Goal: Task Accomplishment & Management: Use online tool/utility

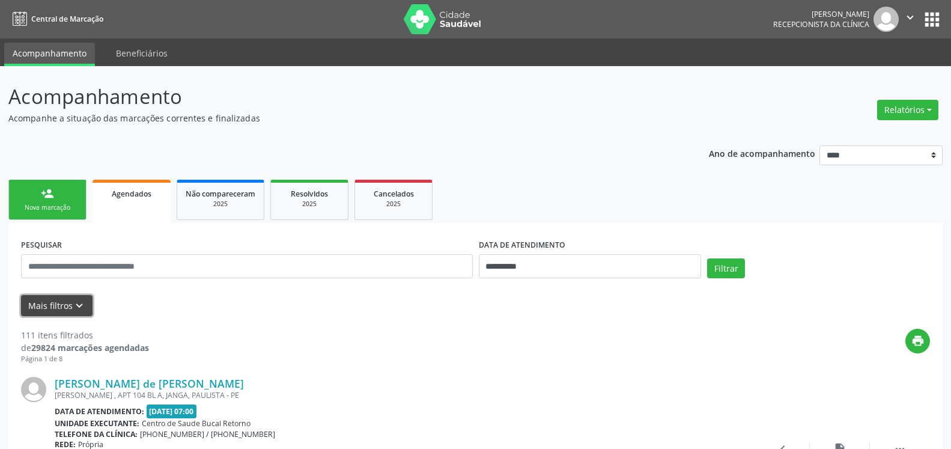
click at [78, 302] on icon "keyboard_arrow_down" at bounding box center [79, 305] width 13 height 13
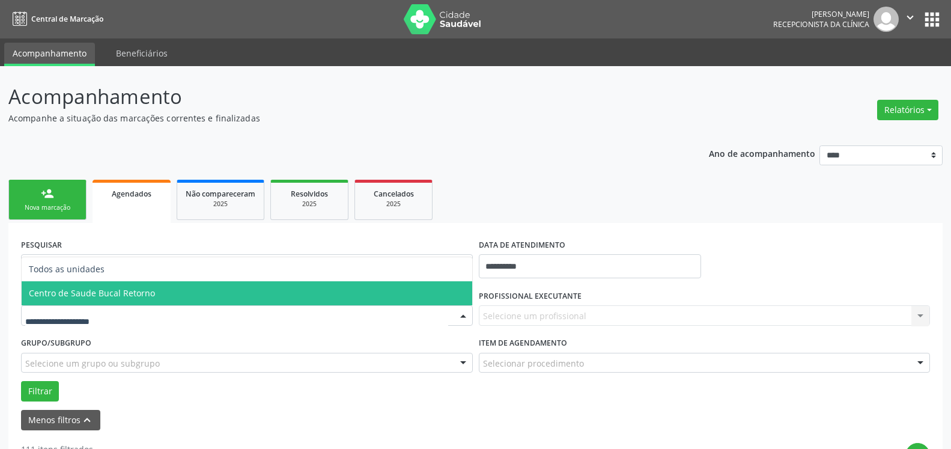
click at [141, 299] on span "Centro de Saude Bucal Retorno" at bounding box center [247, 293] width 451 height 24
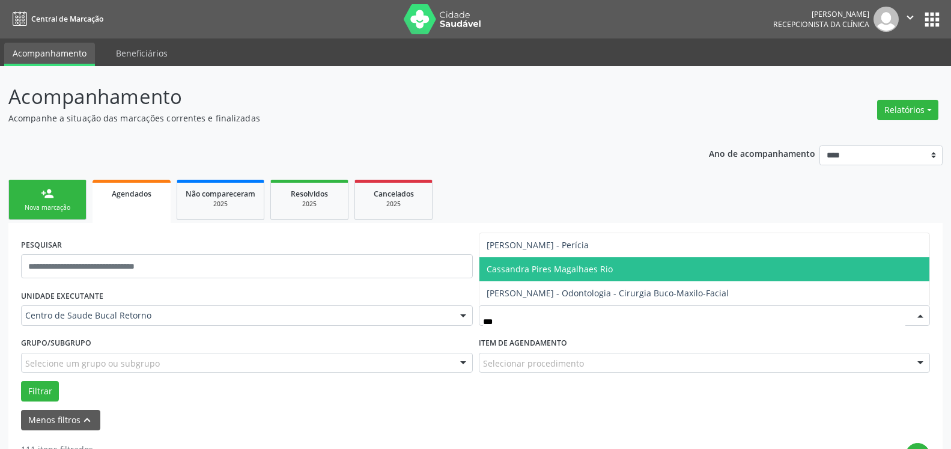
click at [592, 267] on span "Cassandra Pires Magalhaes Rio" at bounding box center [550, 268] width 126 height 11
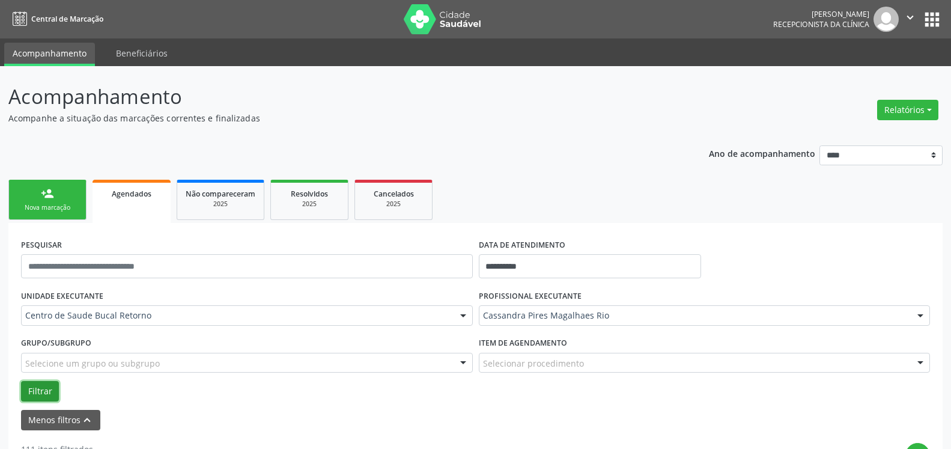
click at [29, 389] on button "Filtrar" at bounding box center [40, 391] width 38 height 20
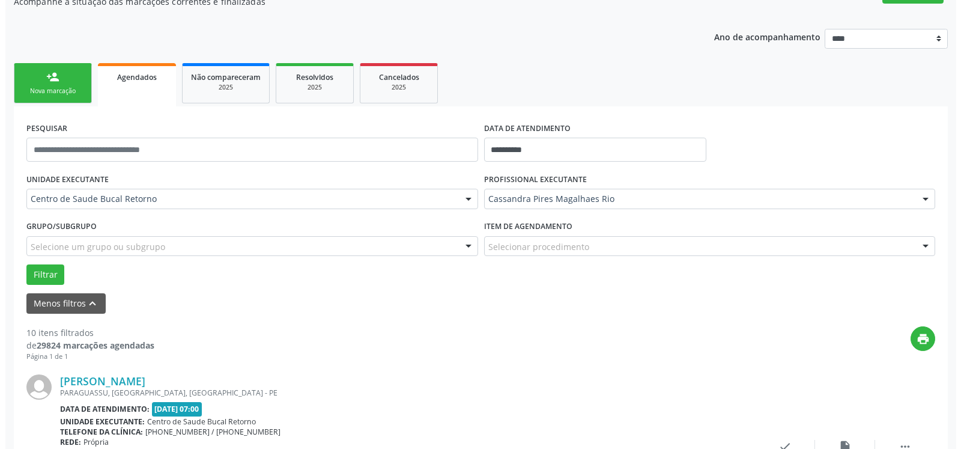
scroll to position [245, 0]
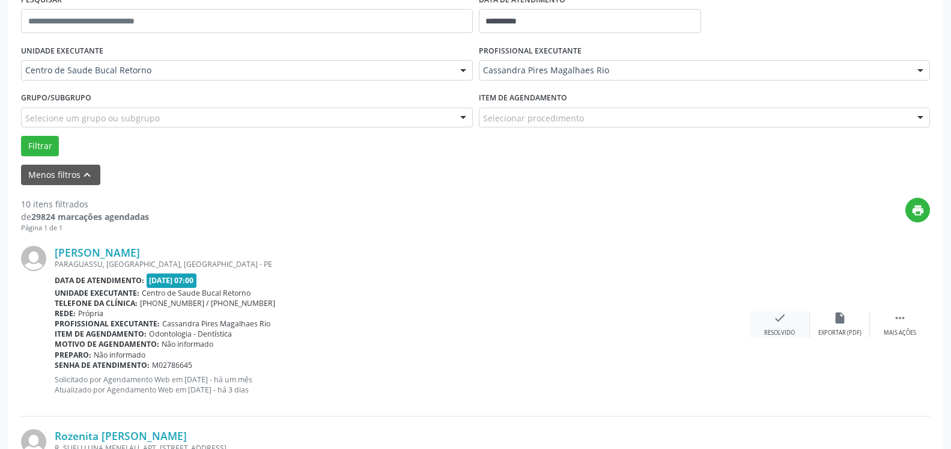
click at [782, 320] on icon "check" at bounding box center [779, 317] width 13 height 13
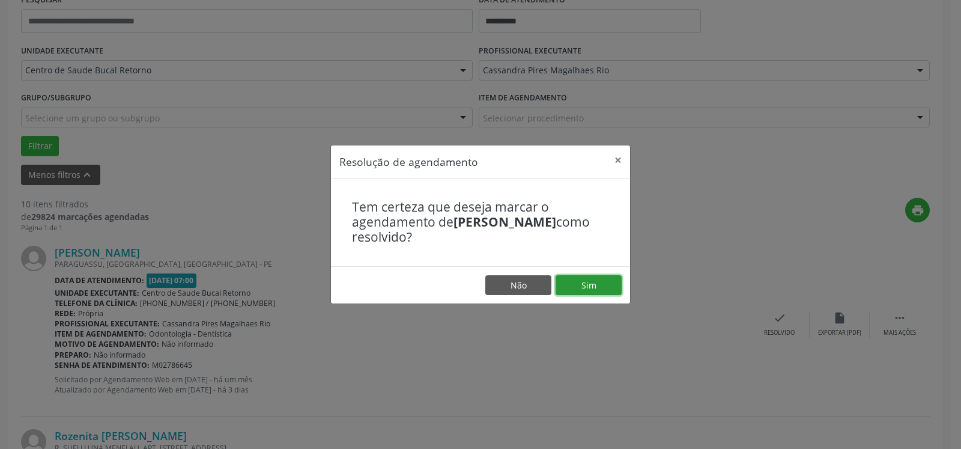
click at [583, 292] on button "Sim" at bounding box center [589, 285] width 66 height 20
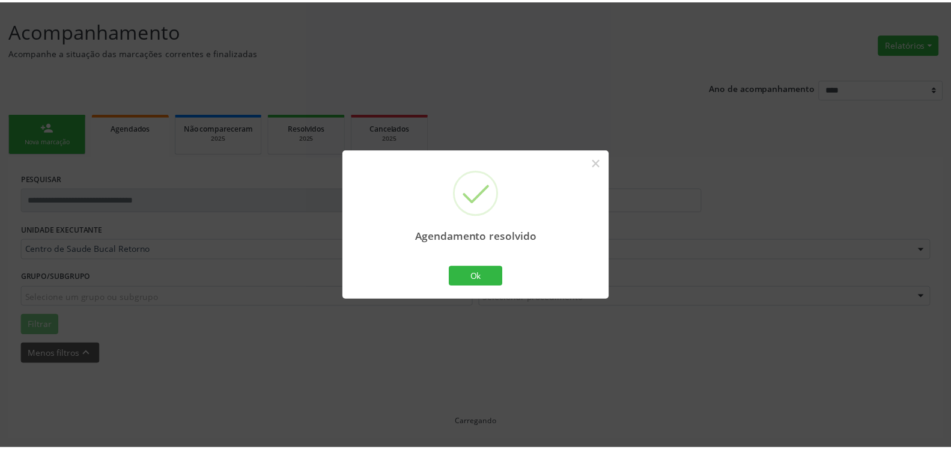
scroll to position [66, 0]
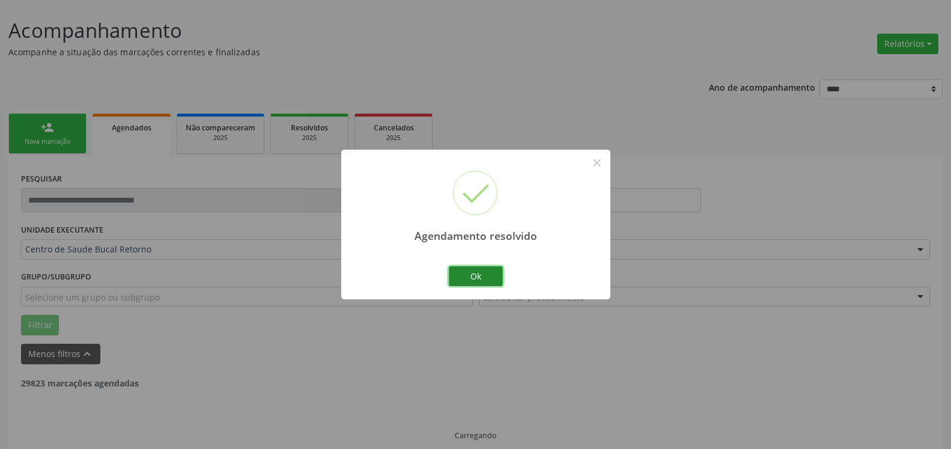
click at [485, 272] on button "Ok" at bounding box center [476, 276] width 54 height 20
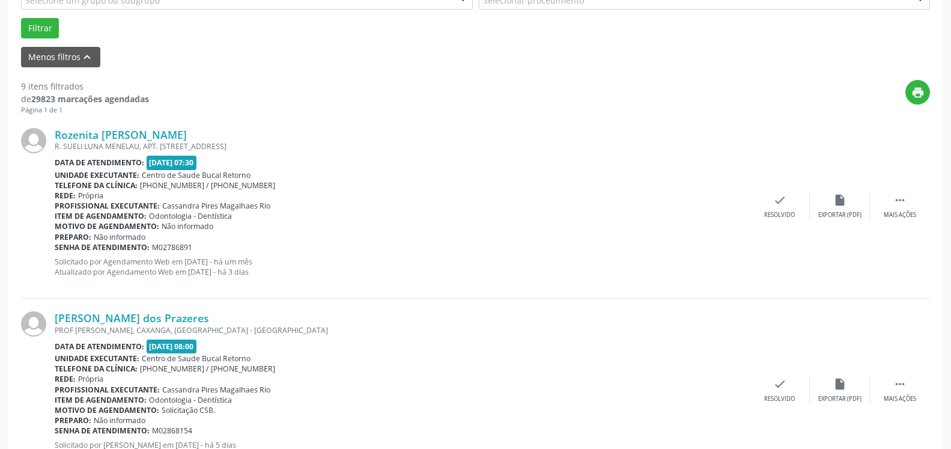
scroll to position [372, 0]
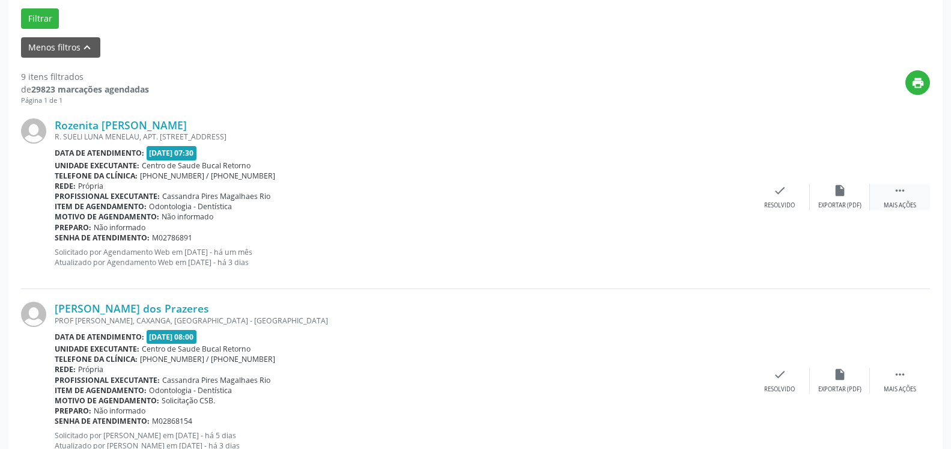
click at [892, 192] on div " Mais ações" at bounding box center [900, 197] width 60 height 26
click at [839, 195] on icon "alarm_off" at bounding box center [839, 190] width 13 height 13
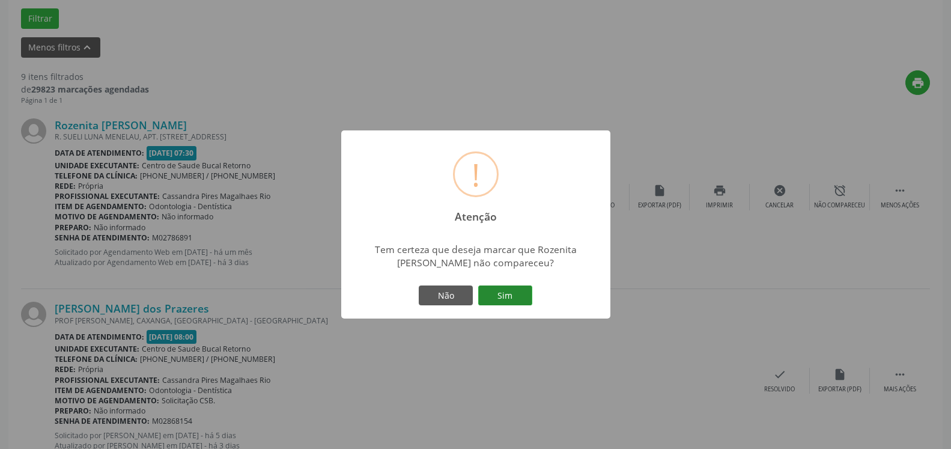
click at [509, 291] on button "Sim" at bounding box center [505, 295] width 54 height 20
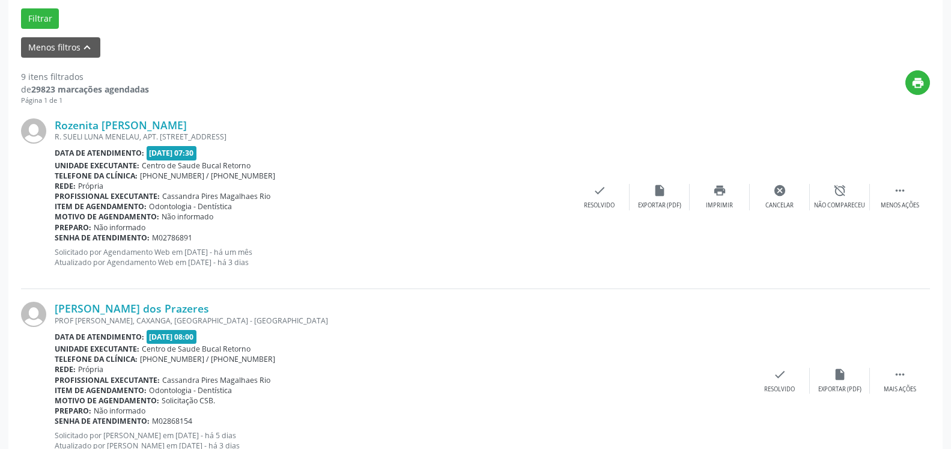
scroll to position [79, 0]
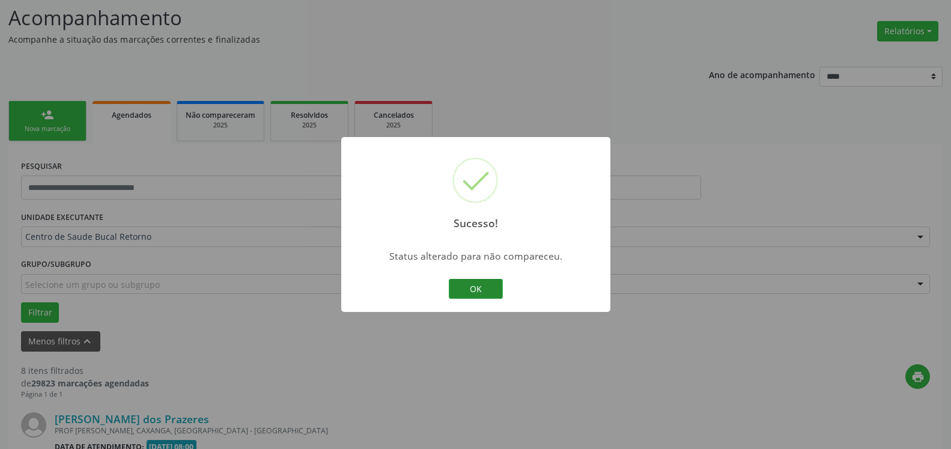
click at [467, 291] on button "OK" at bounding box center [476, 289] width 54 height 20
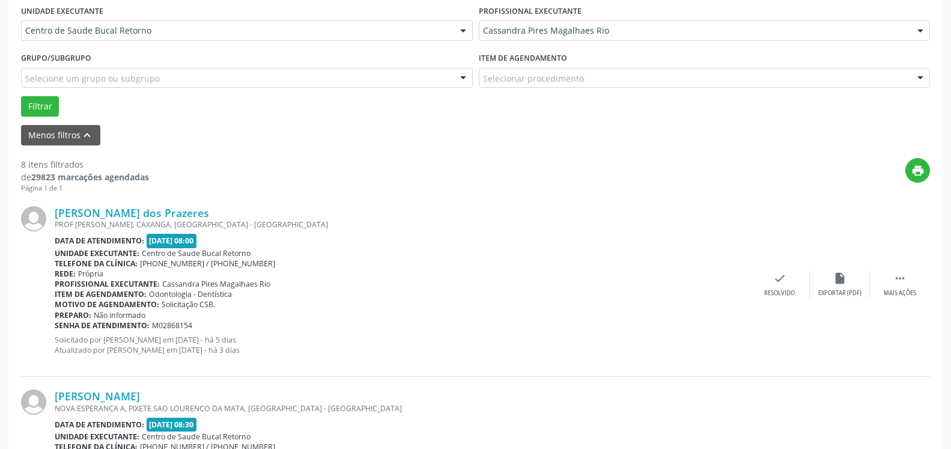
scroll to position [324, 0]
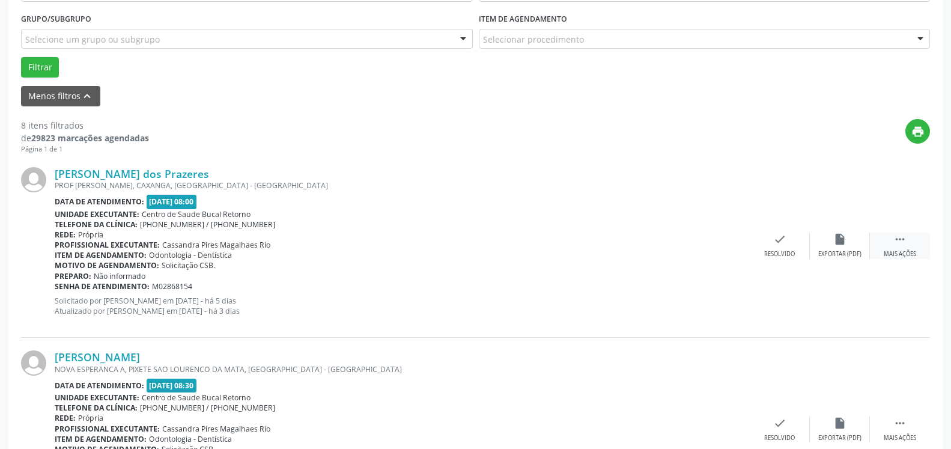
click at [911, 247] on div " Mais ações" at bounding box center [900, 245] width 60 height 26
click at [848, 243] on div "alarm_off Não compareceu" at bounding box center [840, 245] width 60 height 26
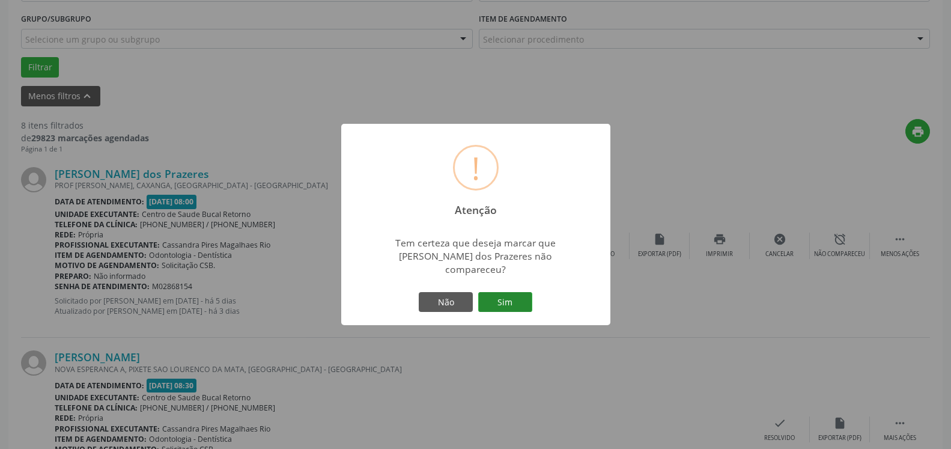
click at [503, 296] on button "Sim" at bounding box center [505, 302] width 54 height 20
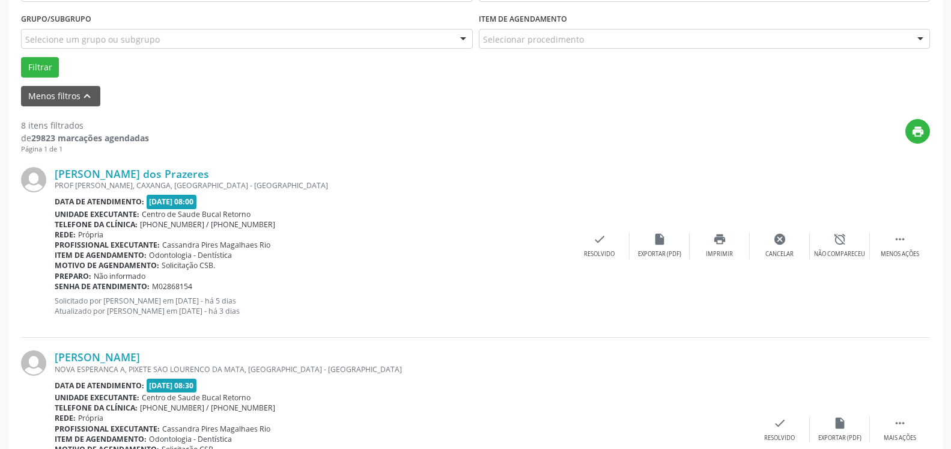
scroll to position [79, 0]
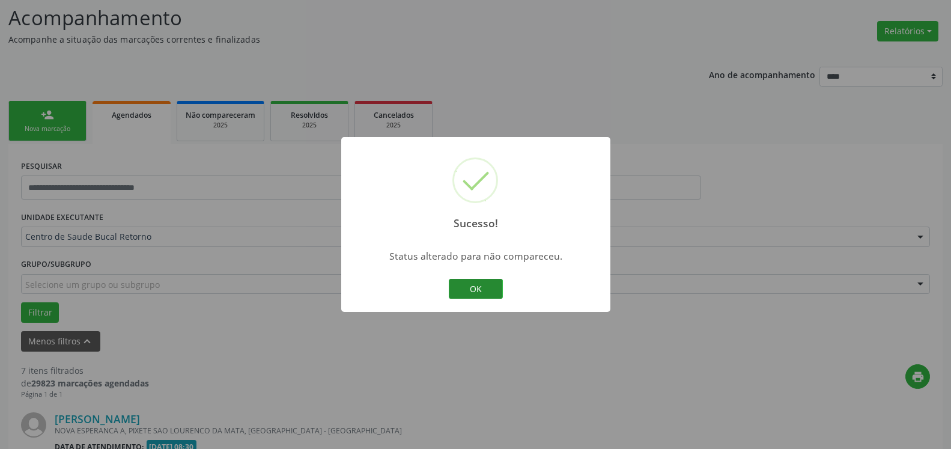
click at [482, 285] on button "OK" at bounding box center [476, 289] width 54 height 20
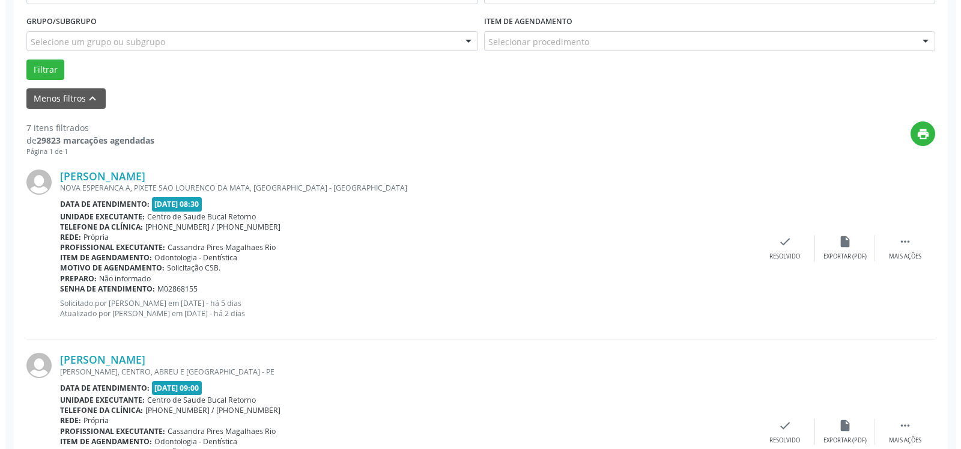
scroll to position [324, 0]
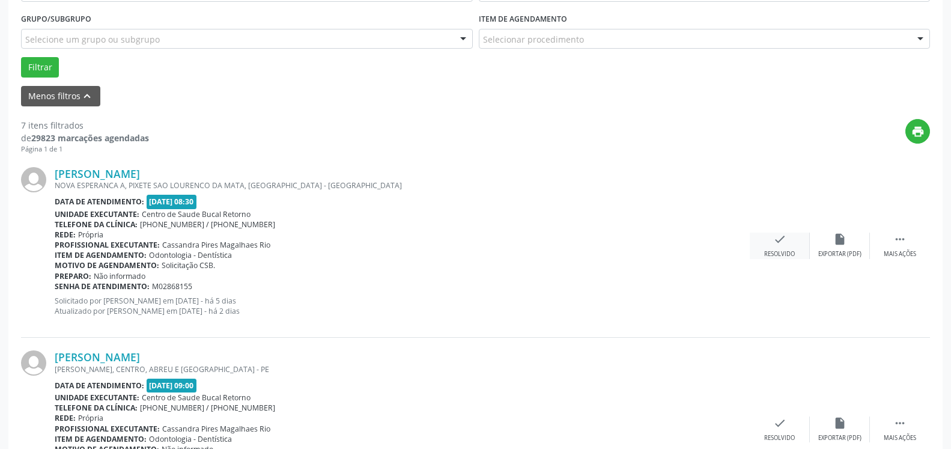
click at [775, 246] on icon "check" at bounding box center [779, 238] width 13 height 13
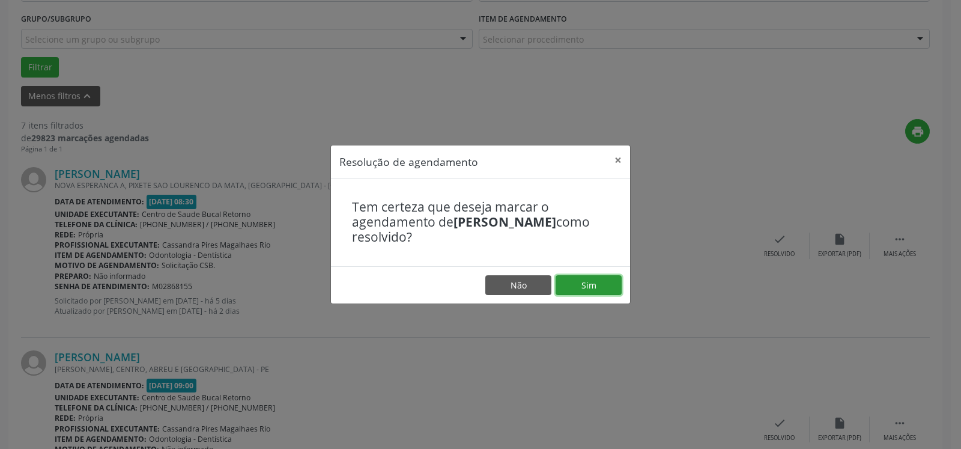
click at [598, 284] on button "Sim" at bounding box center [589, 285] width 66 height 20
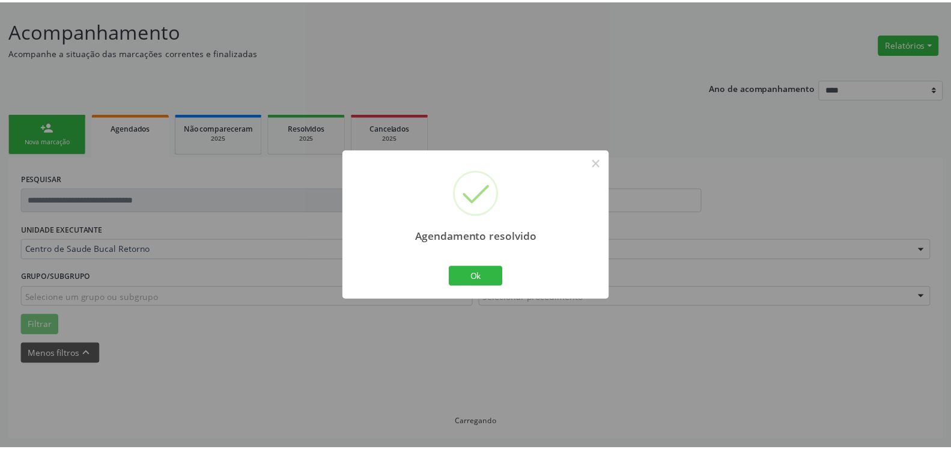
scroll to position [66, 0]
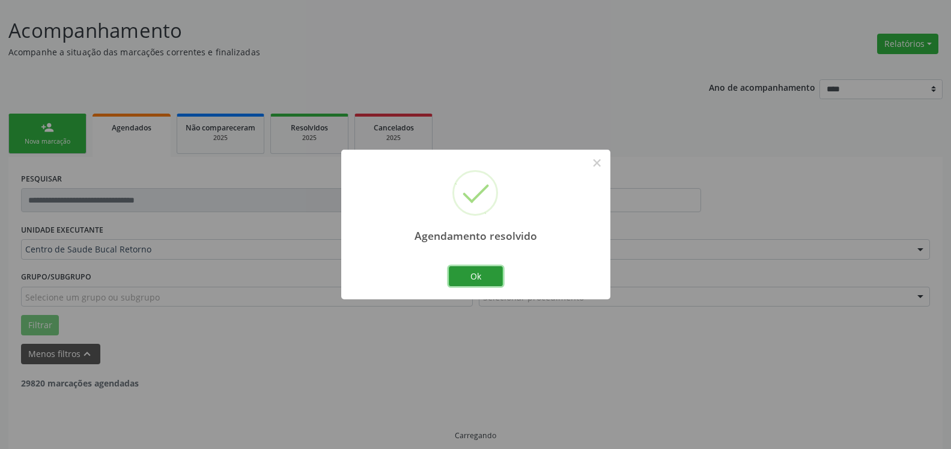
click at [493, 279] on button "Ok" at bounding box center [476, 276] width 54 height 20
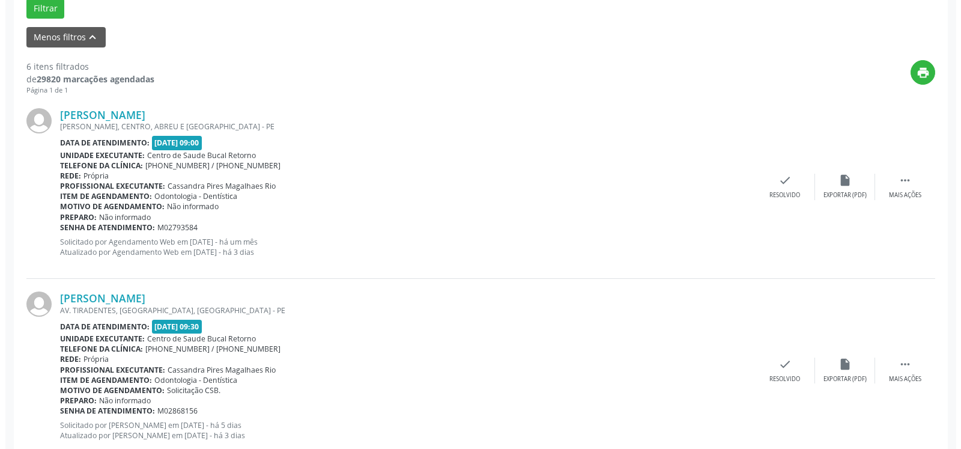
scroll to position [385, 0]
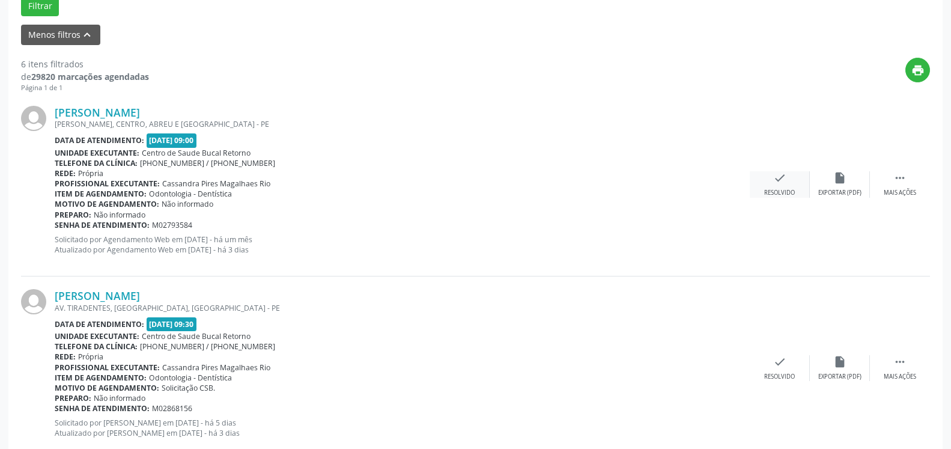
click at [776, 184] on icon "check" at bounding box center [779, 177] width 13 height 13
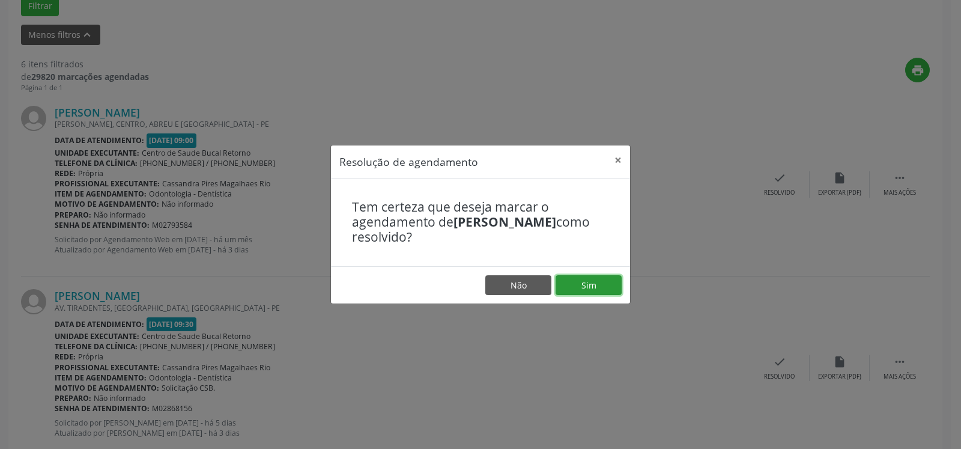
click at [583, 280] on button "Sim" at bounding box center [589, 285] width 66 height 20
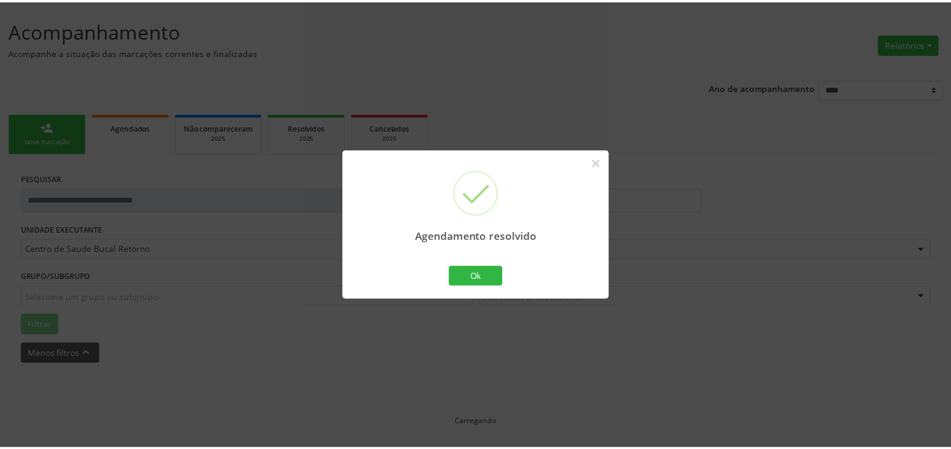
scroll to position [66, 0]
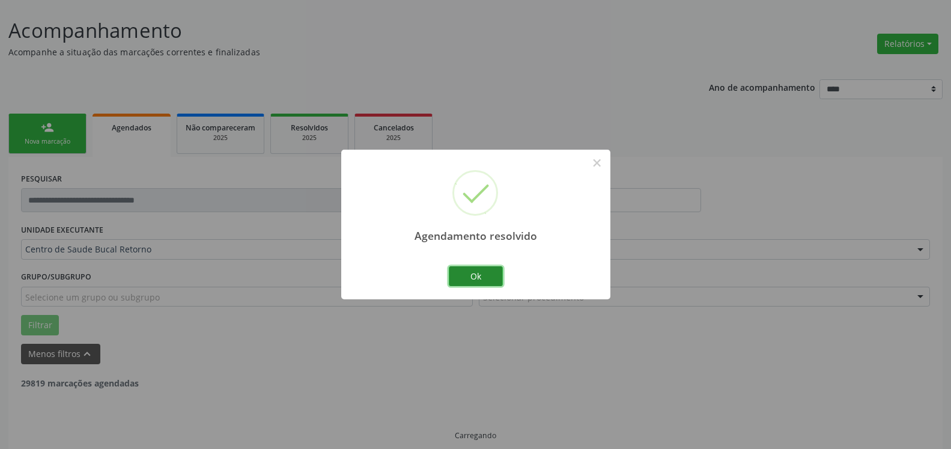
click at [470, 278] on button "Ok" at bounding box center [476, 276] width 54 height 20
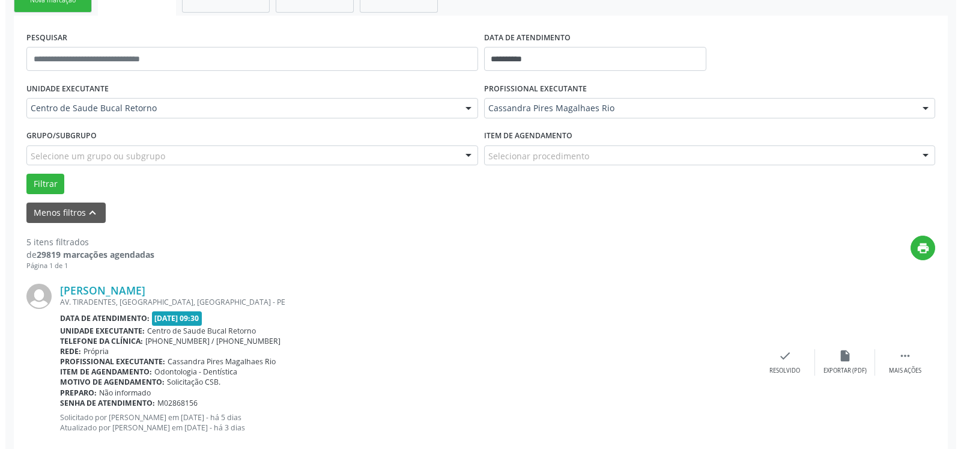
scroll to position [263, 0]
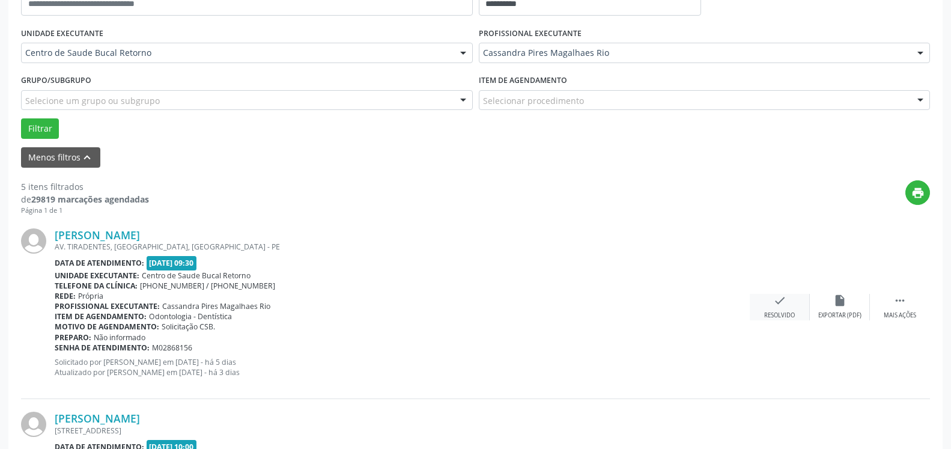
click at [788, 302] on div "check Resolvido" at bounding box center [780, 307] width 60 height 26
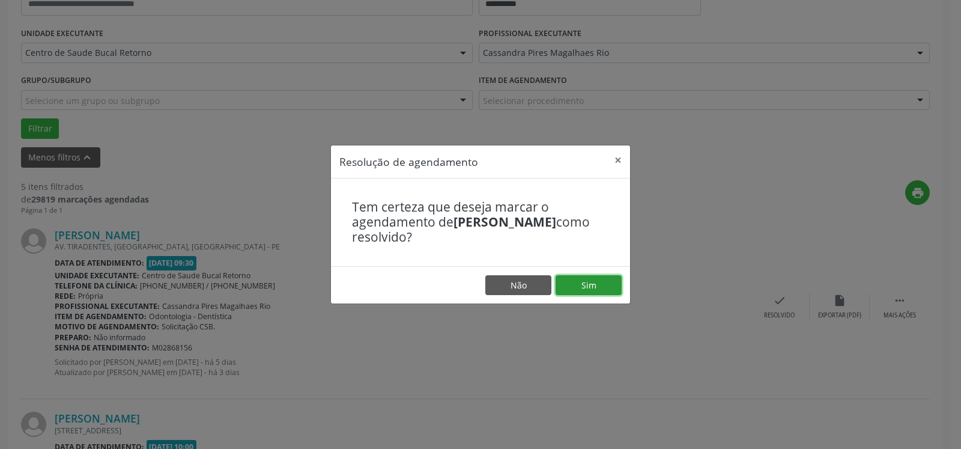
click at [603, 291] on button "Sim" at bounding box center [589, 285] width 66 height 20
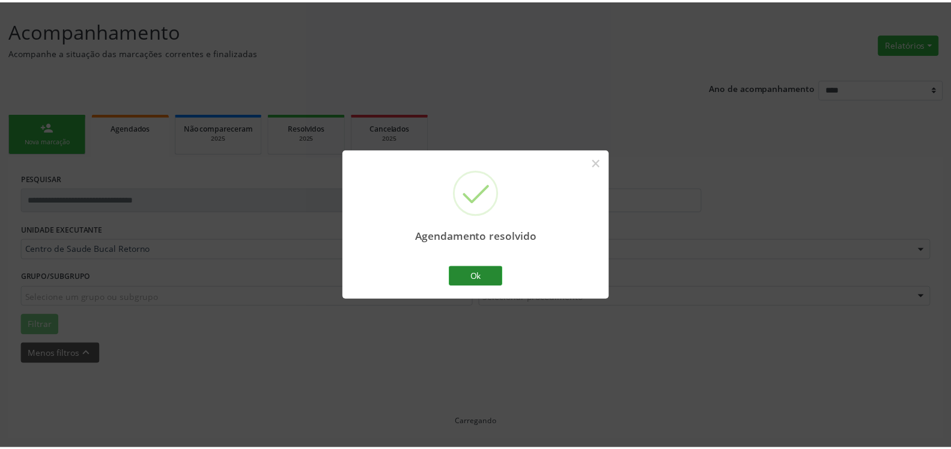
scroll to position [66, 0]
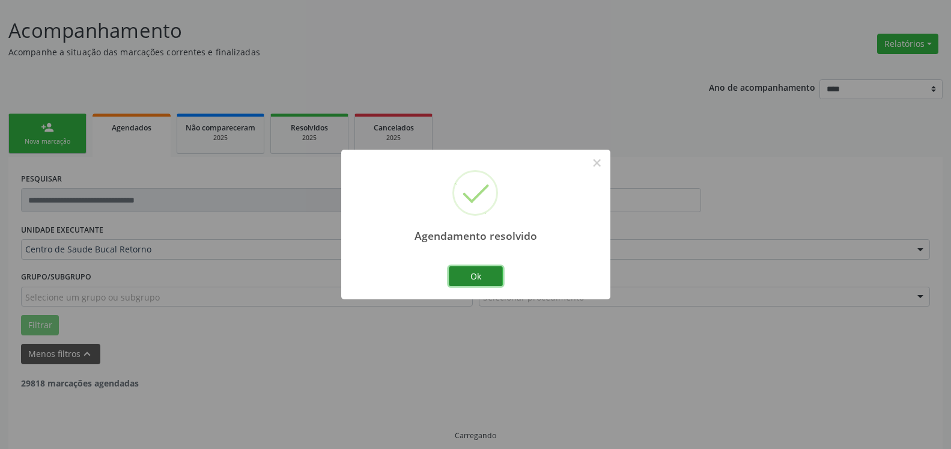
click at [465, 280] on button "Ok" at bounding box center [476, 276] width 54 height 20
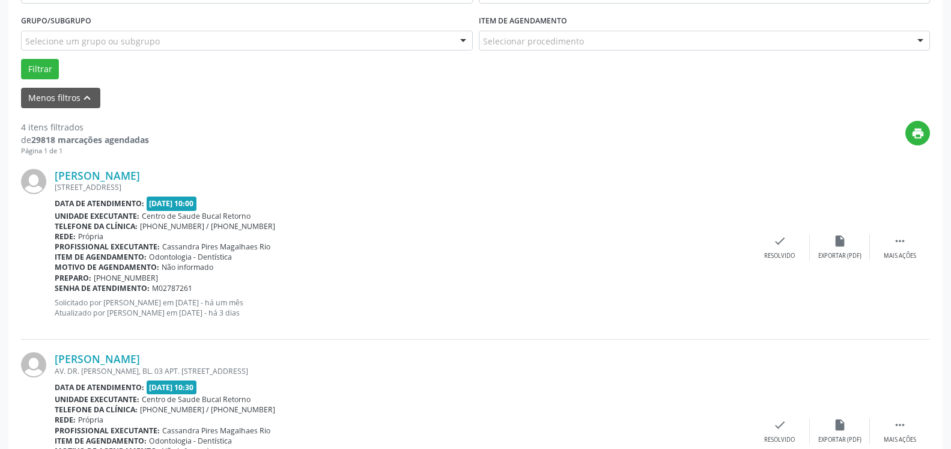
scroll to position [324, 0]
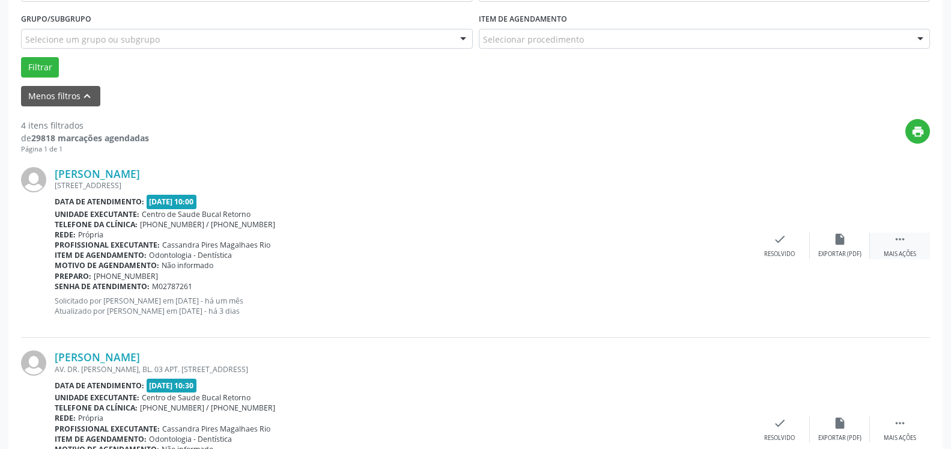
click at [902, 242] on icon "" at bounding box center [899, 238] width 13 height 13
click at [859, 244] on div "alarm_off Não compareceu" at bounding box center [840, 245] width 60 height 26
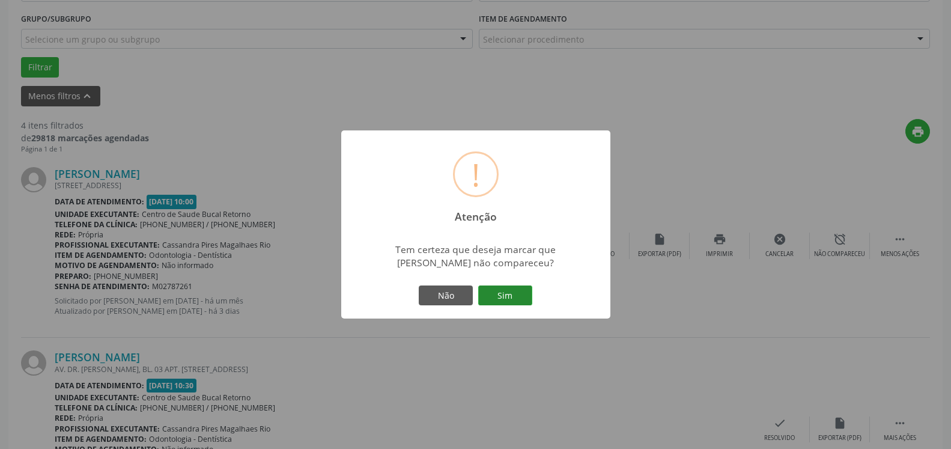
click at [519, 293] on button "Sim" at bounding box center [505, 295] width 54 height 20
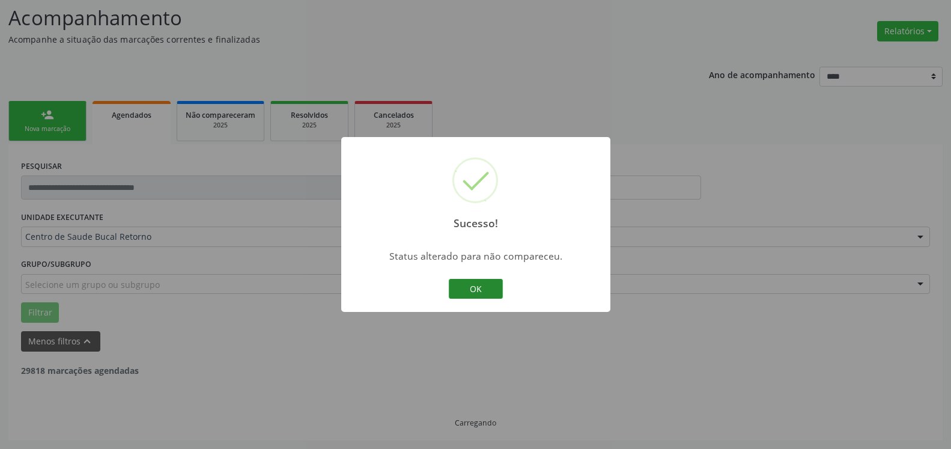
scroll to position [79, 0]
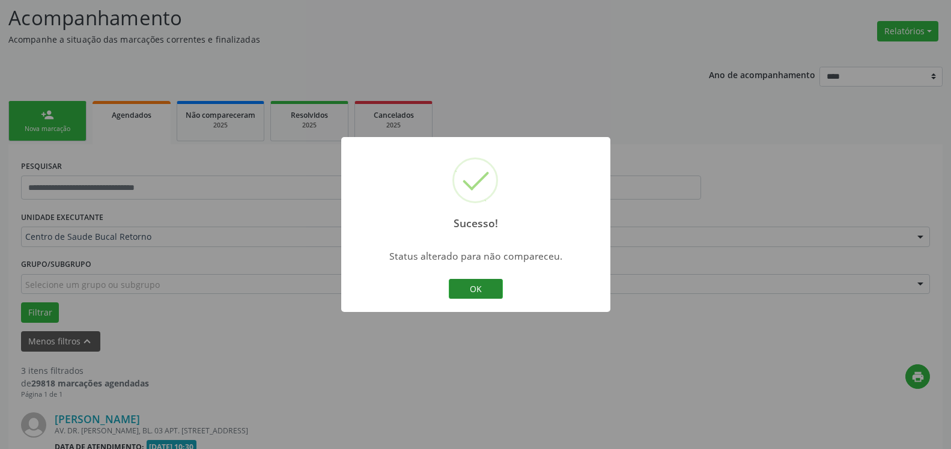
click at [467, 288] on button "OK" at bounding box center [476, 289] width 54 height 20
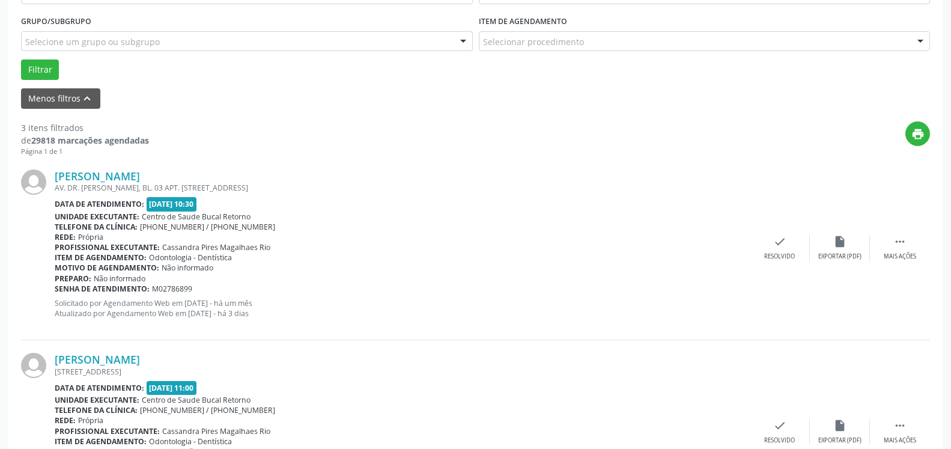
scroll to position [324, 0]
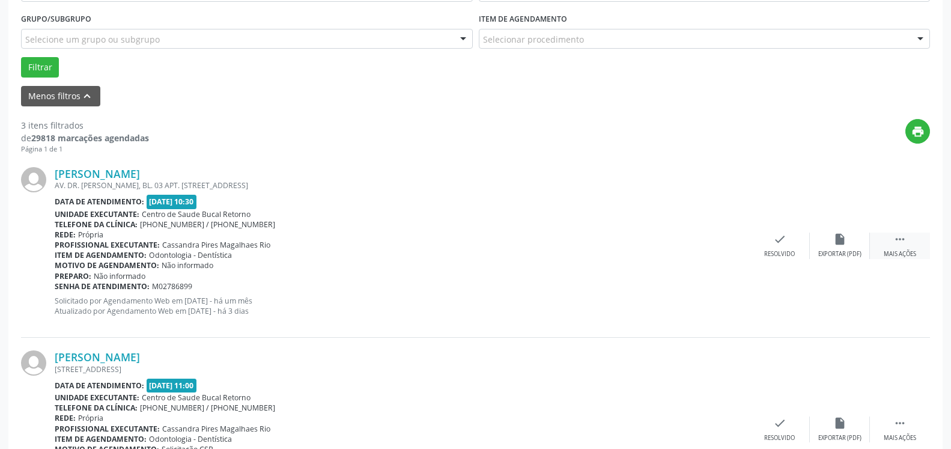
click at [899, 237] on icon "" at bounding box center [899, 238] width 13 height 13
click at [848, 243] on div "alarm_off Não compareceu" at bounding box center [840, 245] width 60 height 26
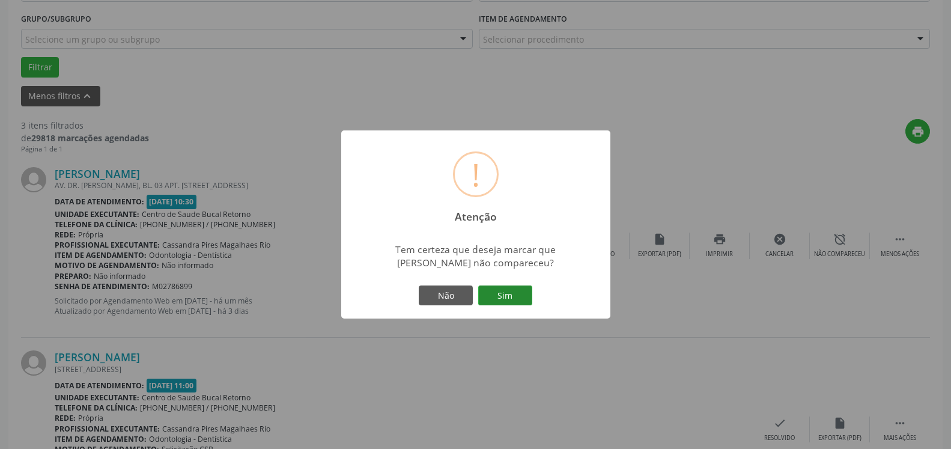
click at [524, 289] on button "Sim" at bounding box center [505, 295] width 54 height 20
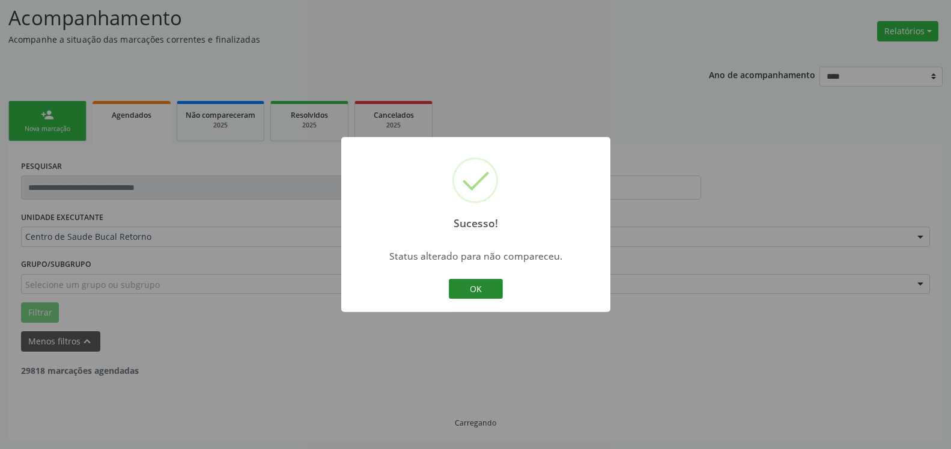
scroll to position [79, 0]
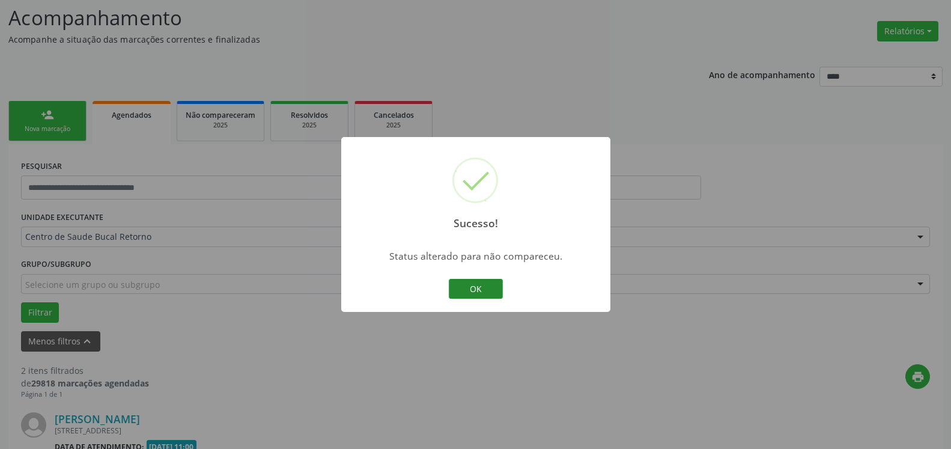
click at [481, 289] on button "OK" at bounding box center [476, 289] width 54 height 20
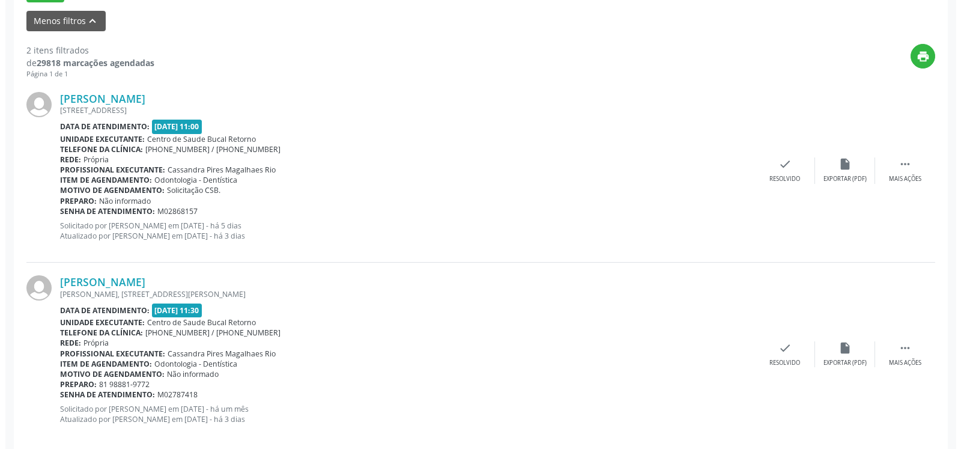
scroll to position [417, 0]
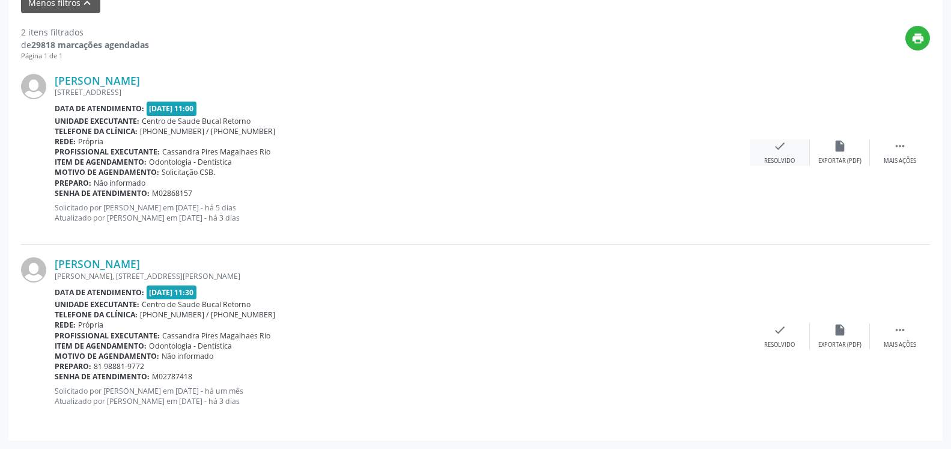
click at [783, 149] on icon "check" at bounding box center [779, 145] width 13 height 13
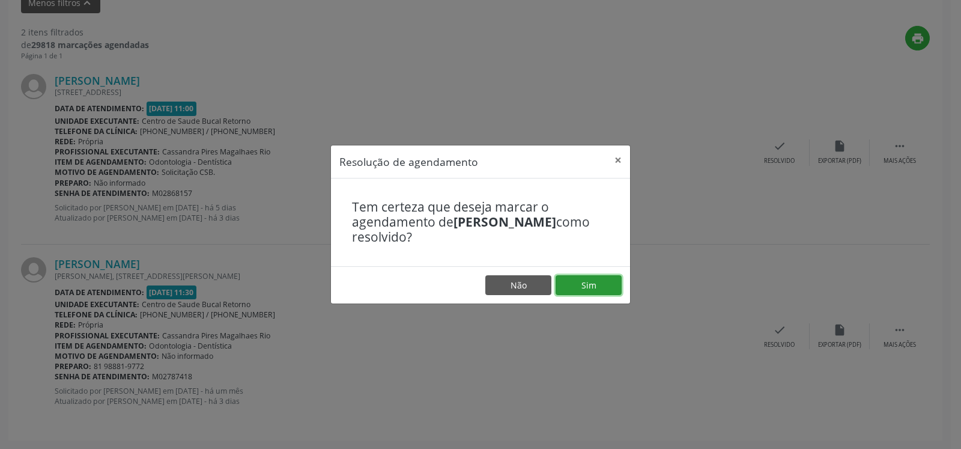
click at [606, 286] on button "Sim" at bounding box center [589, 285] width 66 height 20
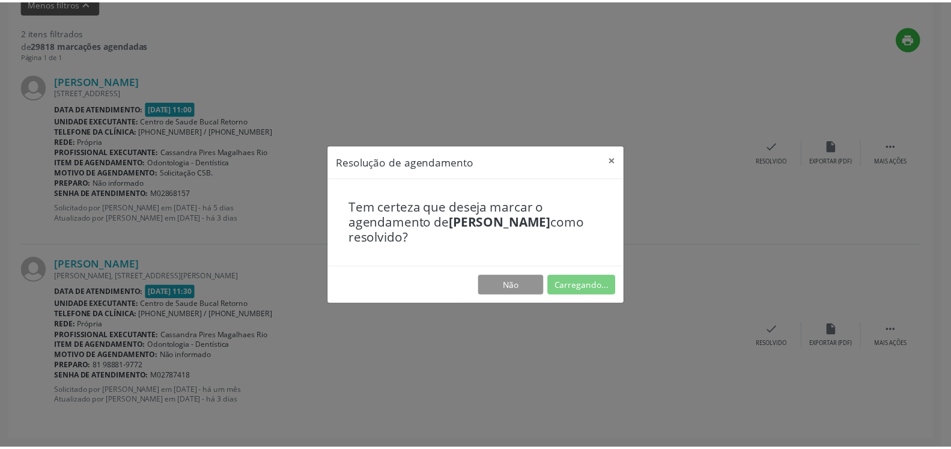
scroll to position [66, 0]
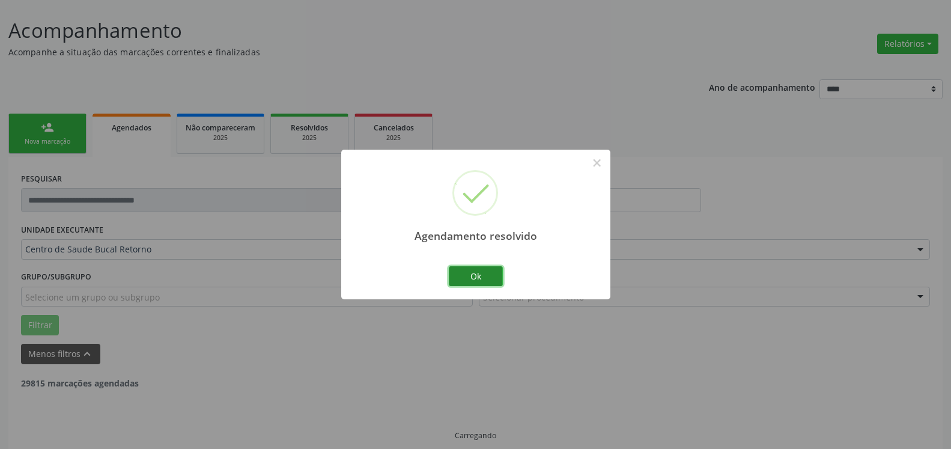
click at [463, 276] on button "Ok" at bounding box center [476, 276] width 54 height 20
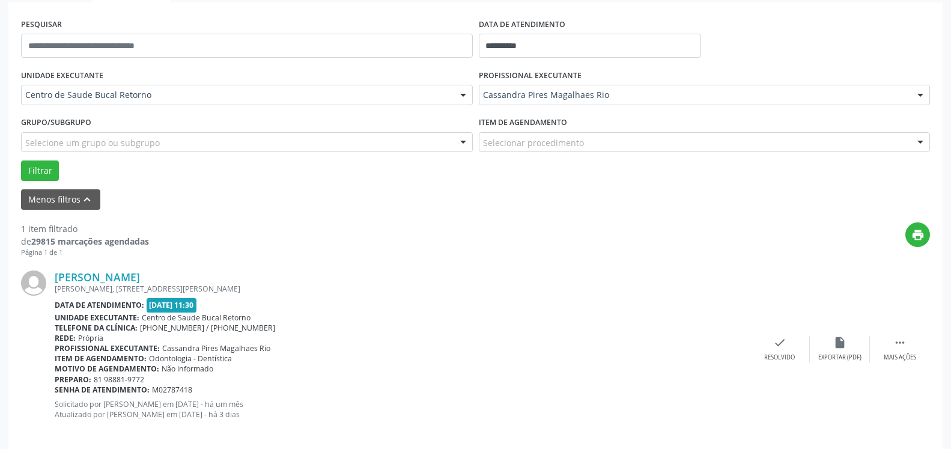
scroll to position [233, 0]
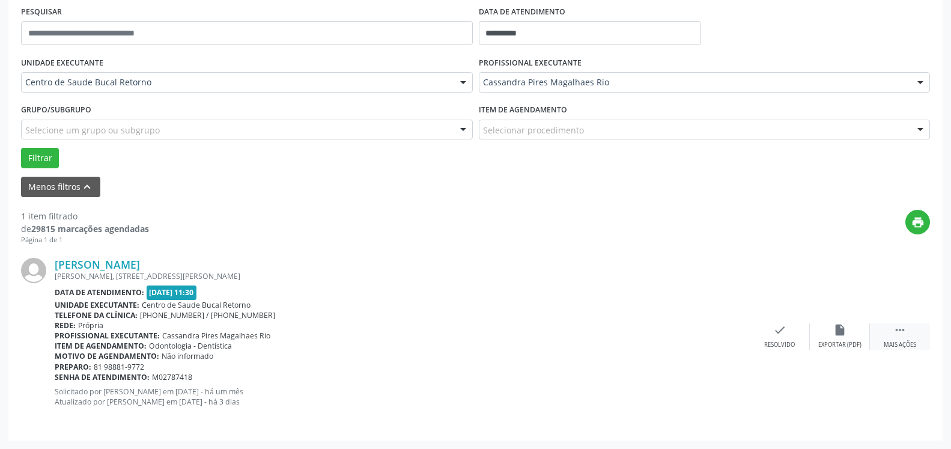
click at [914, 334] on div " Mais ações" at bounding box center [900, 336] width 60 height 26
click at [761, 342] on div "cancel Cancelar" at bounding box center [780, 336] width 60 height 26
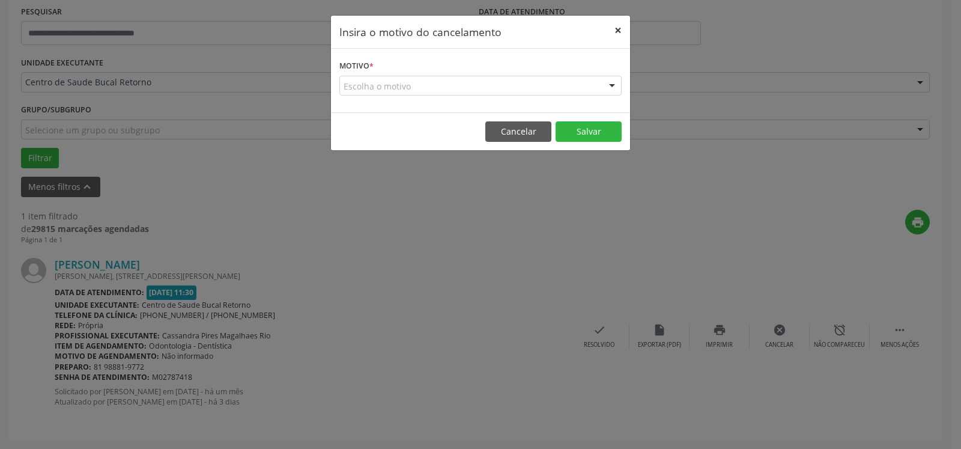
click at [622, 29] on button "×" at bounding box center [618, 30] width 24 height 29
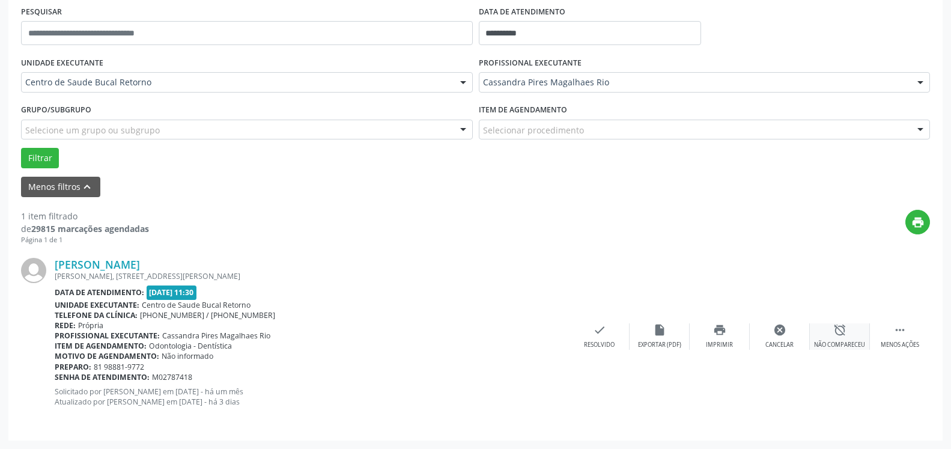
click at [831, 326] on div "alarm_off Não compareceu" at bounding box center [840, 336] width 60 height 26
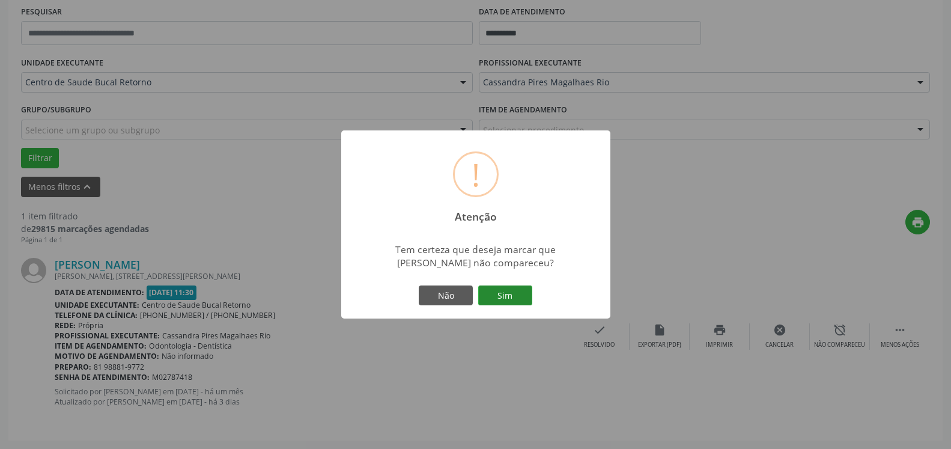
click at [508, 287] on button "Sim" at bounding box center [505, 295] width 54 height 20
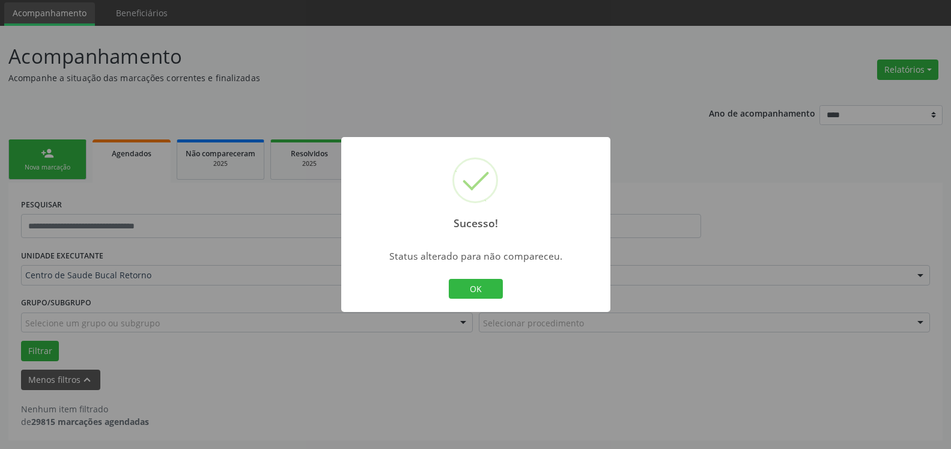
scroll to position [40, 0]
click at [493, 288] on button "OK" at bounding box center [476, 289] width 54 height 20
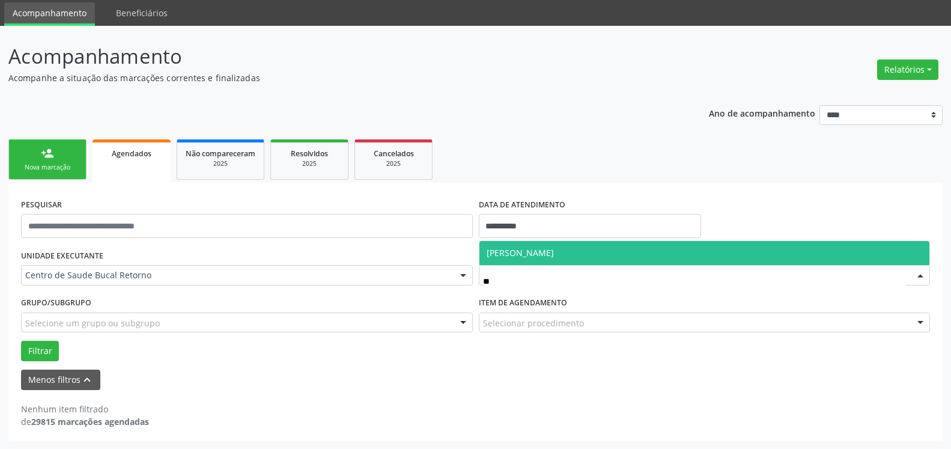
click at [608, 245] on span "[PERSON_NAME]" at bounding box center [704, 253] width 451 height 24
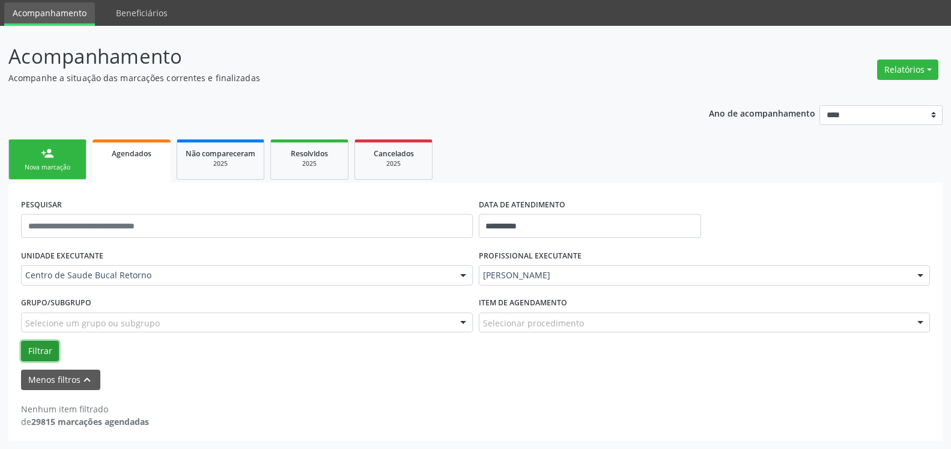
click at [32, 346] on button "Filtrar" at bounding box center [40, 351] width 38 height 20
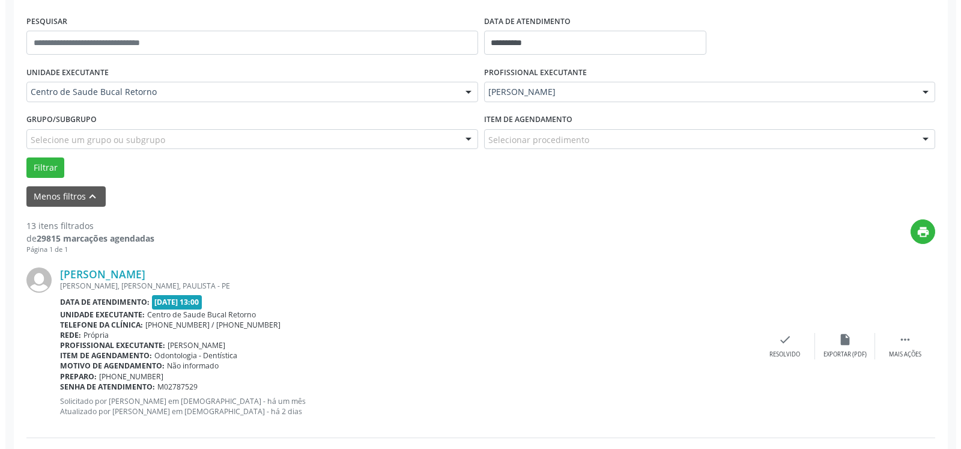
scroll to position [285, 0]
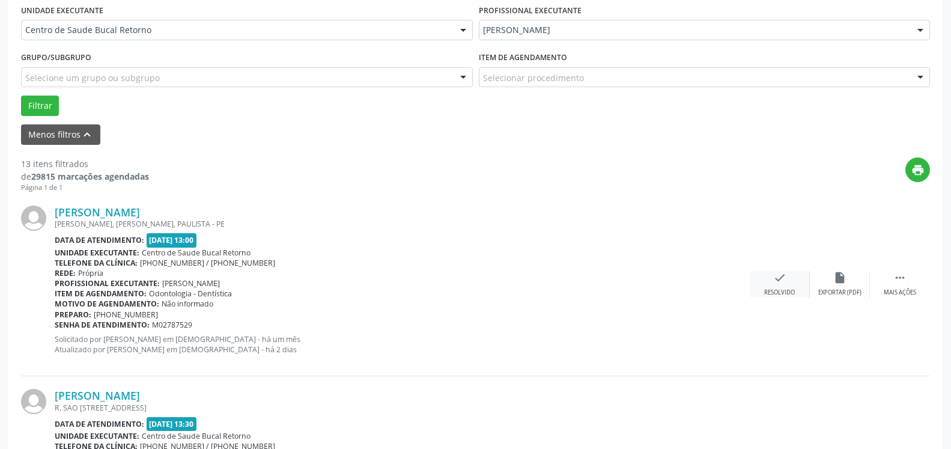
click at [771, 287] on div "check Resolvido" at bounding box center [780, 284] width 60 height 26
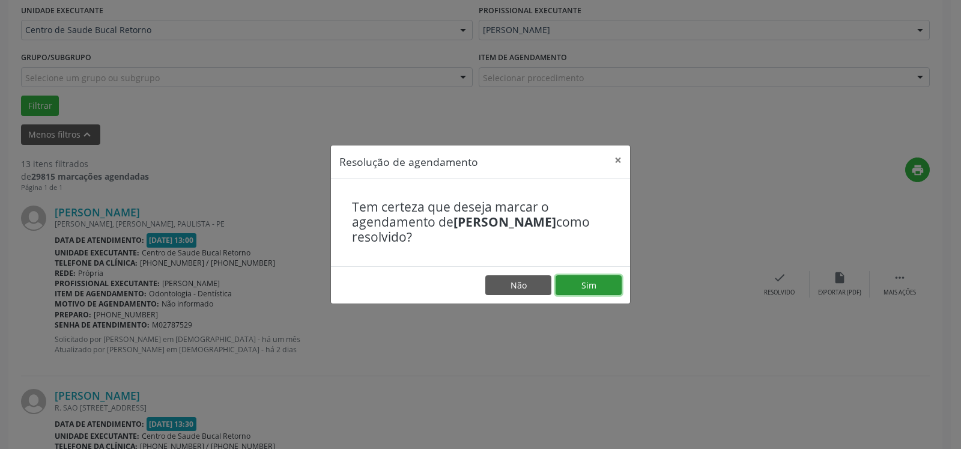
click at [591, 284] on button "Sim" at bounding box center [589, 285] width 66 height 20
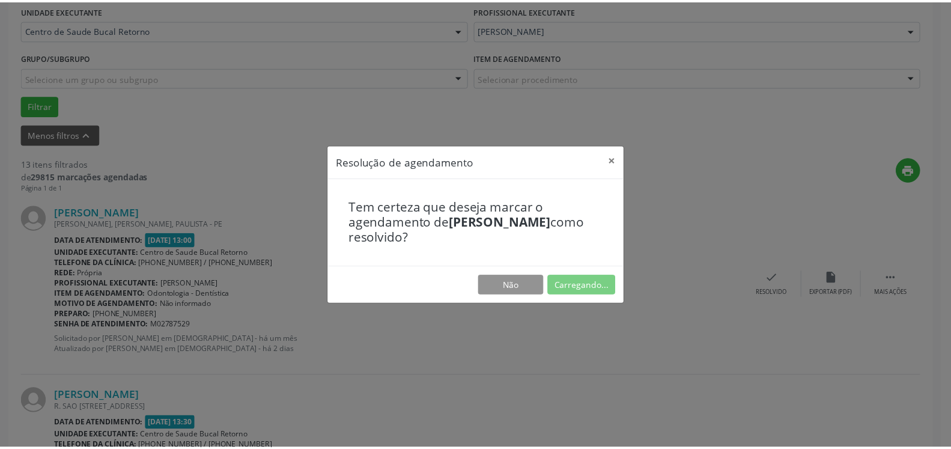
scroll to position [66, 0]
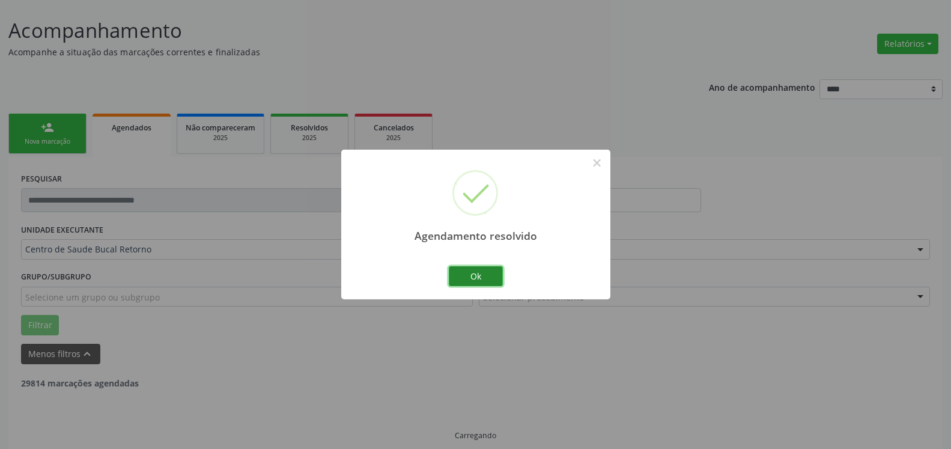
click at [464, 268] on button "Ok" at bounding box center [476, 276] width 54 height 20
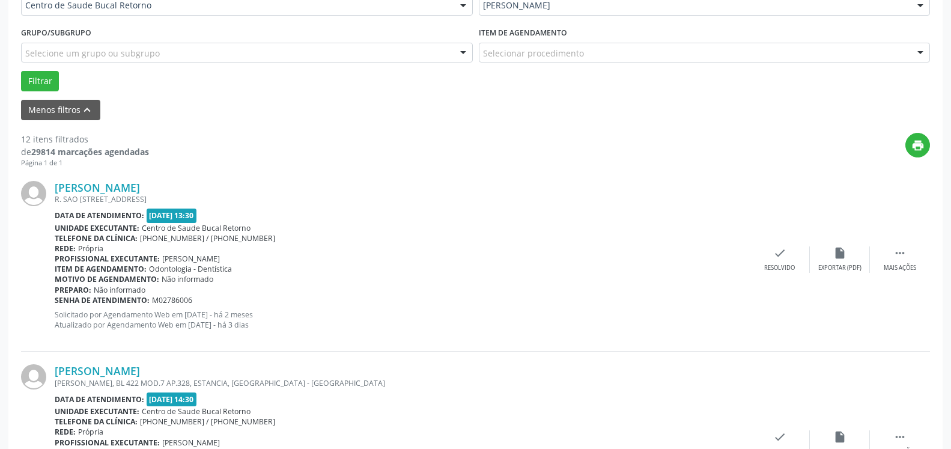
scroll to position [324, 0]
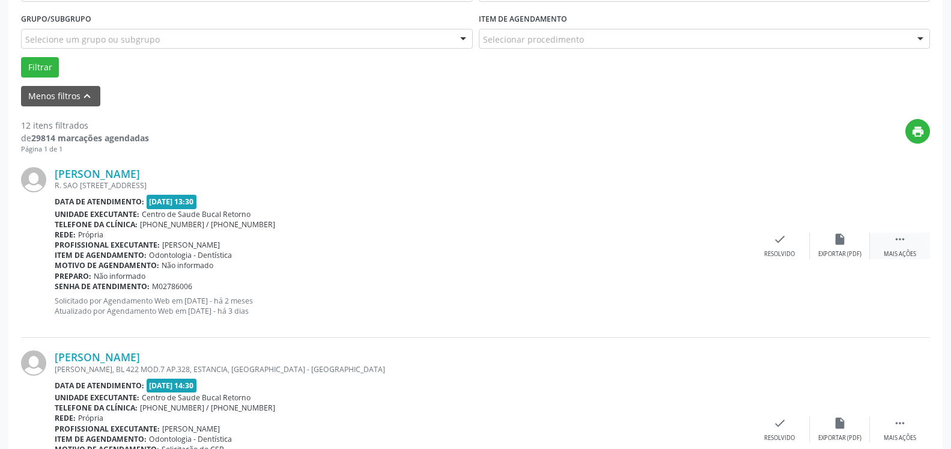
click at [895, 246] on icon "" at bounding box center [899, 238] width 13 height 13
click at [854, 249] on div "alarm_off Não compareceu" at bounding box center [840, 245] width 60 height 26
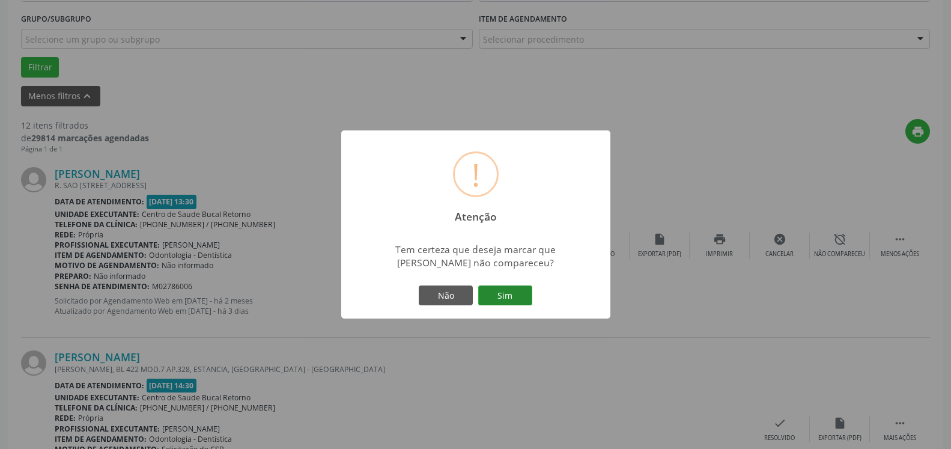
click at [516, 291] on button "Sim" at bounding box center [505, 295] width 54 height 20
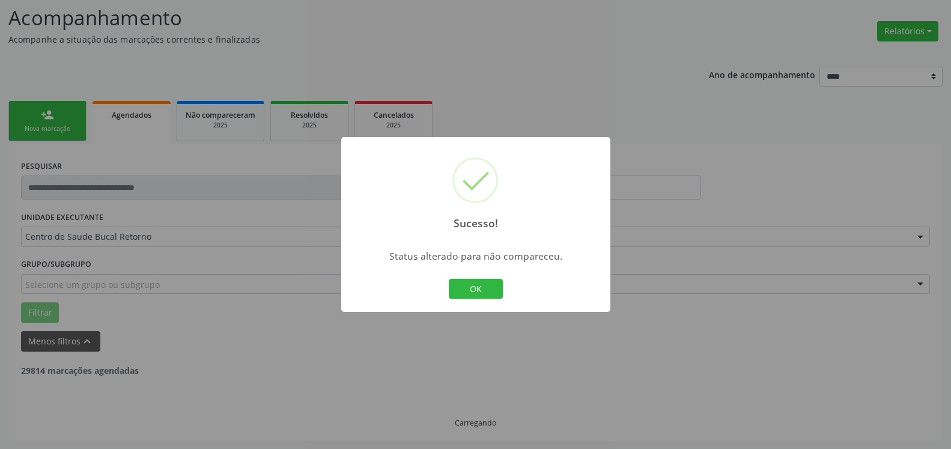
scroll to position [79, 0]
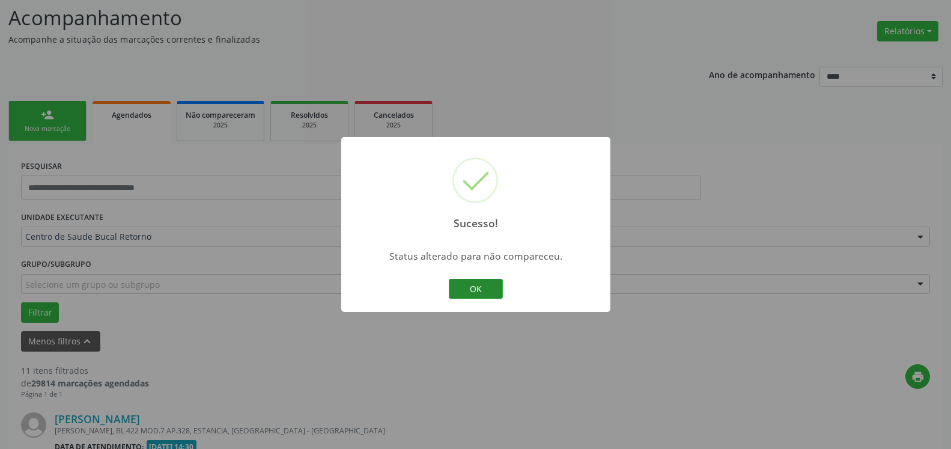
click at [469, 288] on button "OK" at bounding box center [476, 289] width 54 height 20
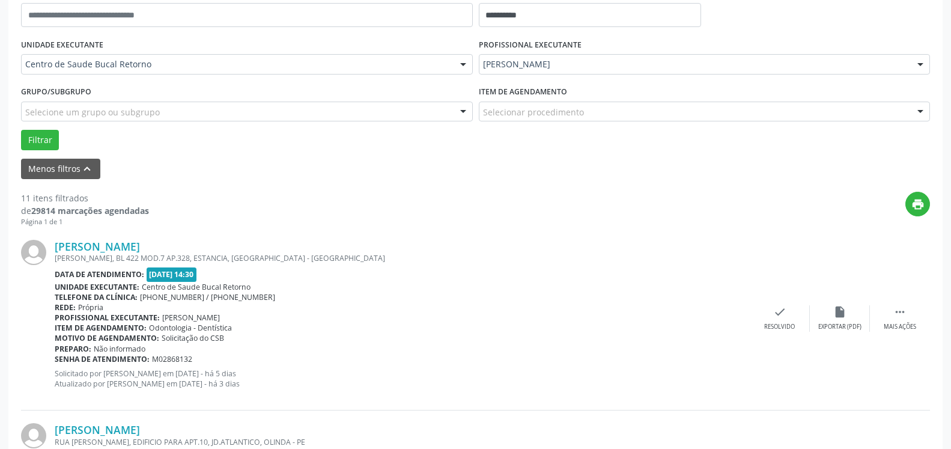
scroll to position [385, 0]
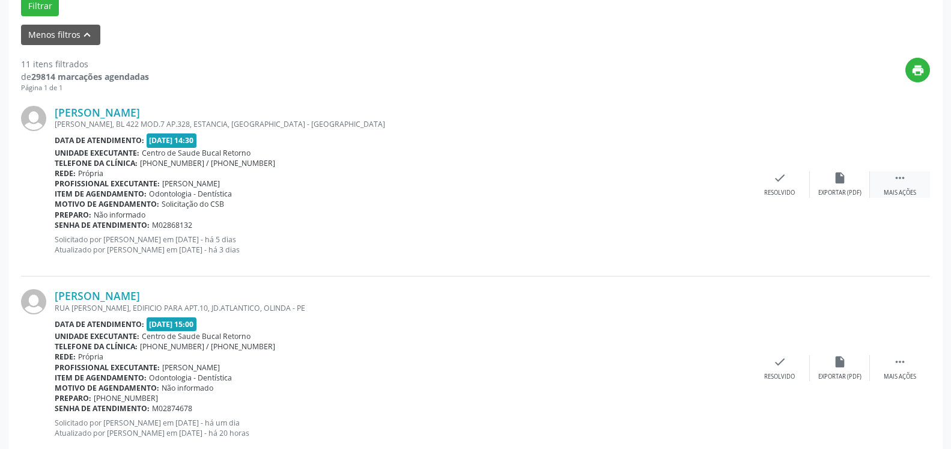
click at [903, 176] on icon "" at bounding box center [899, 177] width 13 height 13
click at [860, 178] on div "alarm_off Não compareceu" at bounding box center [840, 184] width 60 height 26
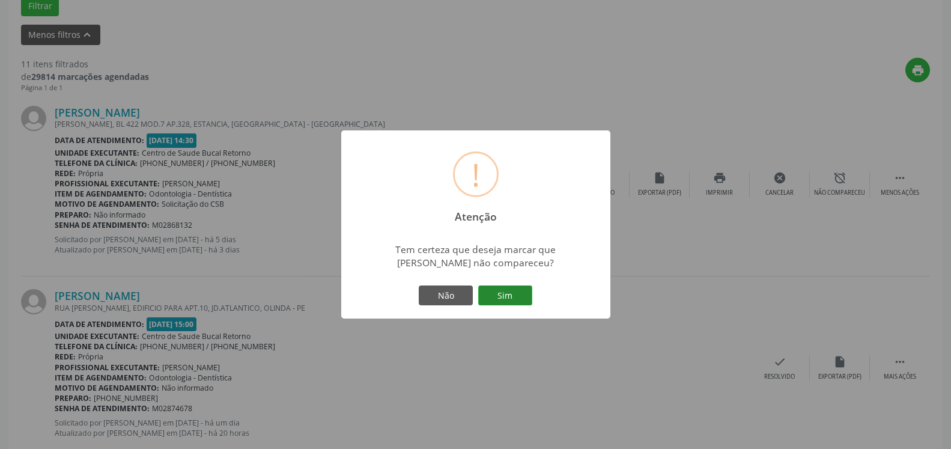
click at [509, 288] on button "Sim" at bounding box center [505, 295] width 54 height 20
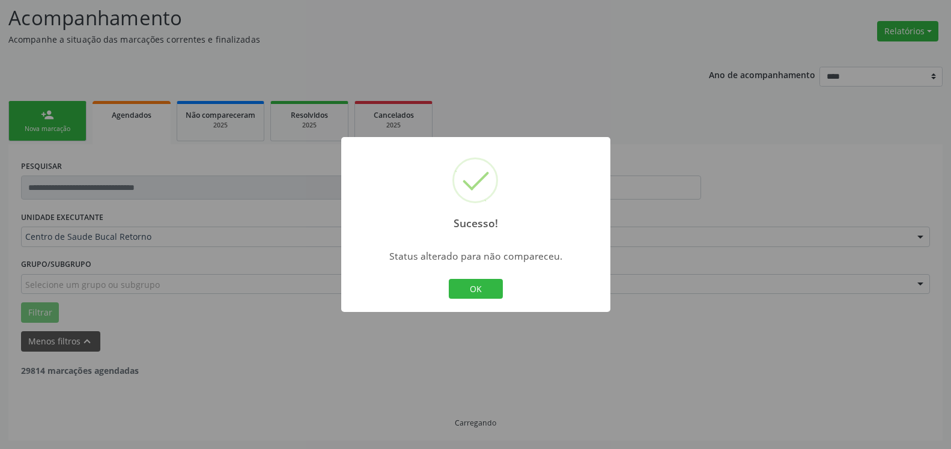
scroll to position [79, 0]
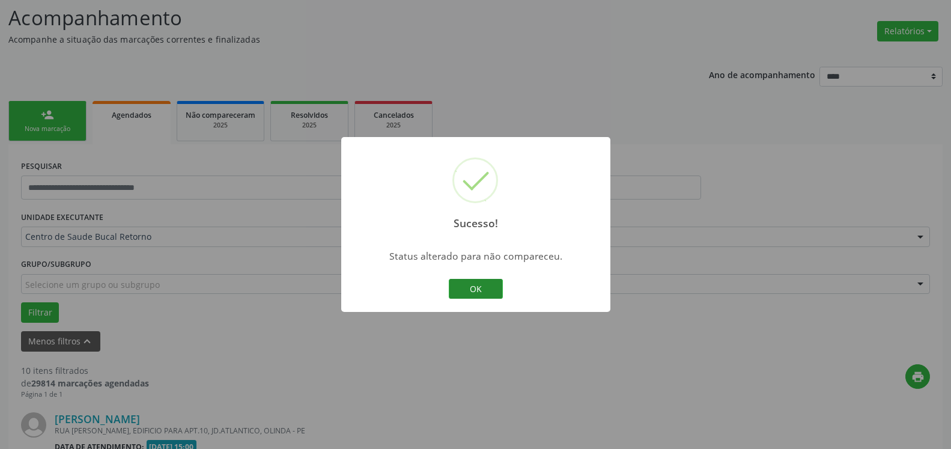
click at [478, 292] on button "OK" at bounding box center [476, 289] width 54 height 20
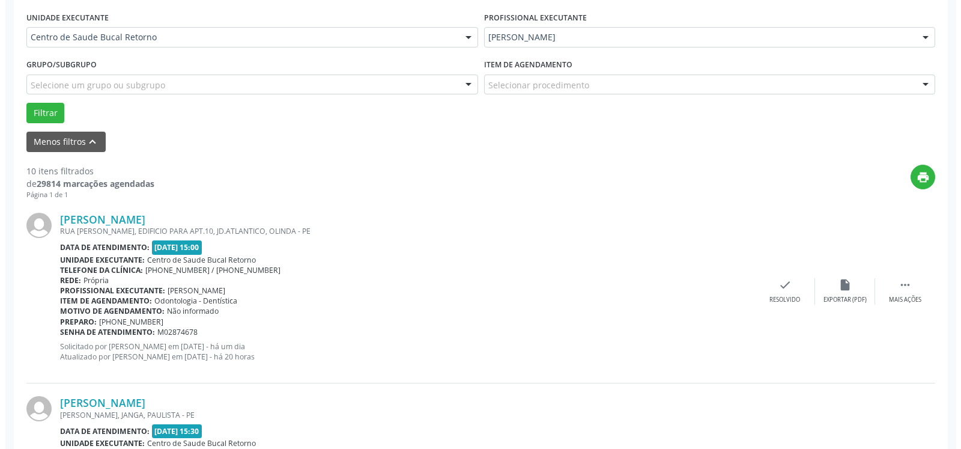
scroll to position [446, 0]
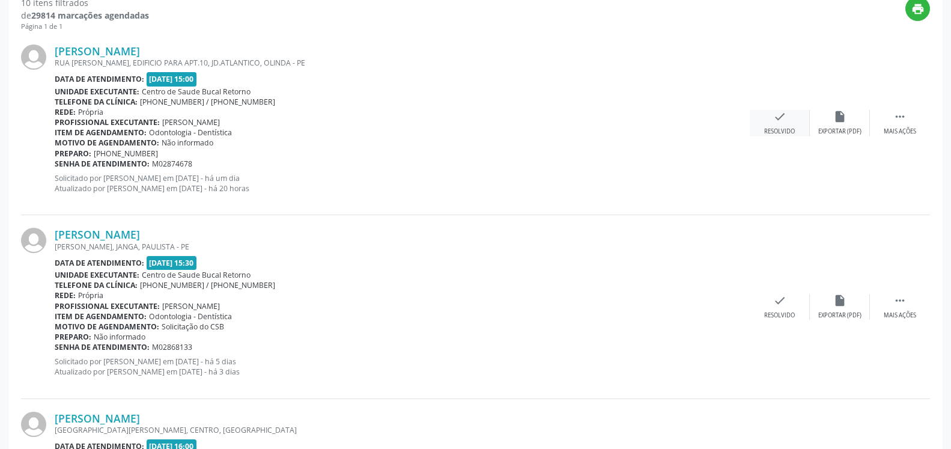
click at [792, 118] on div "check Resolvido" at bounding box center [780, 123] width 60 height 26
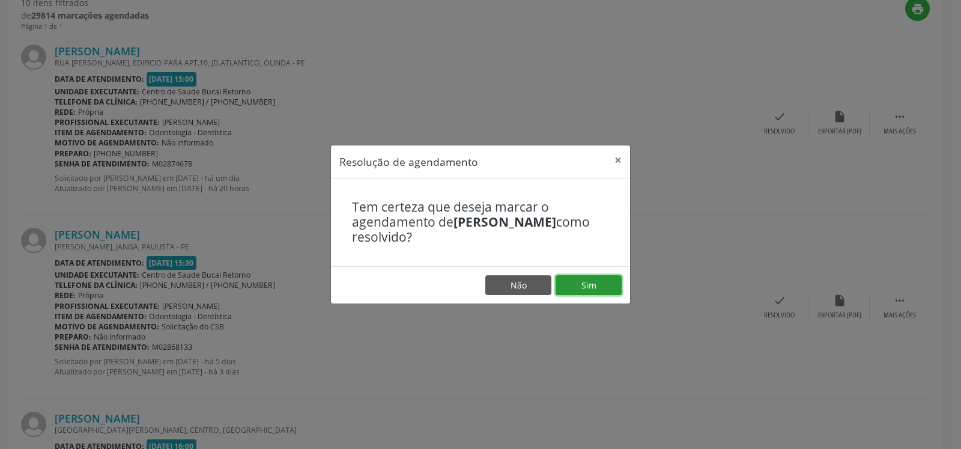
click at [586, 281] on button "Sim" at bounding box center [589, 285] width 66 height 20
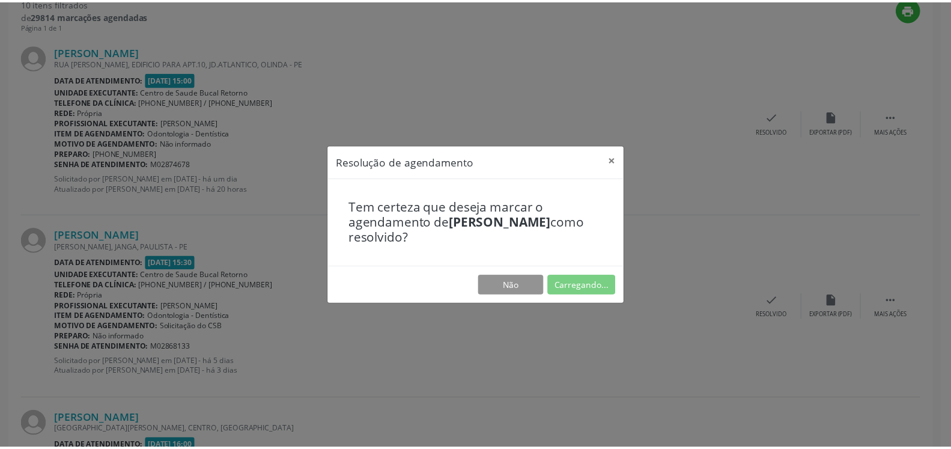
scroll to position [66, 0]
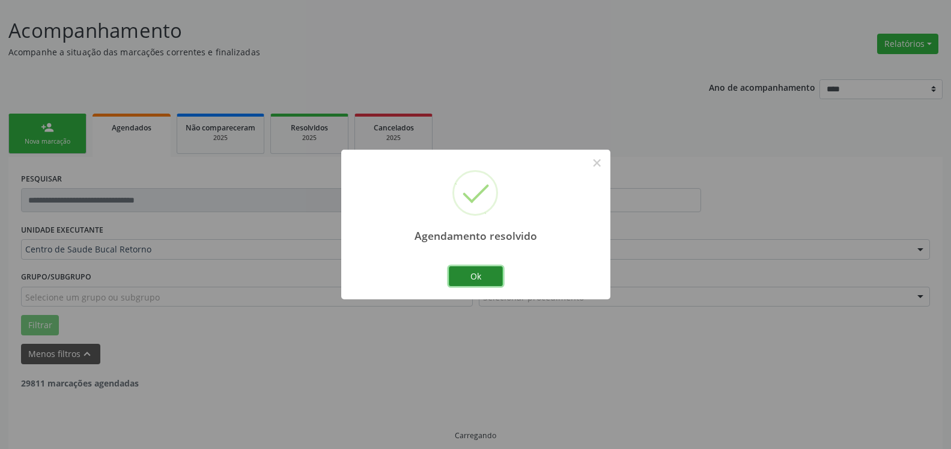
click at [485, 277] on button "Ok" at bounding box center [476, 276] width 54 height 20
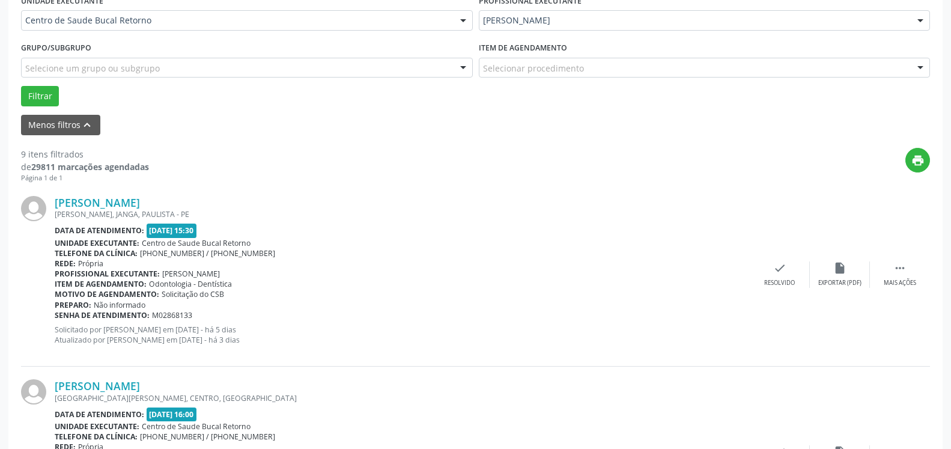
scroll to position [311, 0]
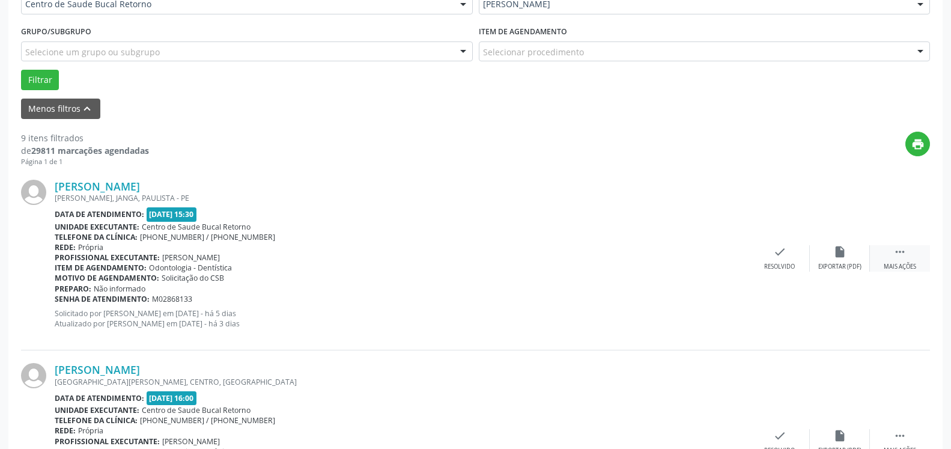
click at [900, 250] on icon "" at bounding box center [899, 251] width 13 height 13
click at [842, 255] on icon "alarm_off" at bounding box center [839, 251] width 13 height 13
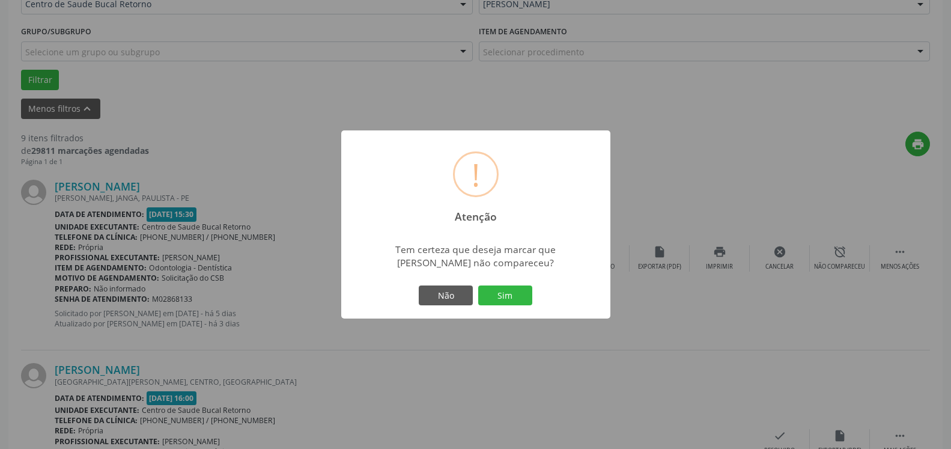
drag, startPoint x: 529, startPoint y: 294, endPoint x: 514, endPoint y: 297, distance: 15.9
click at [526, 295] on button "Sim" at bounding box center [505, 295] width 54 height 20
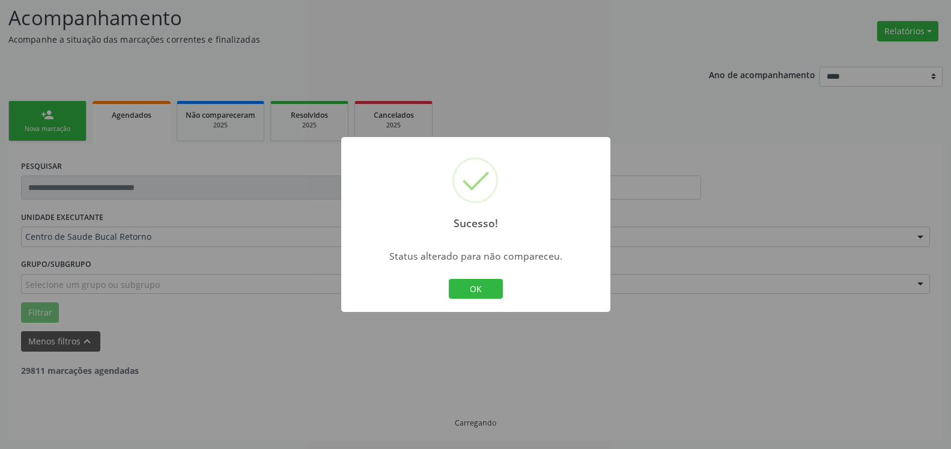
scroll to position [79, 0]
click at [475, 281] on button "OK" at bounding box center [476, 289] width 54 height 20
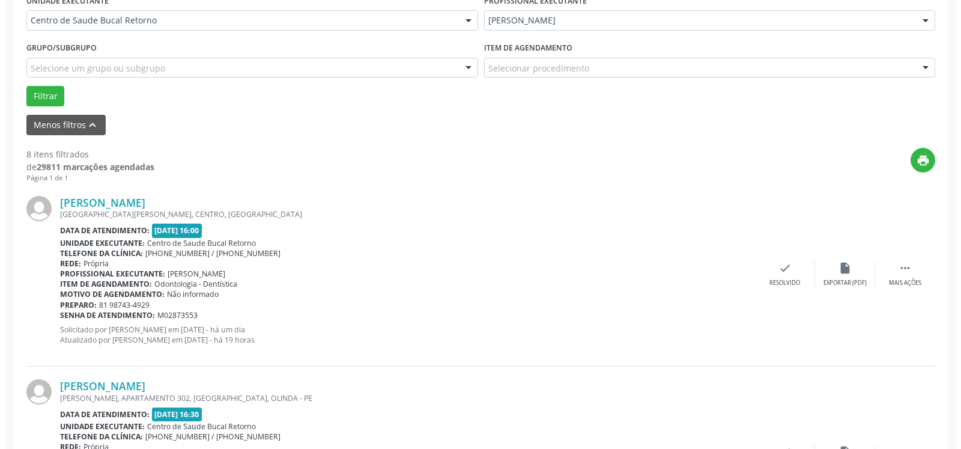
scroll to position [324, 0]
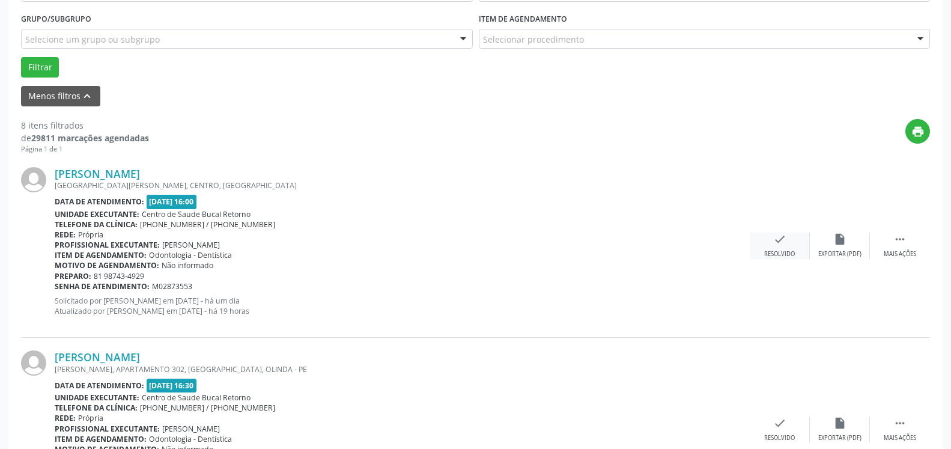
click at [777, 240] on icon "check" at bounding box center [779, 238] width 13 height 13
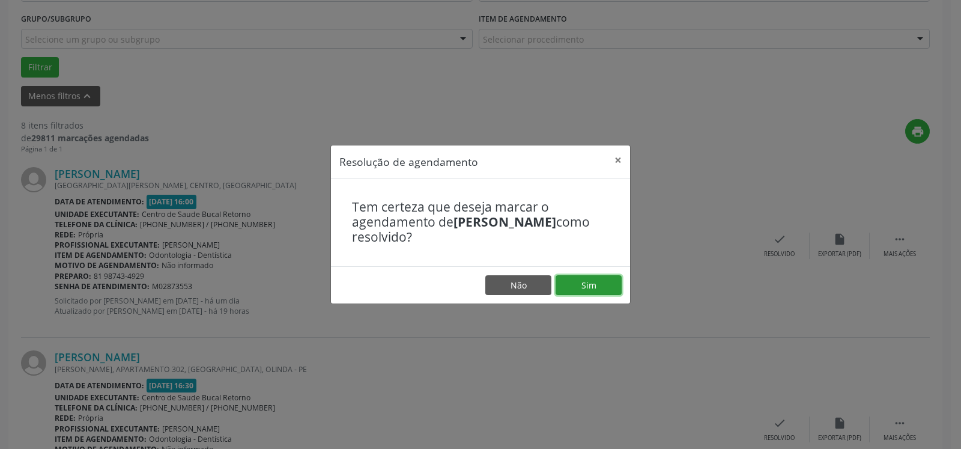
click at [583, 285] on button "Sim" at bounding box center [589, 285] width 66 height 20
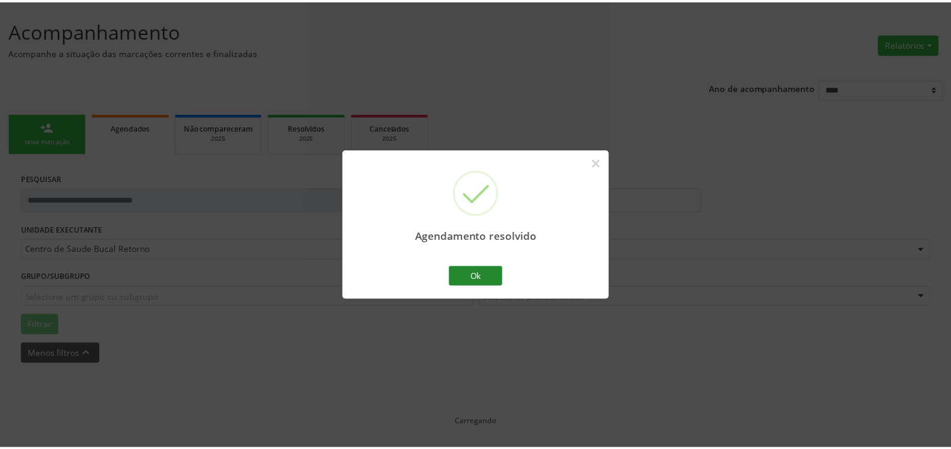
scroll to position [66, 0]
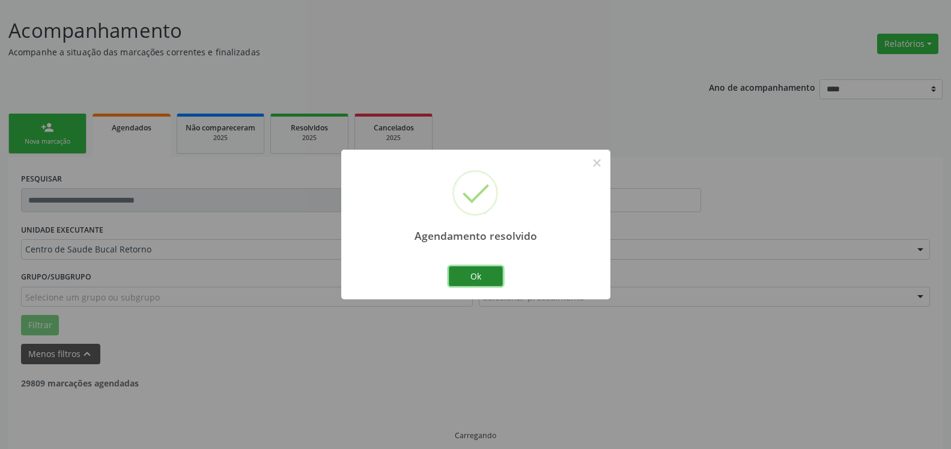
click at [486, 277] on button "Ok" at bounding box center [476, 276] width 54 height 20
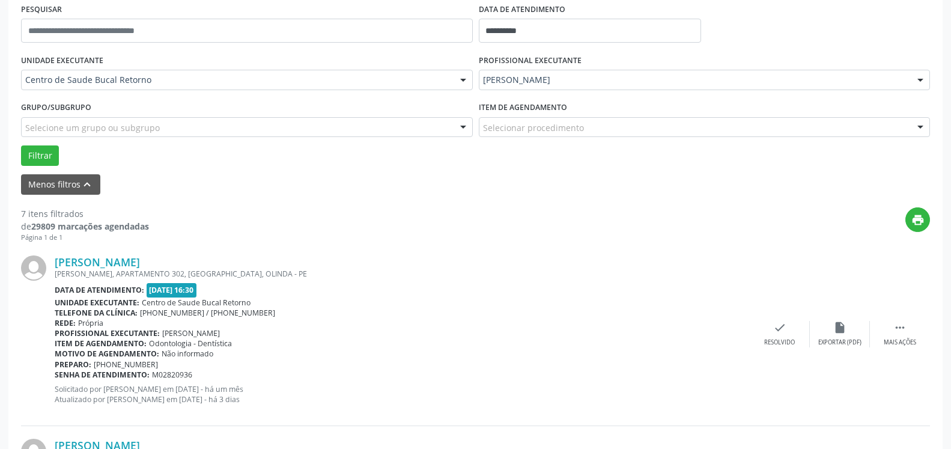
scroll to position [263, 0]
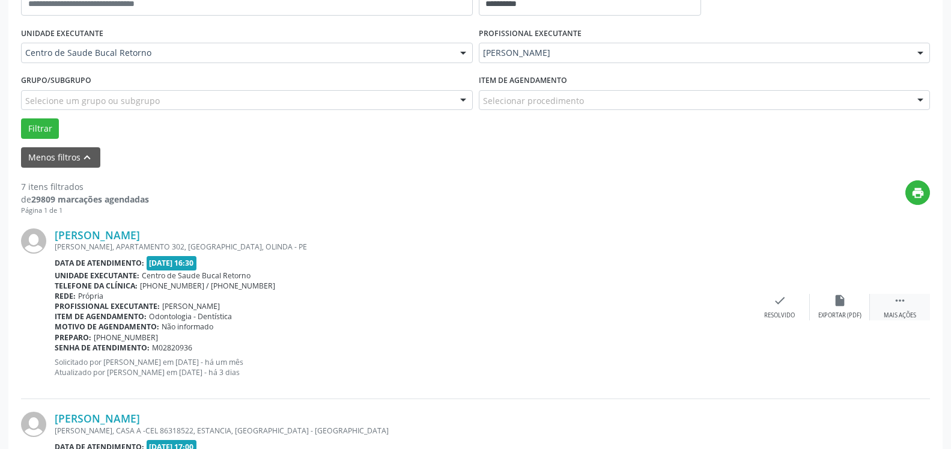
click at [906, 305] on icon "" at bounding box center [899, 300] width 13 height 13
click at [855, 306] on div "alarm_off Não compareceu" at bounding box center [840, 307] width 60 height 26
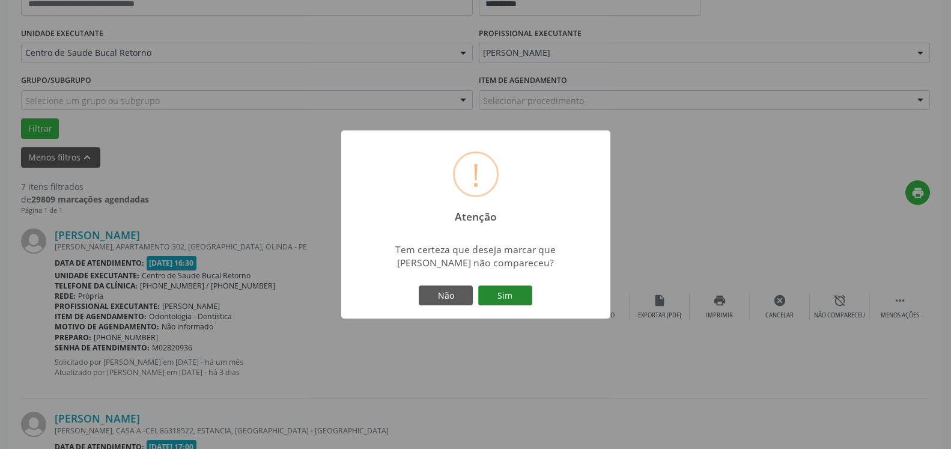
click at [500, 305] on button "Sim" at bounding box center [505, 295] width 54 height 20
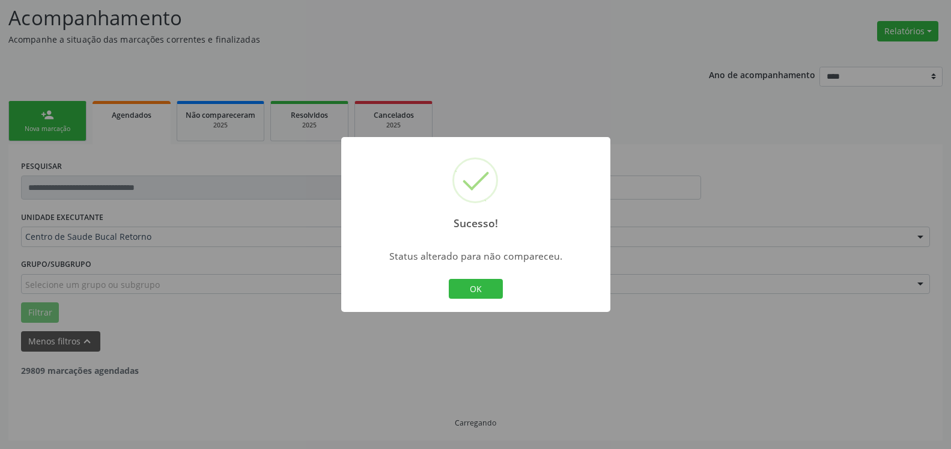
scroll to position [79, 0]
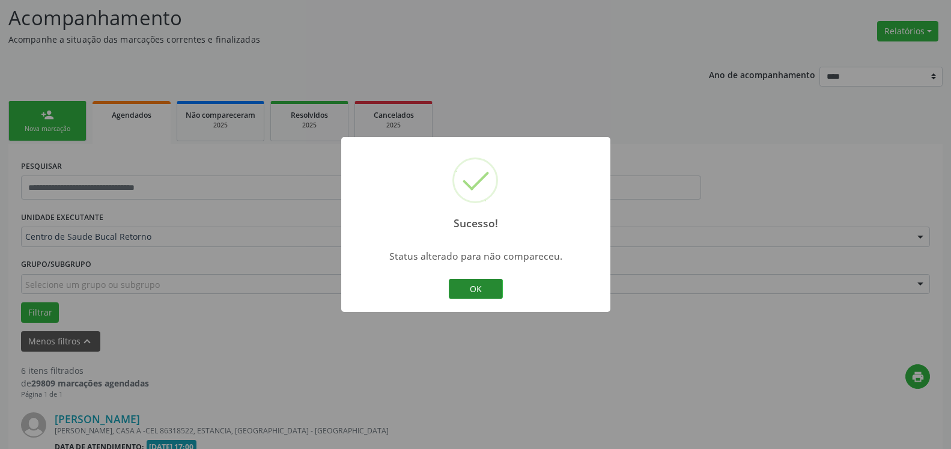
click at [492, 288] on button "OK" at bounding box center [476, 289] width 54 height 20
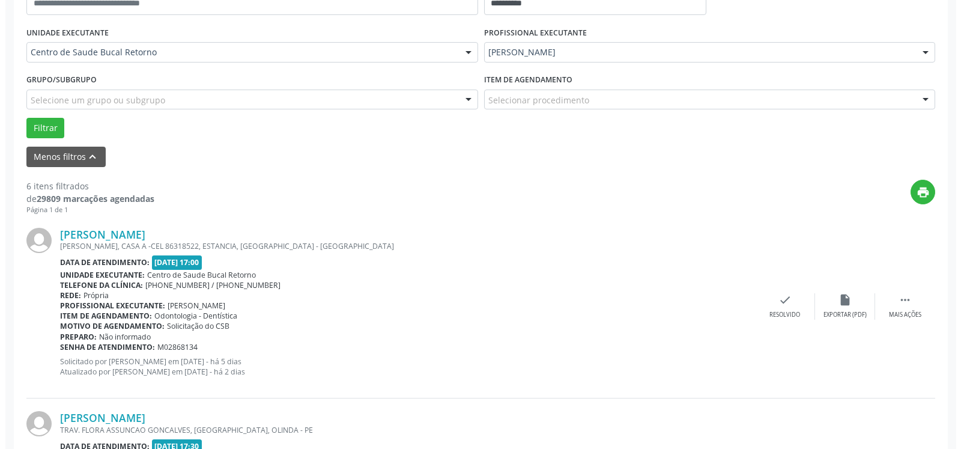
scroll to position [385, 0]
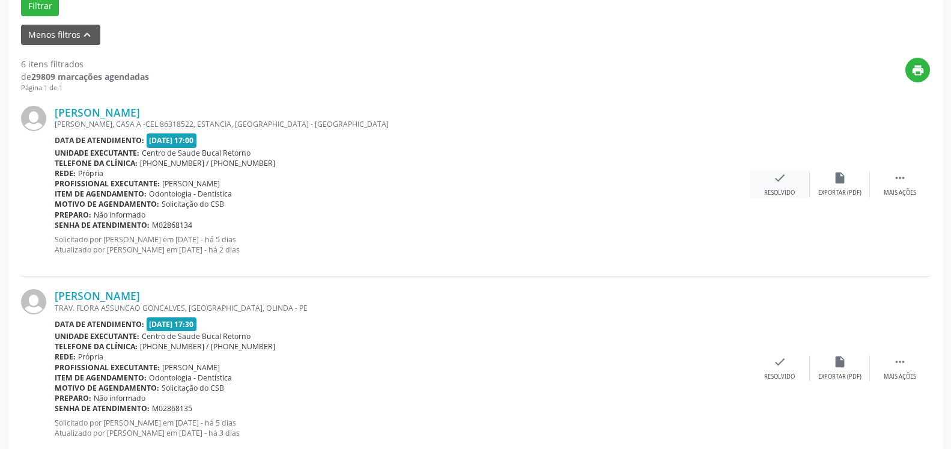
click at [783, 179] on icon "check" at bounding box center [779, 177] width 13 height 13
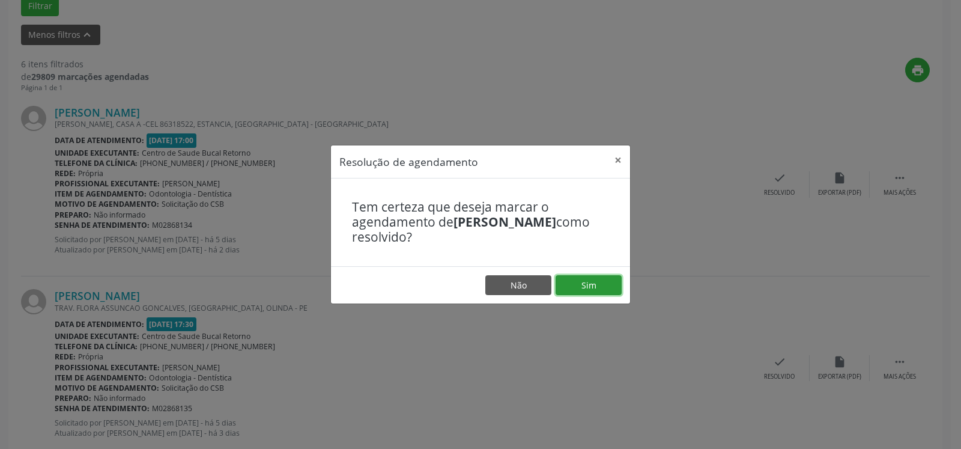
click at [597, 294] on button "Sim" at bounding box center [589, 285] width 66 height 20
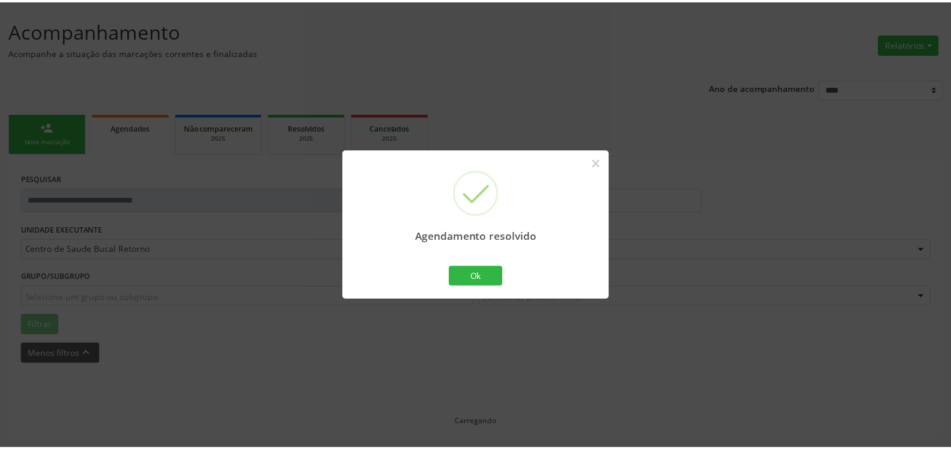
scroll to position [66, 0]
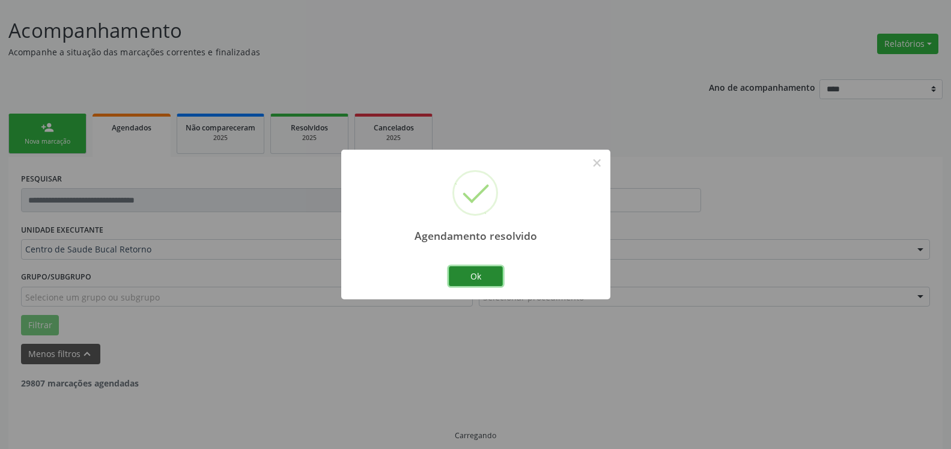
click at [490, 276] on button "Ok" at bounding box center [476, 276] width 54 height 20
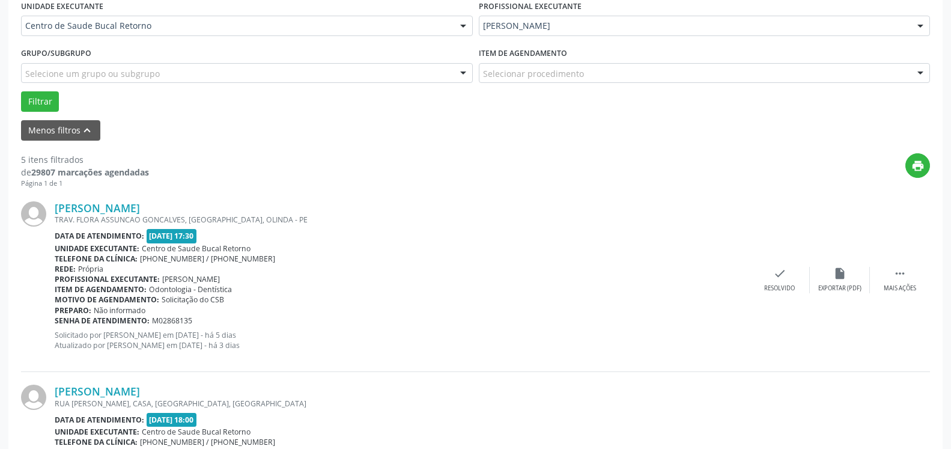
scroll to position [311, 0]
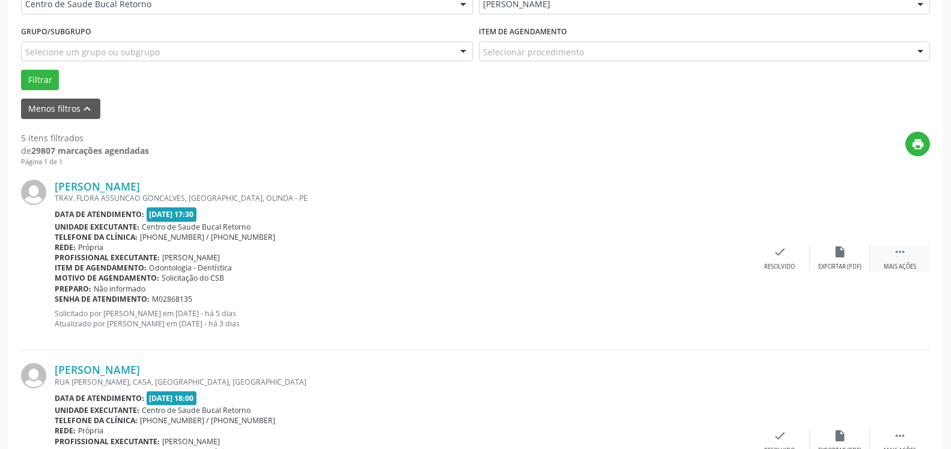
click at [905, 266] on div "Mais ações" at bounding box center [900, 267] width 32 height 8
click at [839, 255] on icon "alarm_off" at bounding box center [839, 251] width 13 height 13
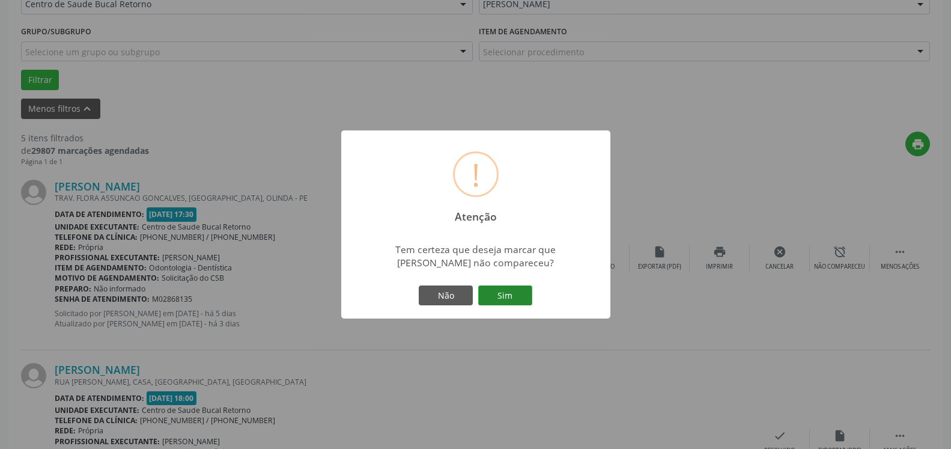
click at [506, 299] on button "Sim" at bounding box center [505, 295] width 54 height 20
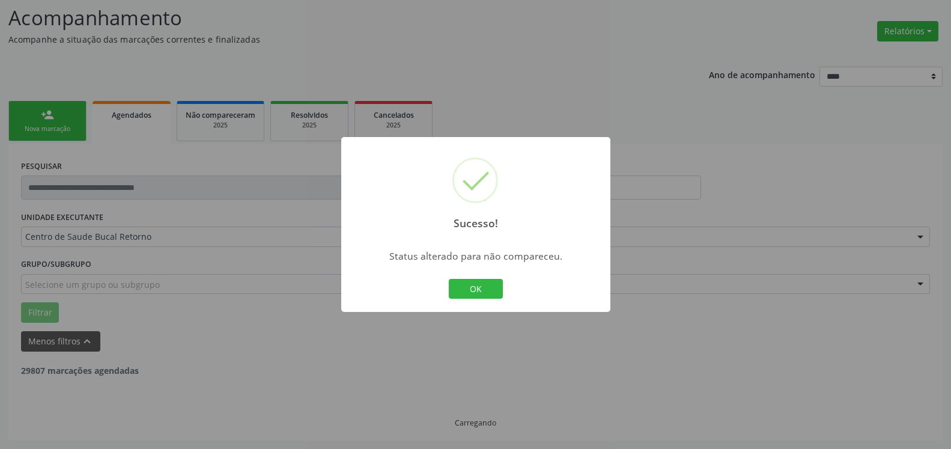
scroll to position [79, 0]
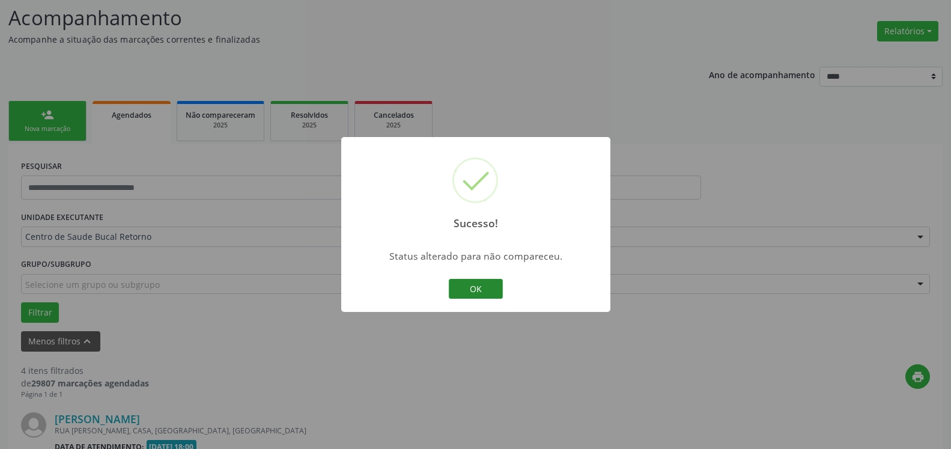
click at [479, 289] on button "OK" at bounding box center [476, 289] width 54 height 20
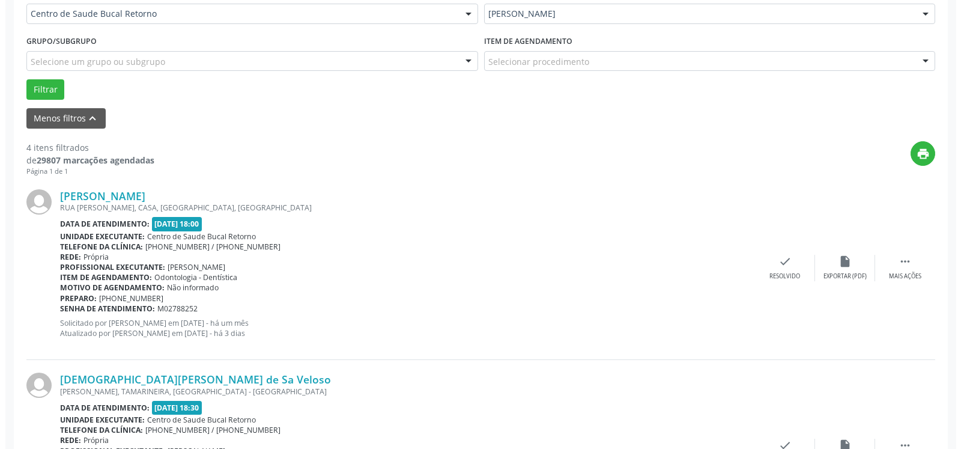
scroll to position [385, 0]
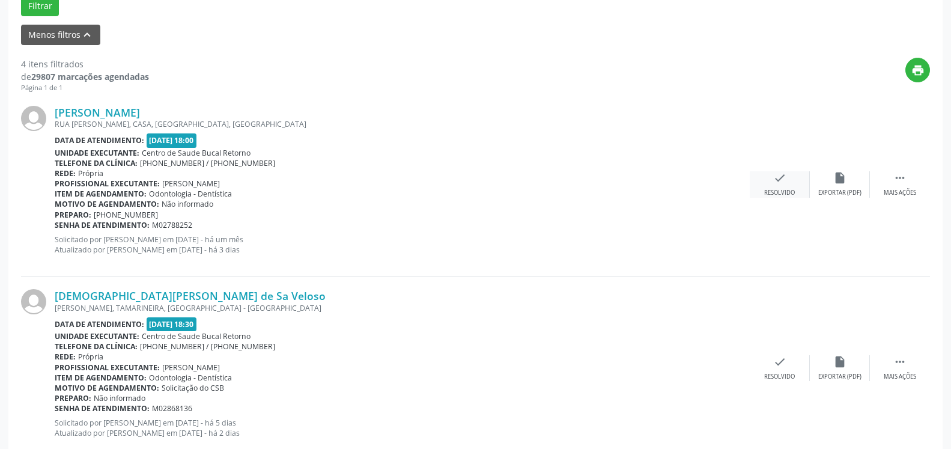
click at [788, 177] on div "check Resolvido" at bounding box center [780, 184] width 60 height 26
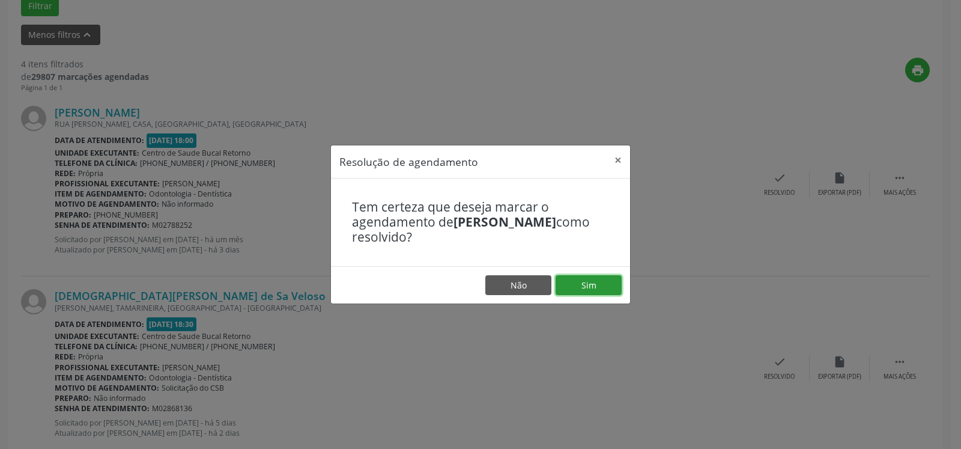
click at [597, 288] on button "Sim" at bounding box center [589, 285] width 66 height 20
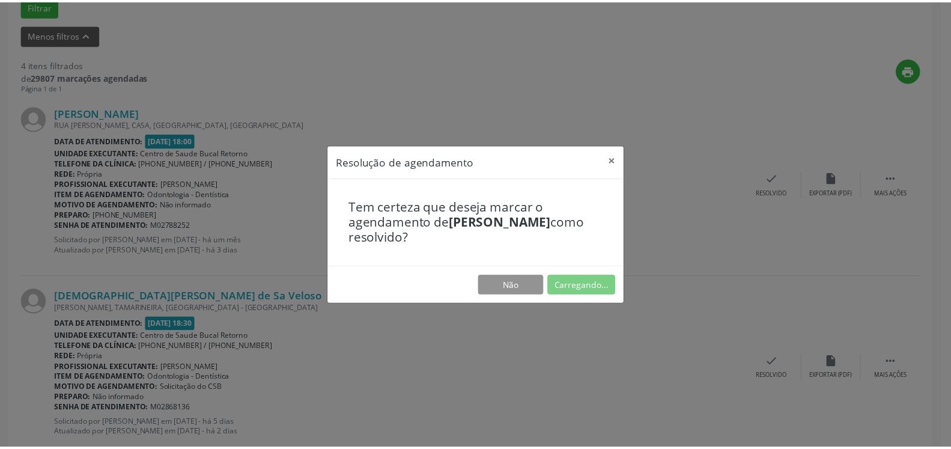
scroll to position [66, 0]
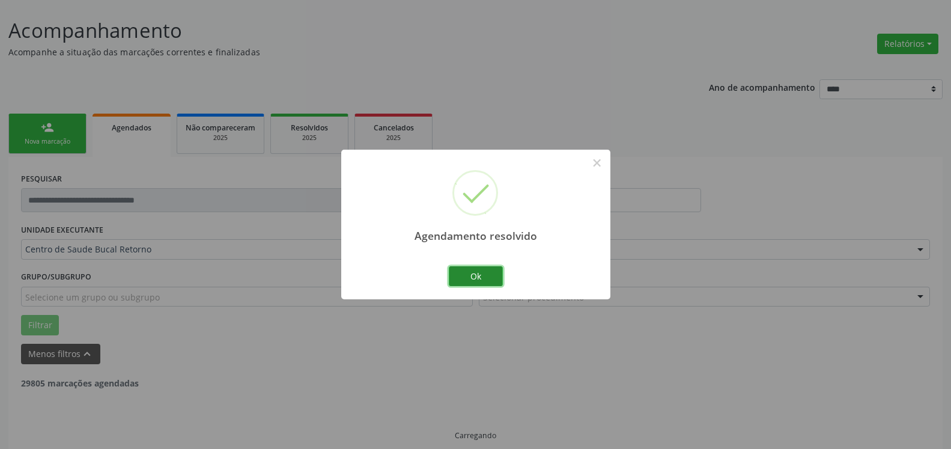
click at [473, 273] on button "Ok" at bounding box center [476, 276] width 54 height 20
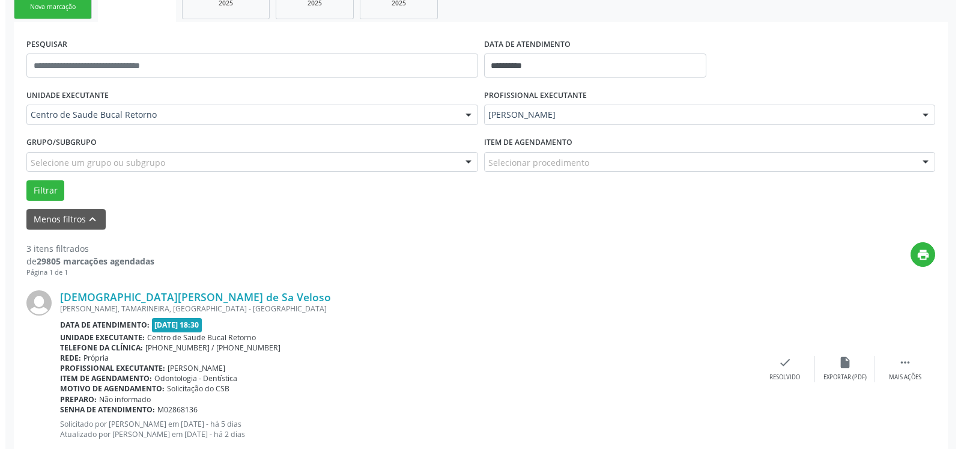
scroll to position [201, 0]
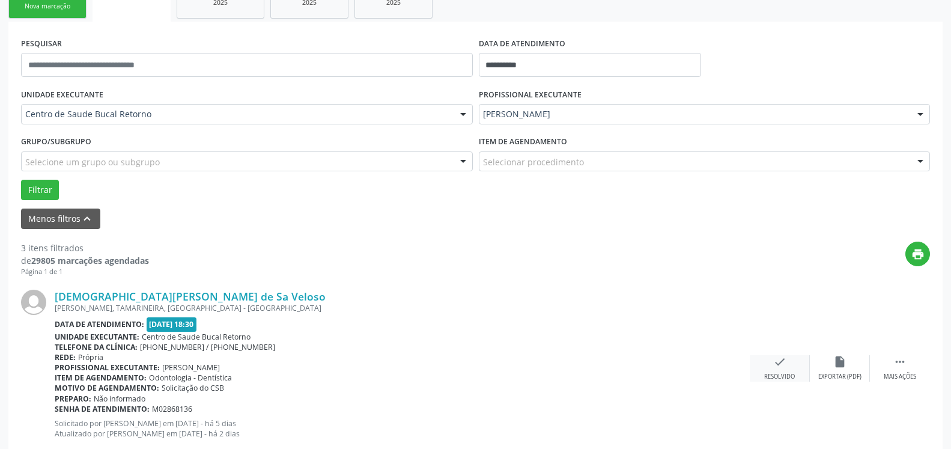
click at [785, 374] on div "Resolvido" at bounding box center [779, 376] width 31 height 8
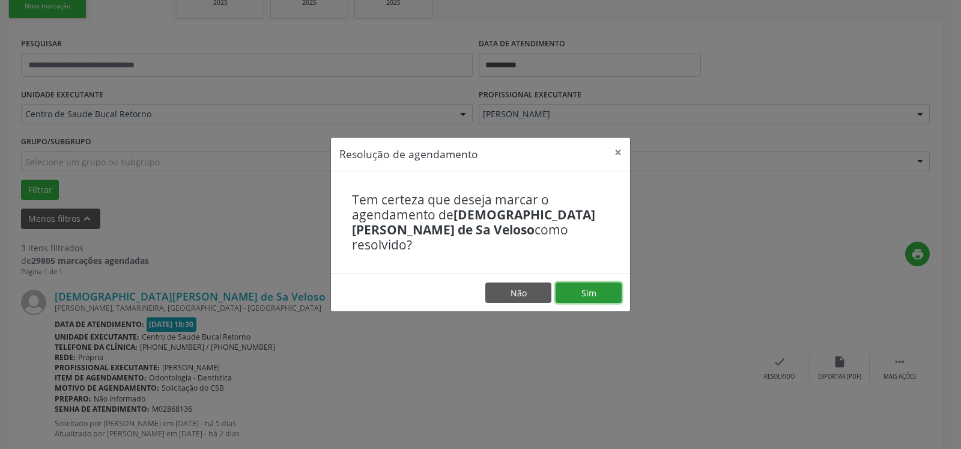
click at [582, 287] on button "Sim" at bounding box center [589, 292] width 66 height 20
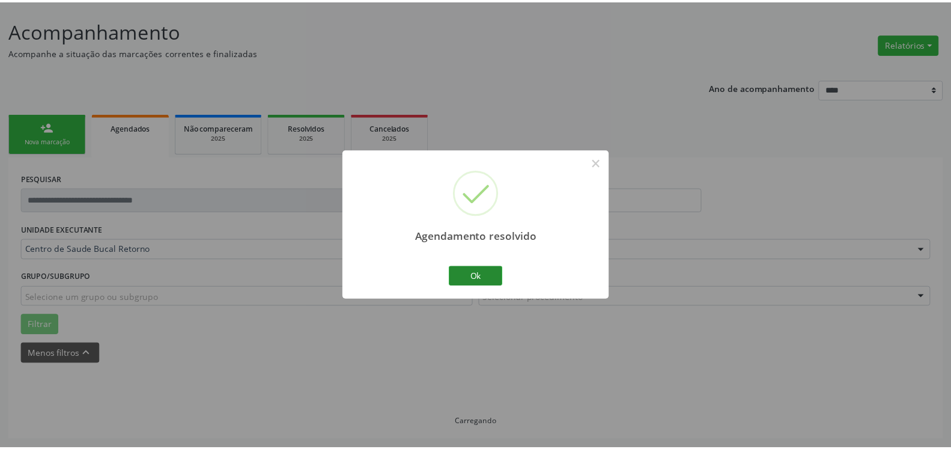
scroll to position [66, 0]
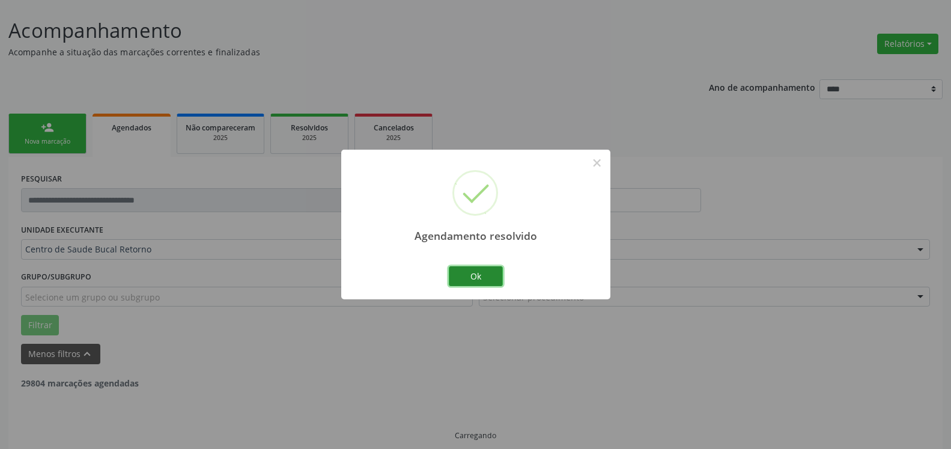
click at [485, 275] on button "Ok" at bounding box center [476, 276] width 54 height 20
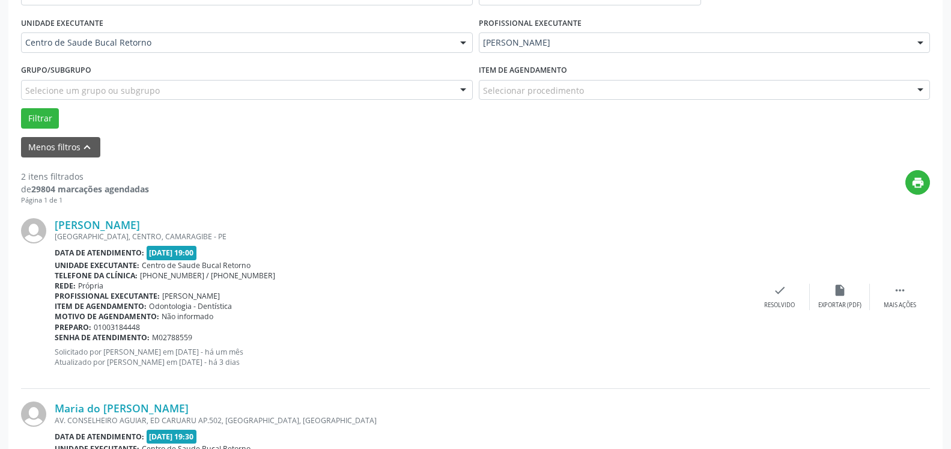
scroll to position [324, 0]
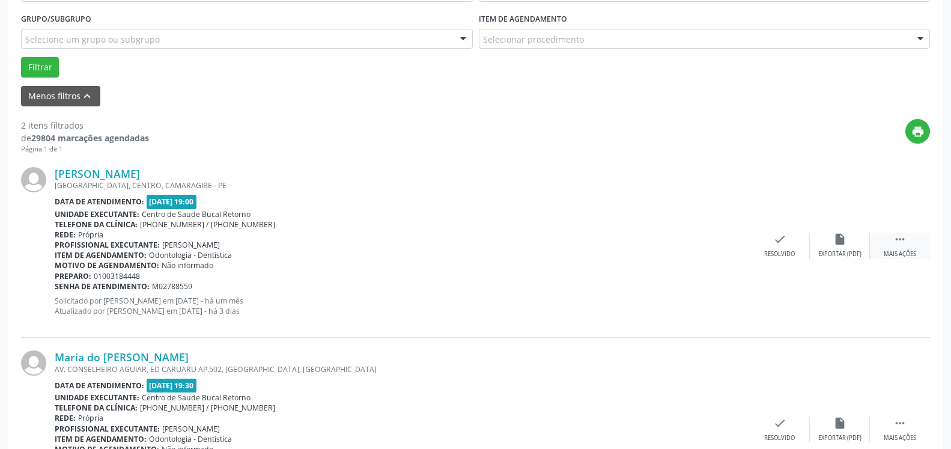
click at [905, 235] on icon "" at bounding box center [899, 238] width 13 height 13
click at [836, 246] on icon "alarm_off" at bounding box center [839, 238] width 13 height 13
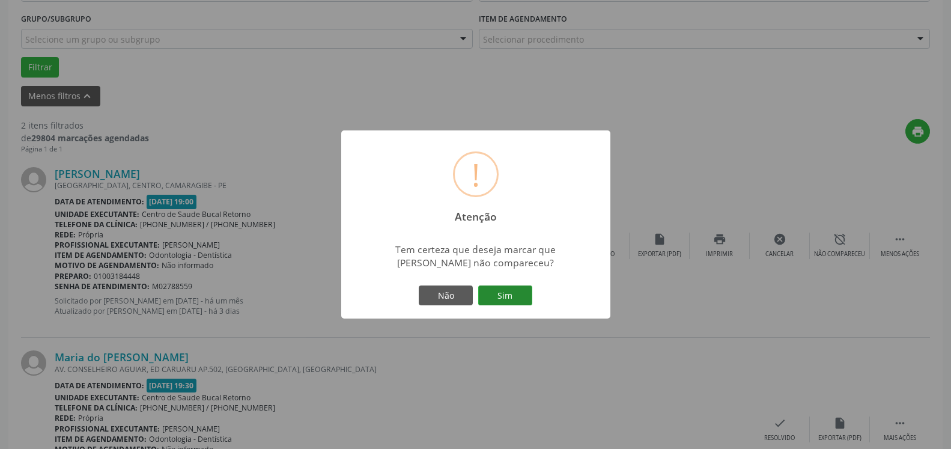
click at [512, 295] on button "Sim" at bounding box center [505, 295] width 54 height 20
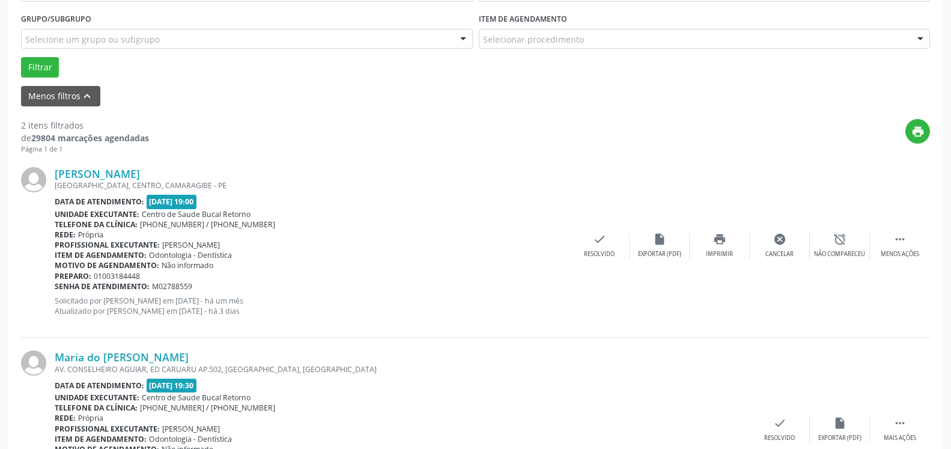
scroll to position [79, 0]
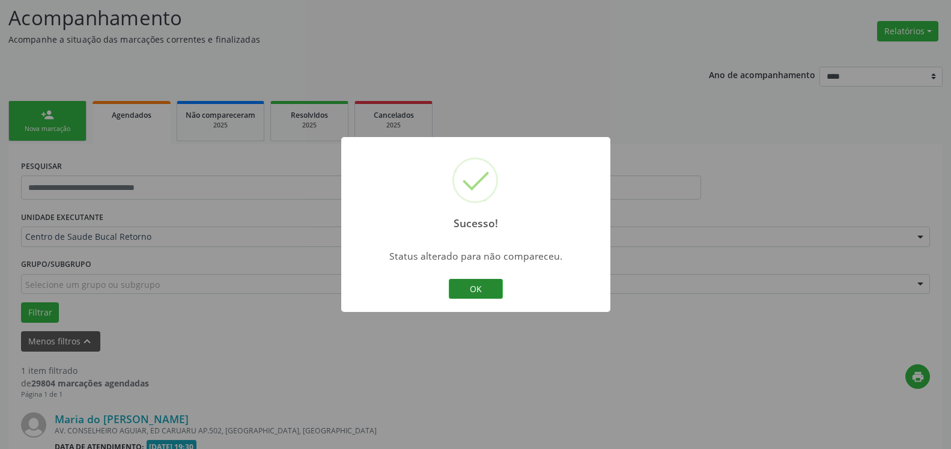
click at [470, 291] on button "OK" at bounding box center [476, 289] width 54 height 20
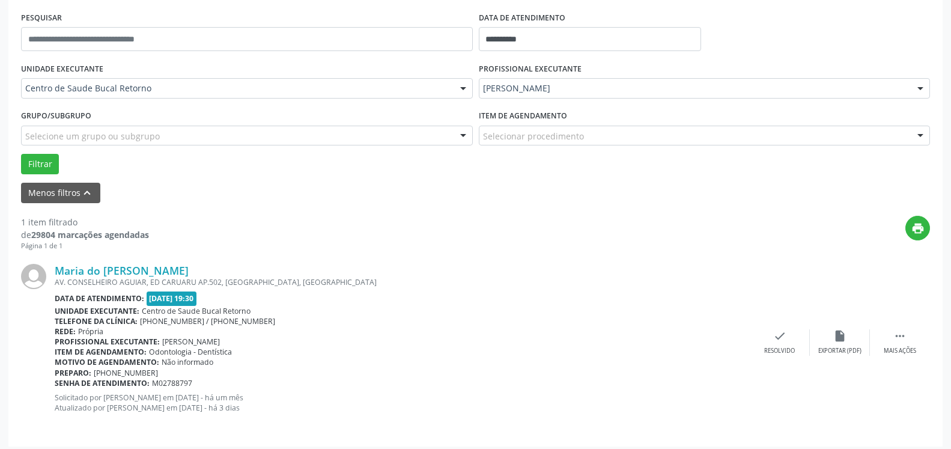
scroll to position [233, 0]
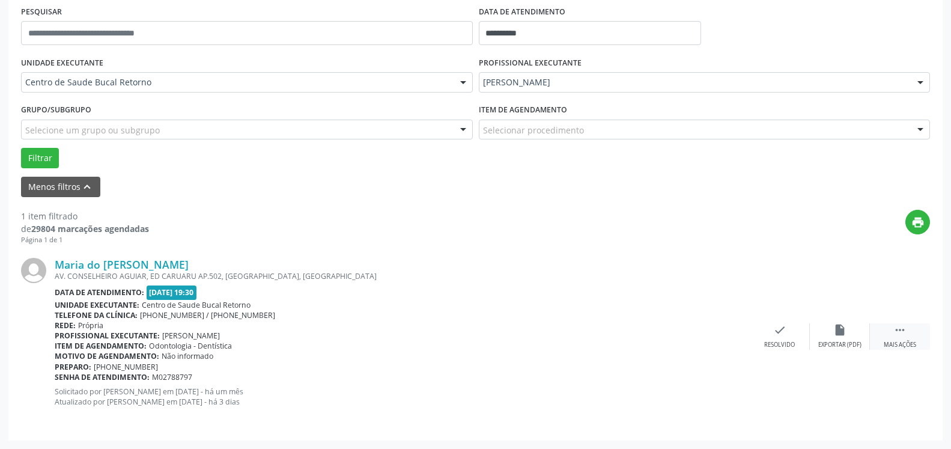
click at [905, 326] on icon "" at bounding box center [899, 329] width 13 height 13
click at [845, 334] on icon "alarm_off" at bounding box center [839, 329] width 13 height 13
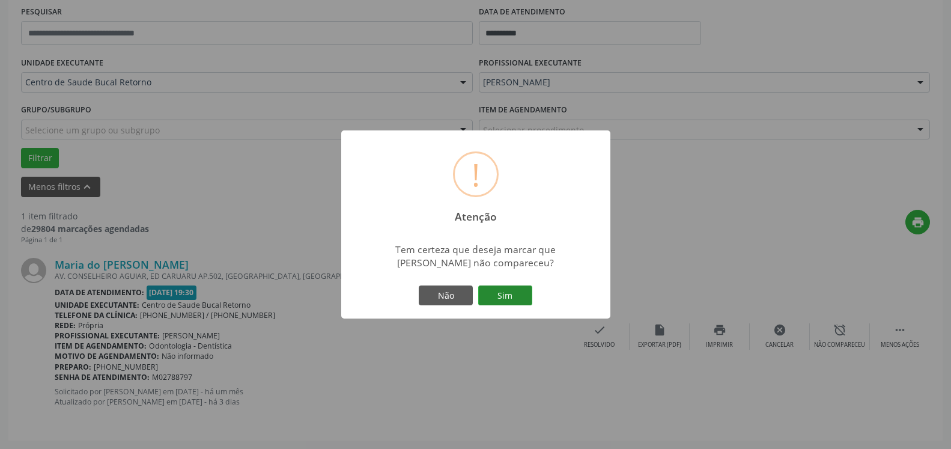
click at [521, 302] on button "Sim" at bounding box center [505, 295] width 54 height 20
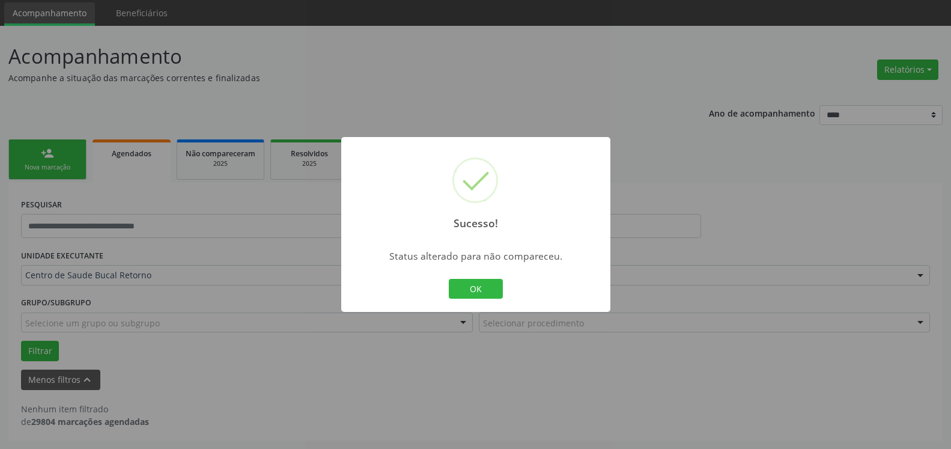
scroll to position [40, 0]
click at [479, 289] on button "OK" at bounding box center [476, 289] width 54 height 20
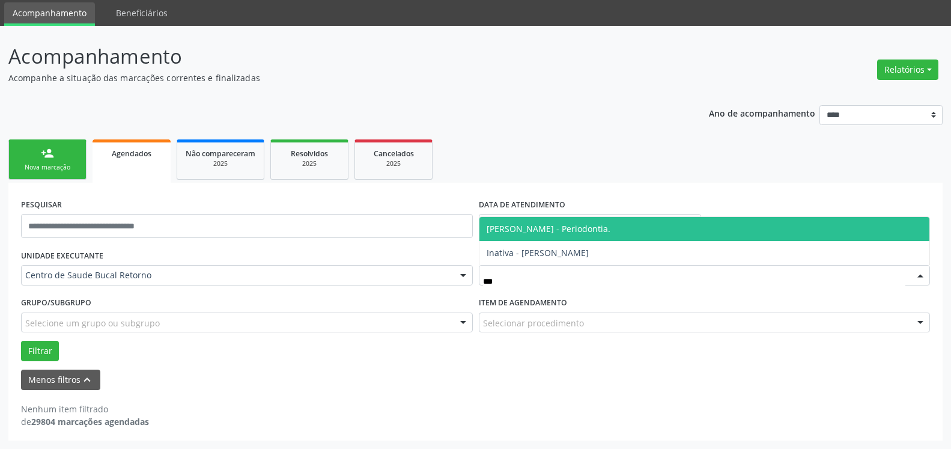
click at [539, 227] on span "[PERSON_NAME] - Periodontia." at bounding box center [549, 228] width 124 height 11
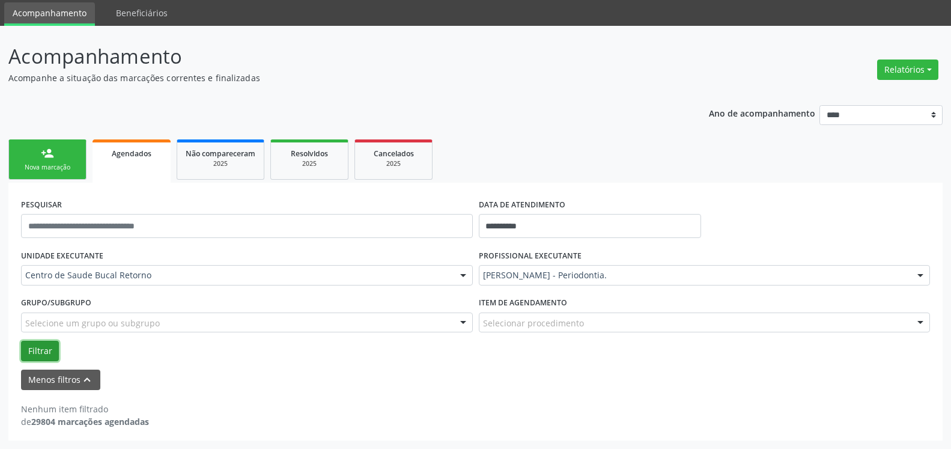
click at [30, 346] on button "Filtrar" at bounding box center [40, 351] width 38 height 20
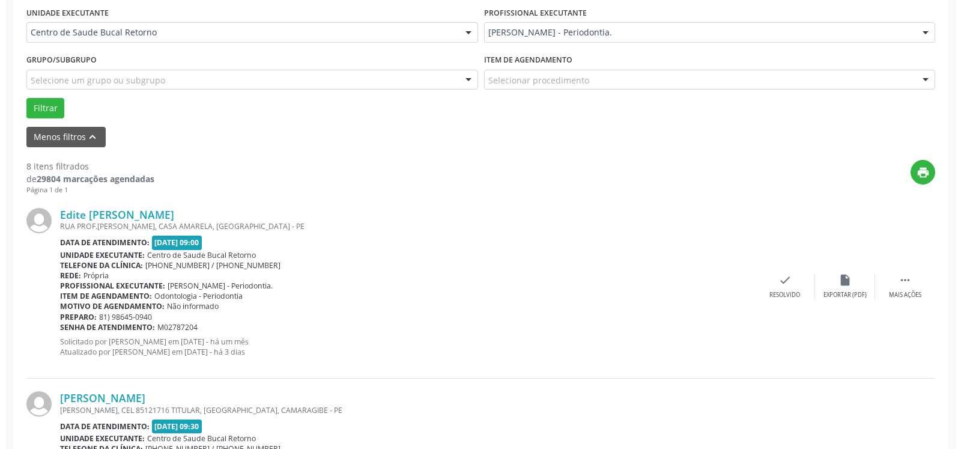
scroll to position [285, 0]
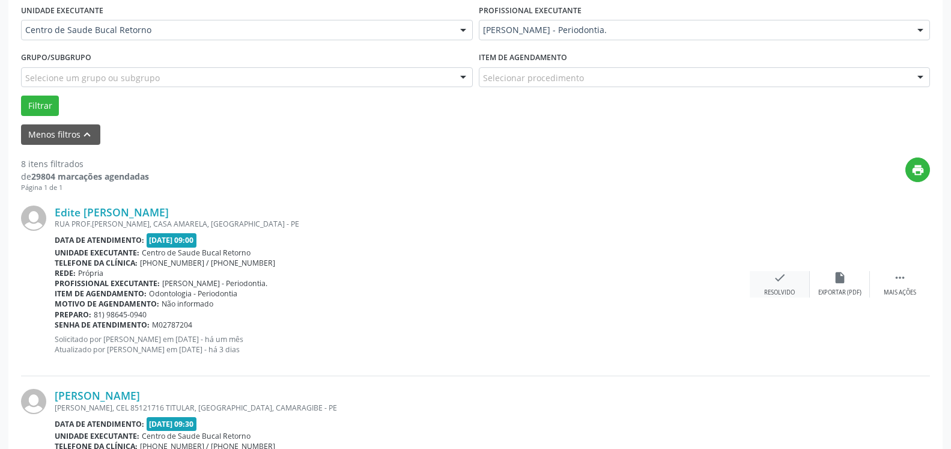
click at [780, 282] on icon "check" at bounding box center [779, 277] width 13 height 13
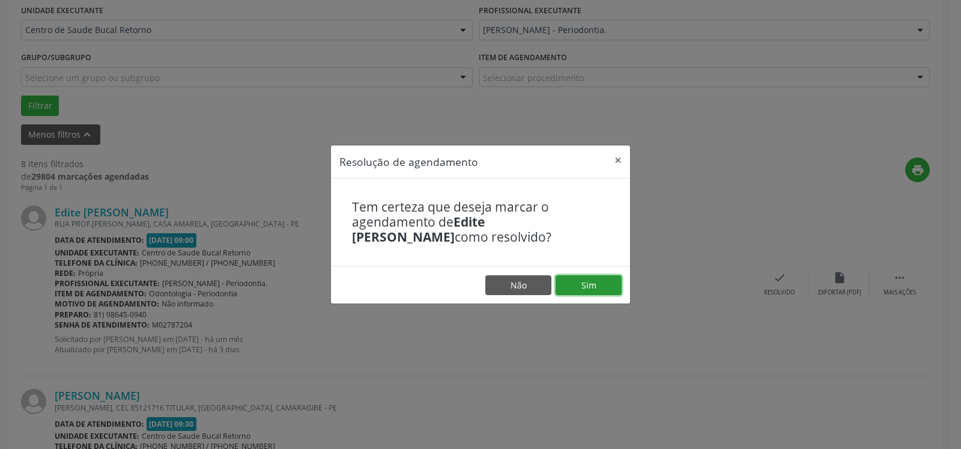
click at [597, 287] on button "Sim" at bounding box center [589, 285] width 66 height 20
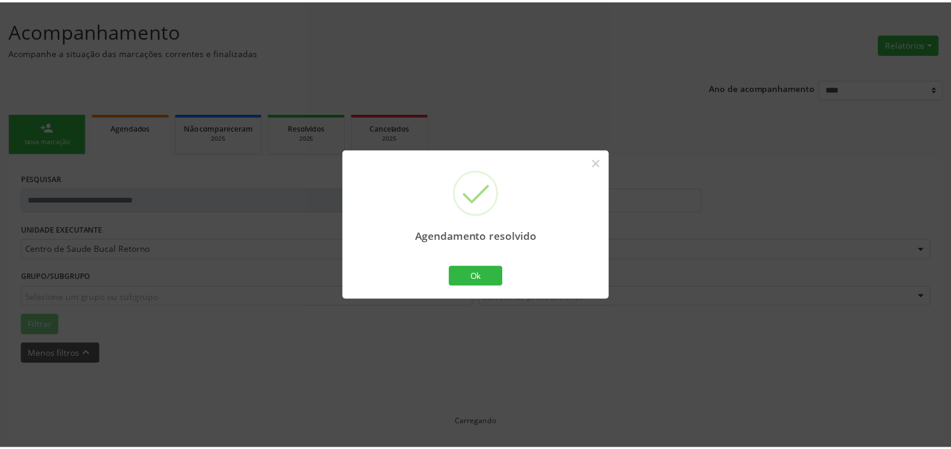
scroll to position [66, 0]
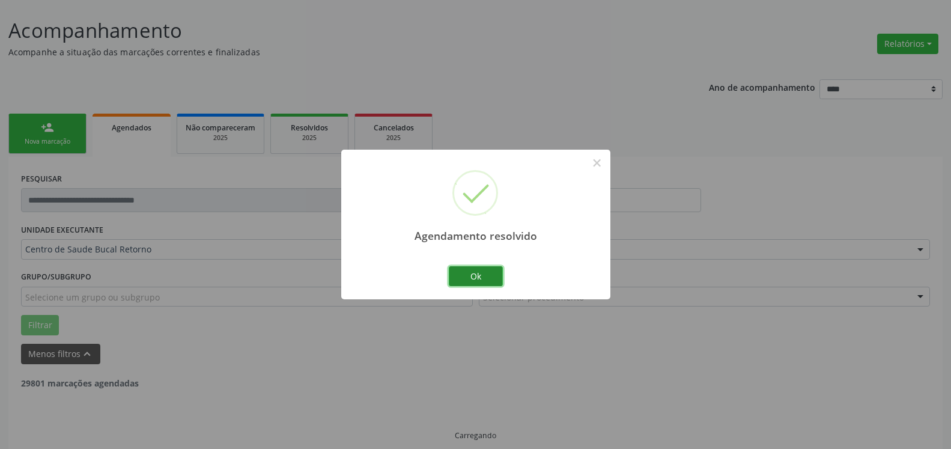
click at [471, 272] on button "Ok" at bounding box center [476, 276] width 54 height 20
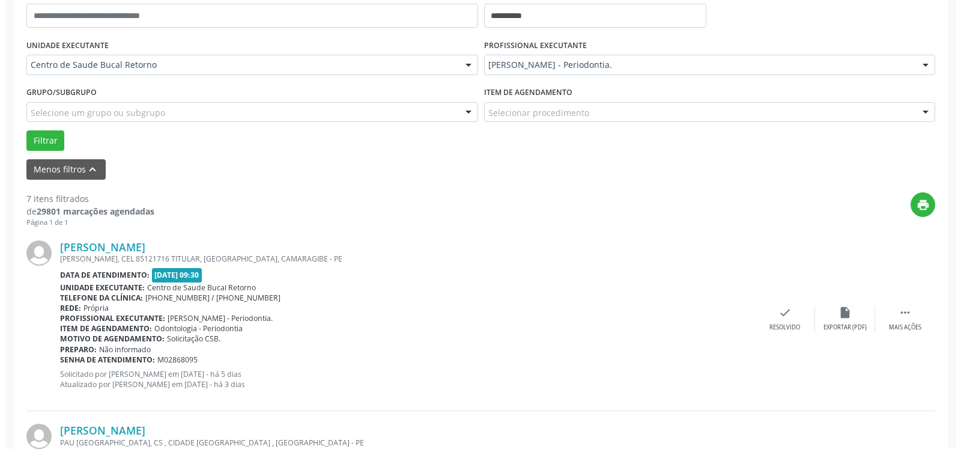
scroll to position [263, 0]
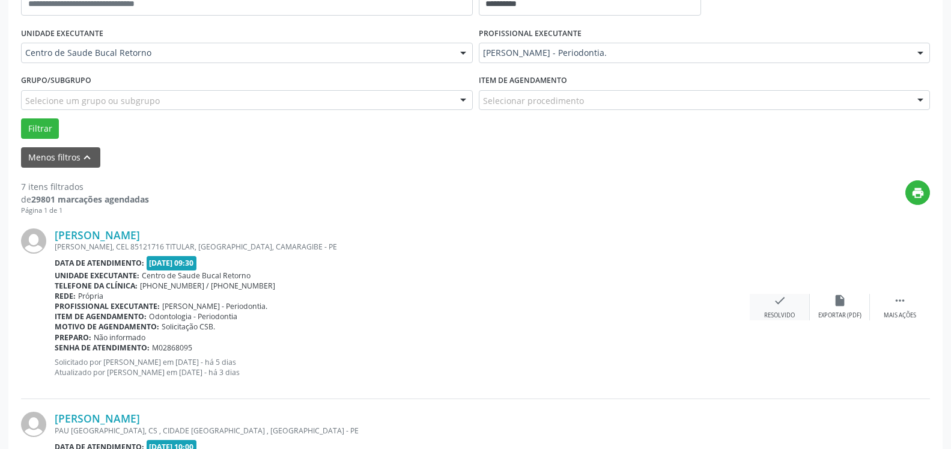
click at [780, 305] on icon "check" at bounding box center [779, 300] width 13 height 13
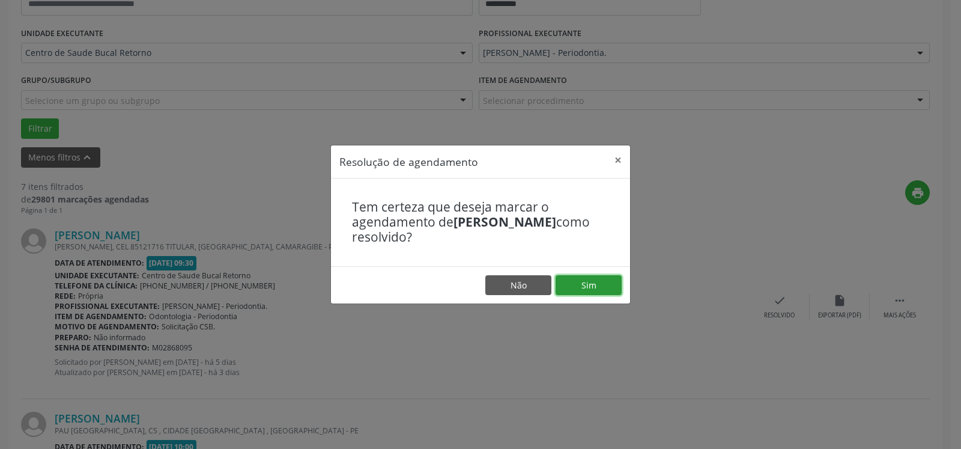
click at [592, 283] on button "Sim" at bounding box center [589, 285] width 66 height 20
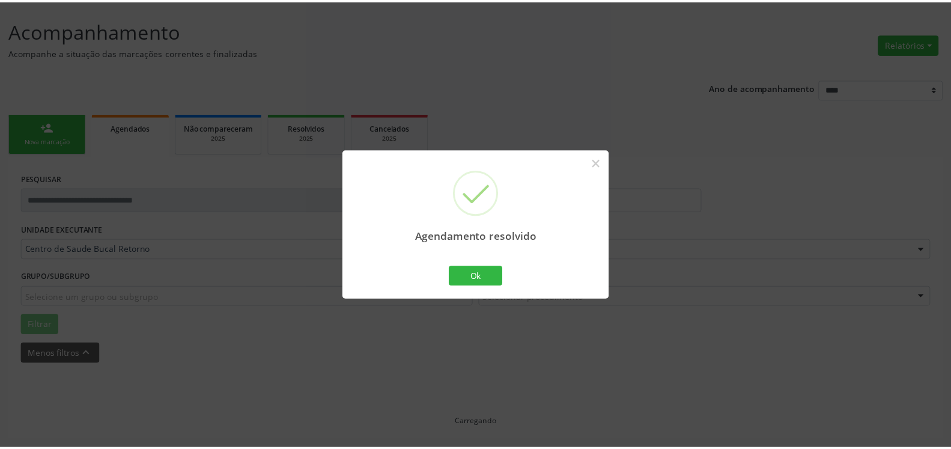
scroll to position [66, 0]
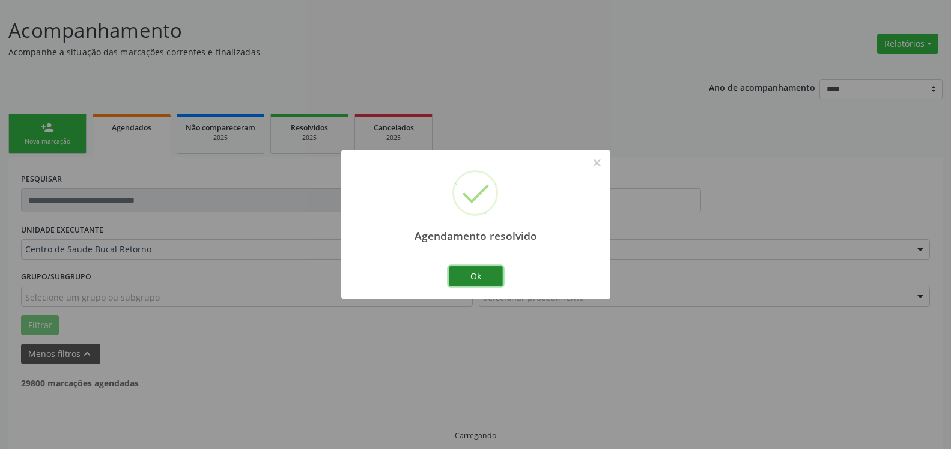
click at [478, 273] on button "Ok" at bounding box center [476, 276] width 54 height 20
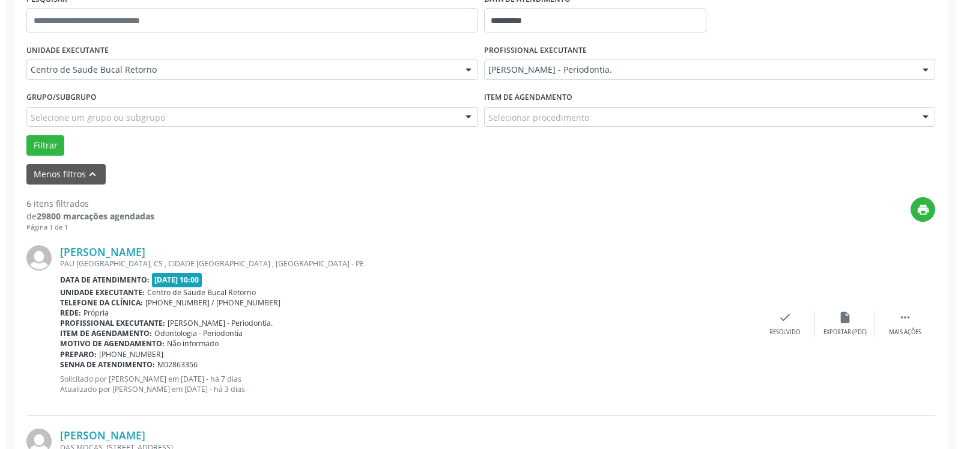
scroll to position [250, 0]
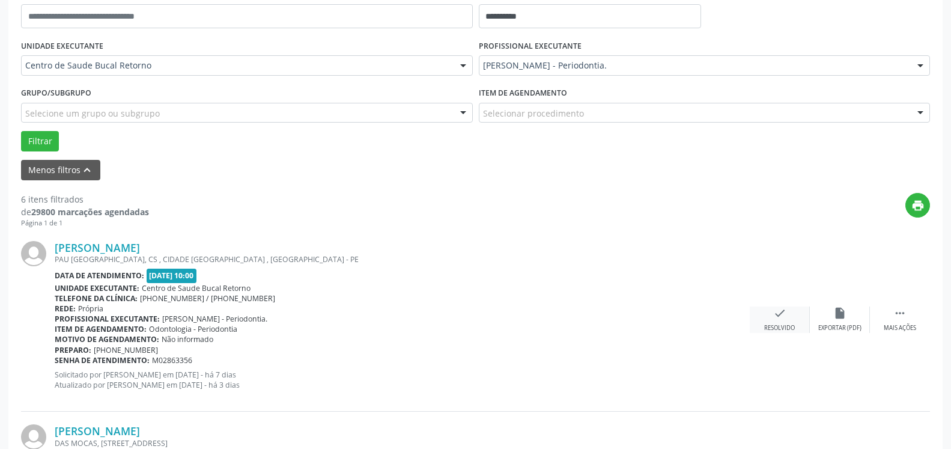
click at [786, 318] on div "check Resolvido" at bounding box center [780, 319] width 60 height 26
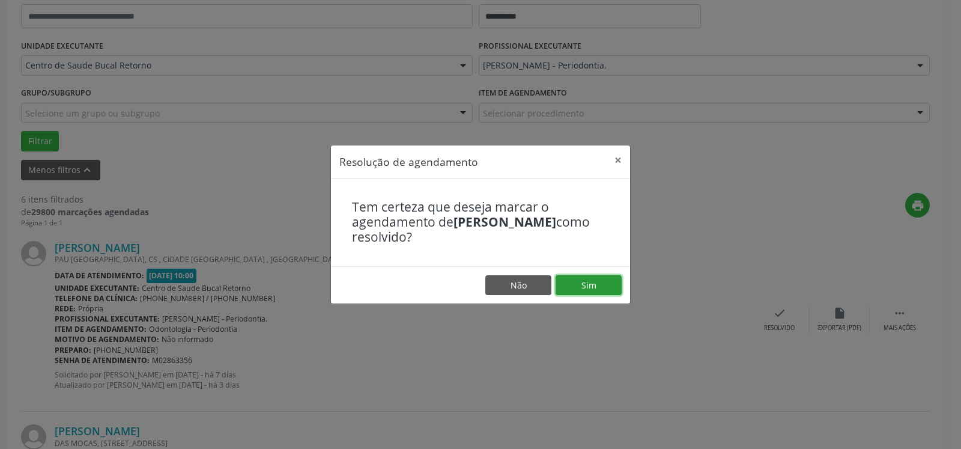
click at [584, 282] on button "Sim" at bounding box center [589, 285] width 66 height 20
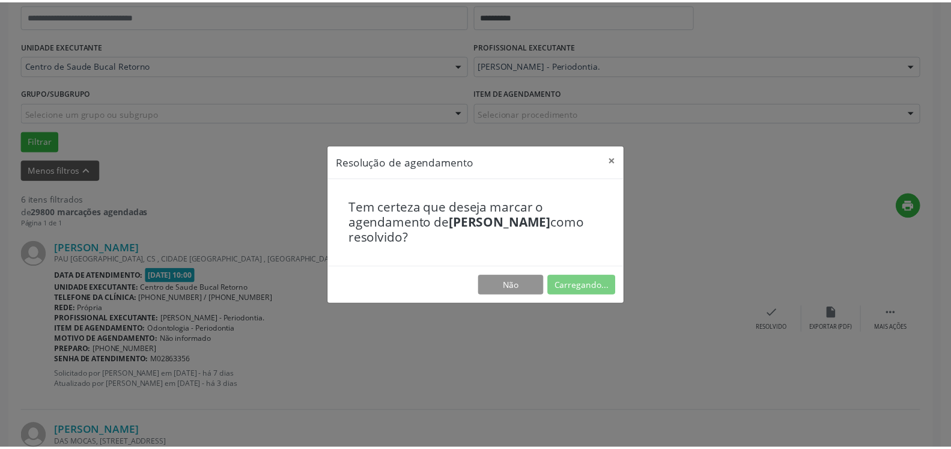
scroll to position [66, 0]
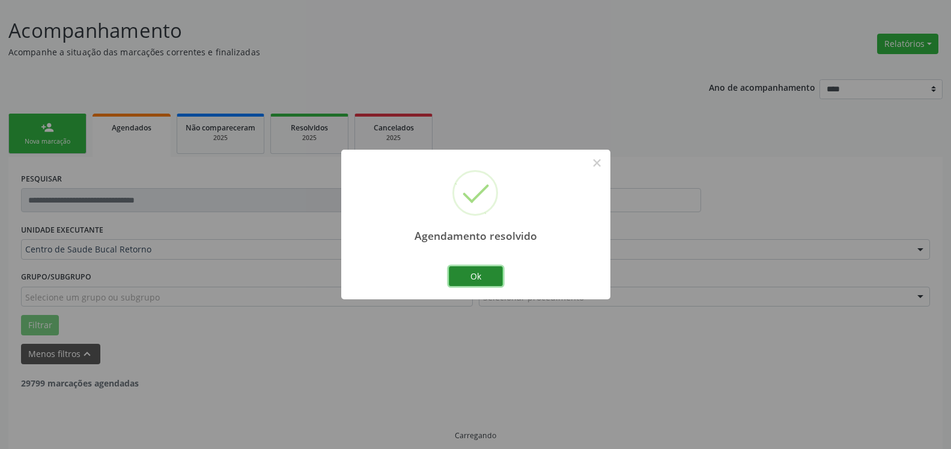
click at [479, 273] on button "Ok" at bounding box center [476, 276] width 54 height 20
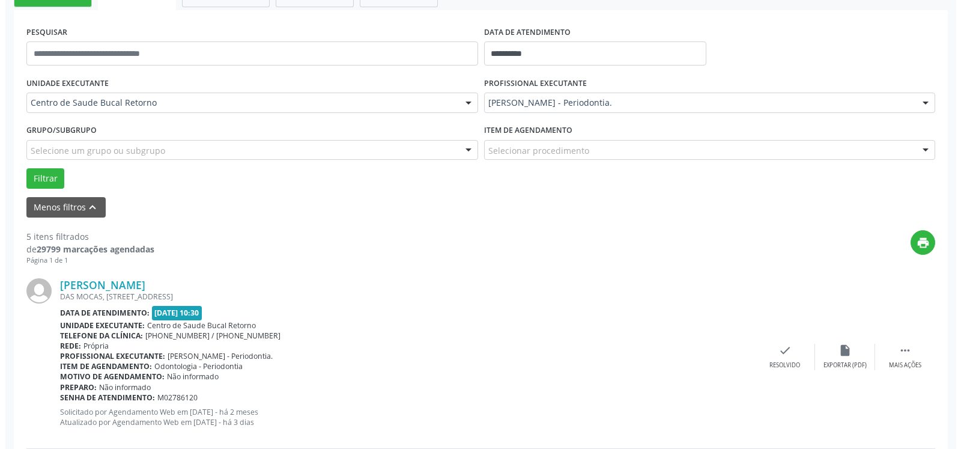
scroll to position [250, 0]
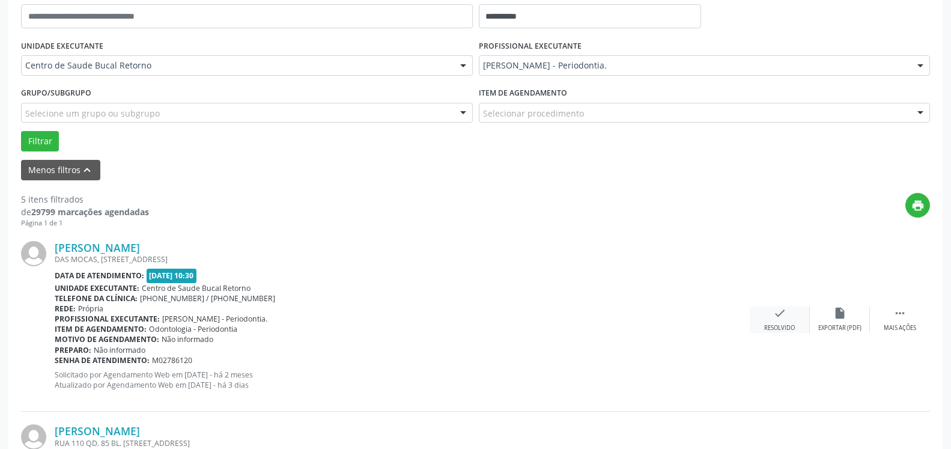
click at [781, 318] on icon "check" at bounding box center [779, 312] width 13 height 13
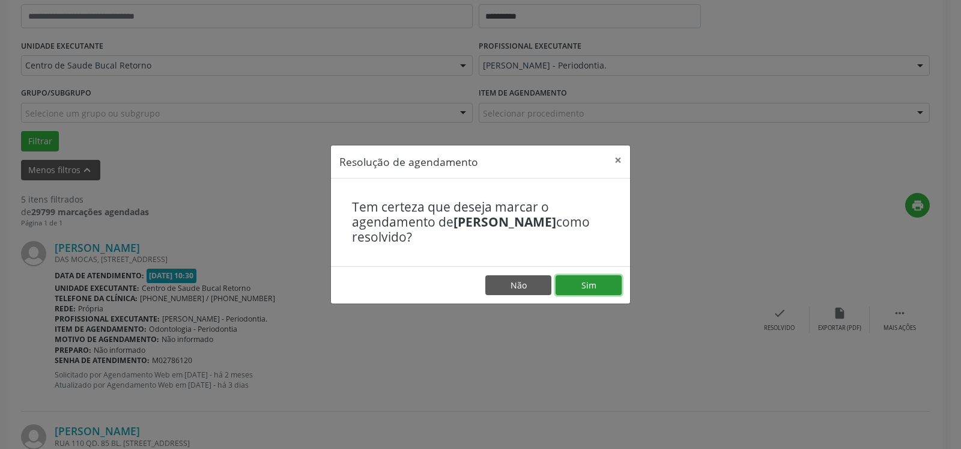
click at [606, 284] on button "Sim" at bounding box center [589, 285] width 66 height 20
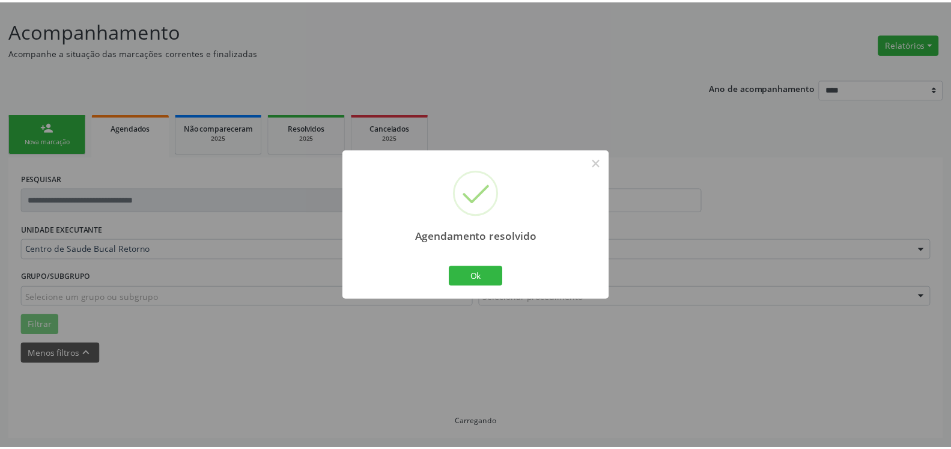
scroll to position [66, 0]
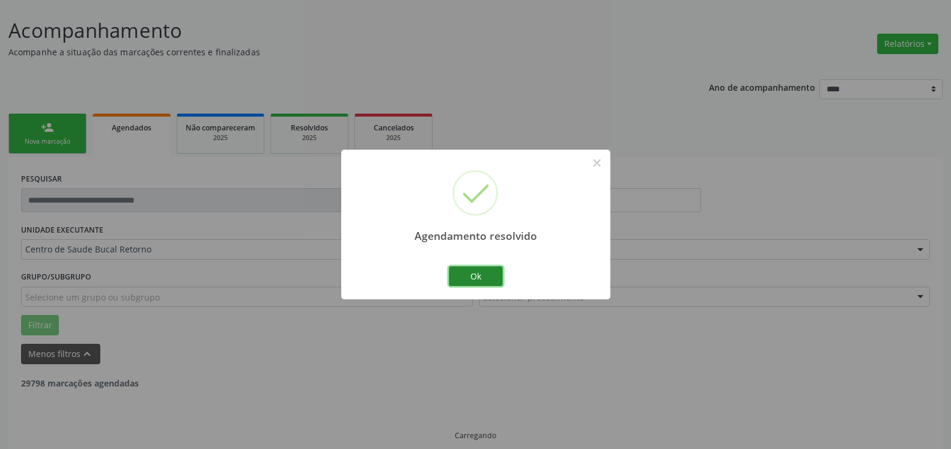
click at [484, 273] on button "Ok" at bounding box center [476, 276] width 54 height 20
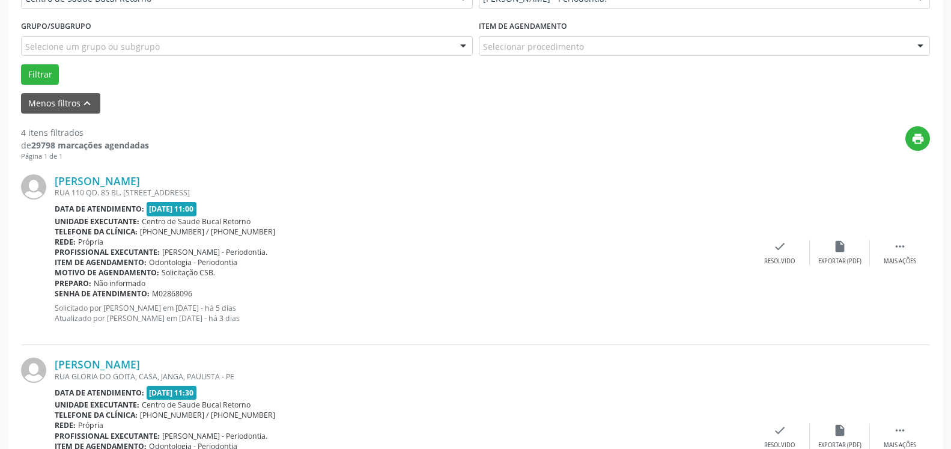
scroll to position [324, 0]
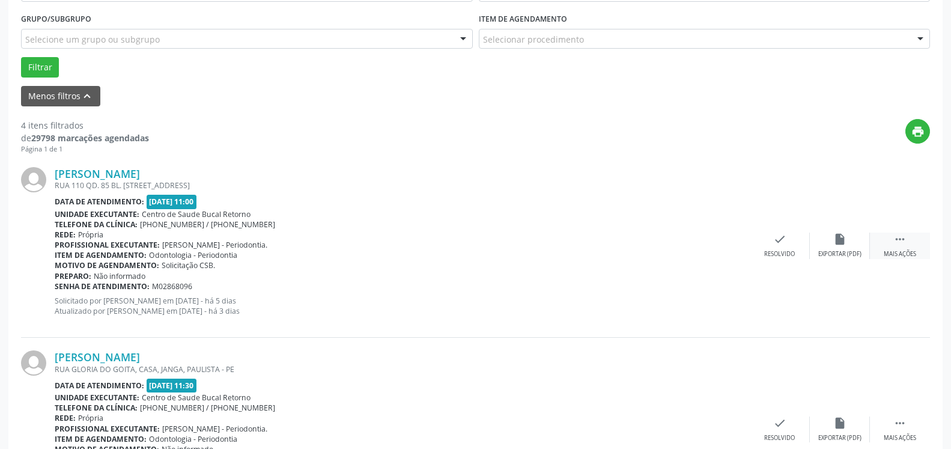
click at [897, 244] on icon "" at bounding box center [899, 238] width 13 height 13
click at [825, 247] on div "alarm_off Não compareceu" at bounding box center [840, 245] width 60 height 26
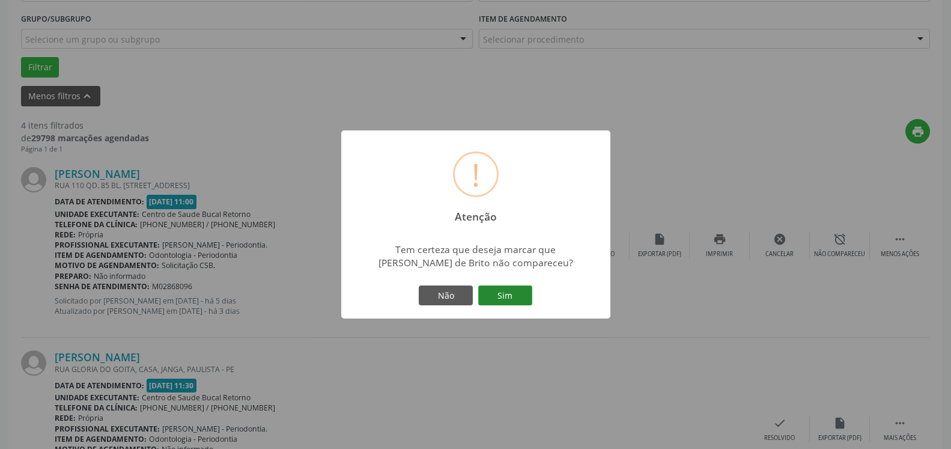
click at [521, 290] on button "Sim" at bounding box center [505, 295] width 54 height 20
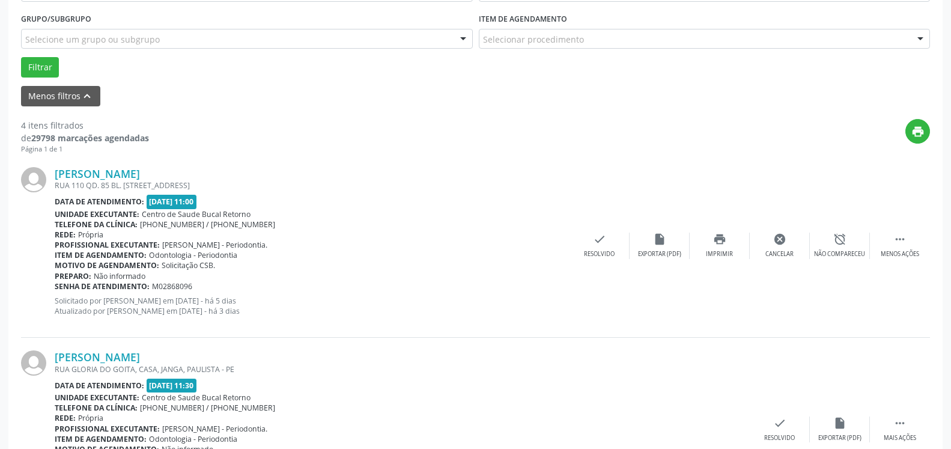
scroll to position [79, 0]
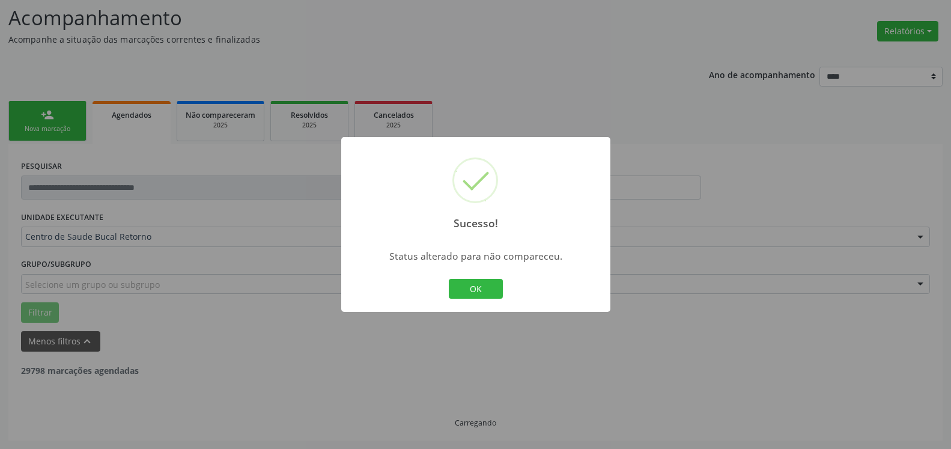
click at [471, 288] on button "OK" at bounding box center [476, 289] width 54 height 20
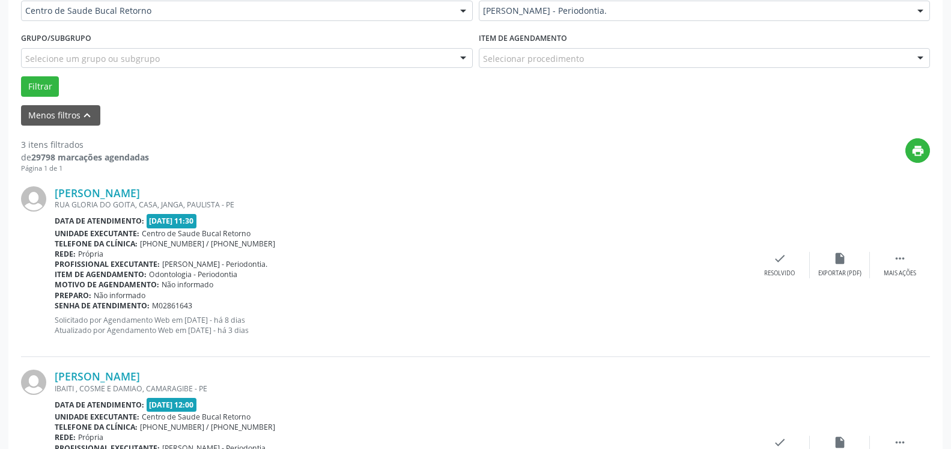
scroll to position [385, 0]
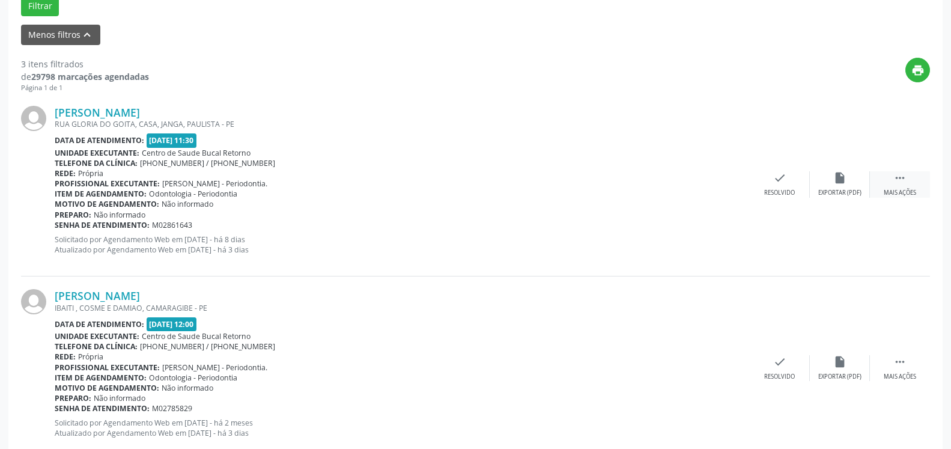
click at [911, 183] on div " Mais ações" at bounding box center [900, 184] width 60 height 26
click at [847, 186] on div "alarm_off Não compareceu" at bounding box center [840, 184] width 60 height 26
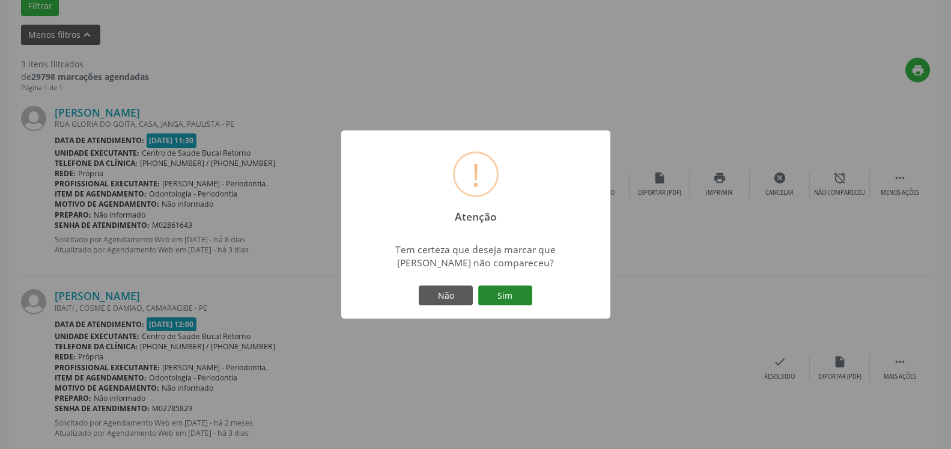
click at [518, 297] on button "Sim" at bounding box center [505, 295] width 54 height 20
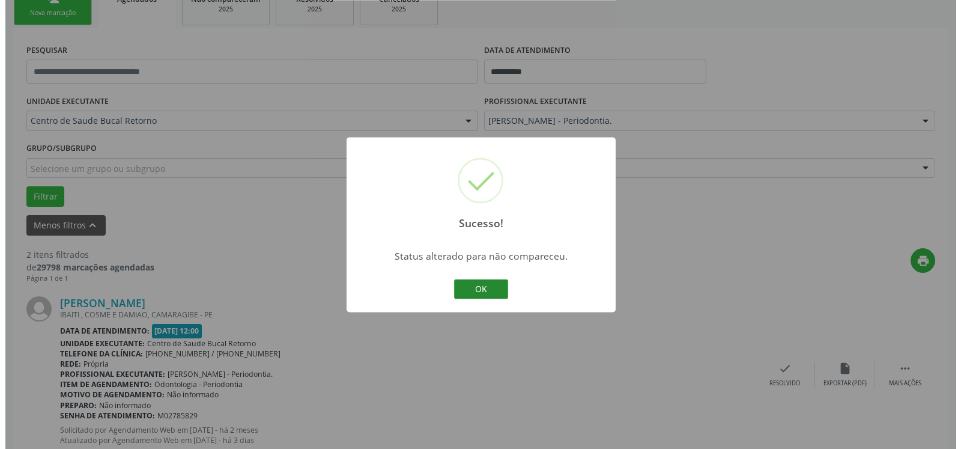
scroll to position [324, 0]
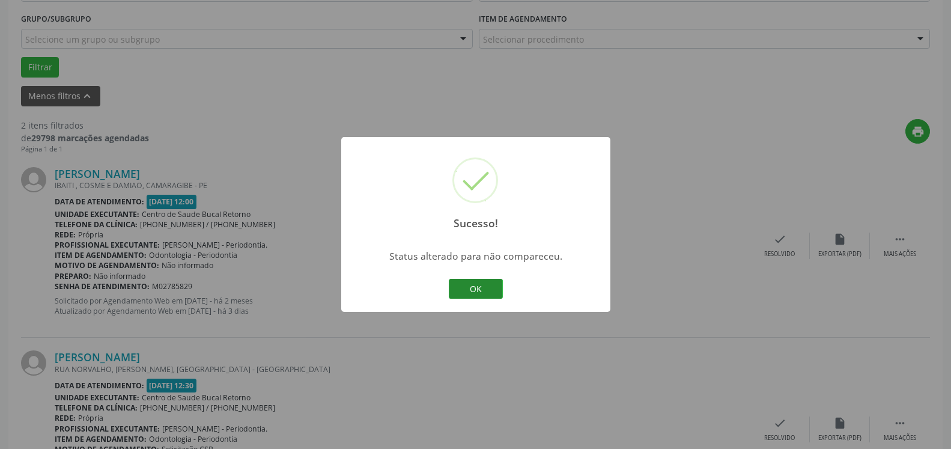
click at [469, 294] on button "OK" at bounding box center [476, 289] width 54 height 20
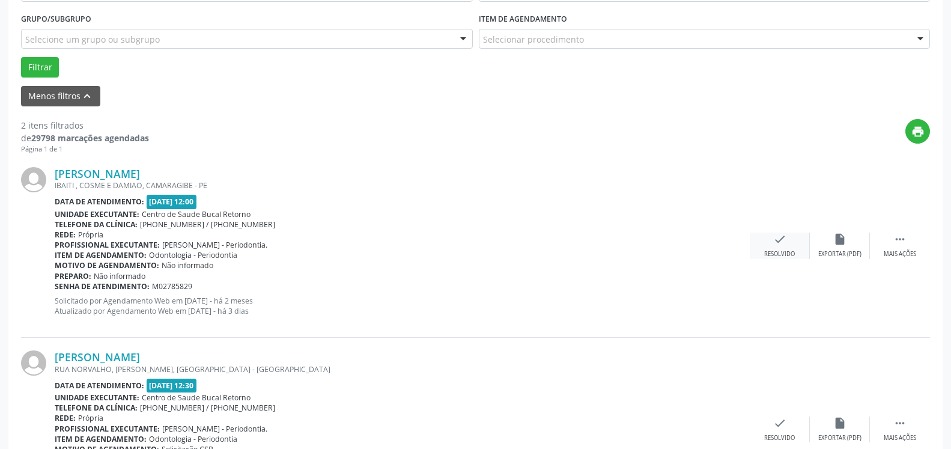
click at [769, 236] on div "check Resolvido" at bounding box center [780, 245] width 60 height 26
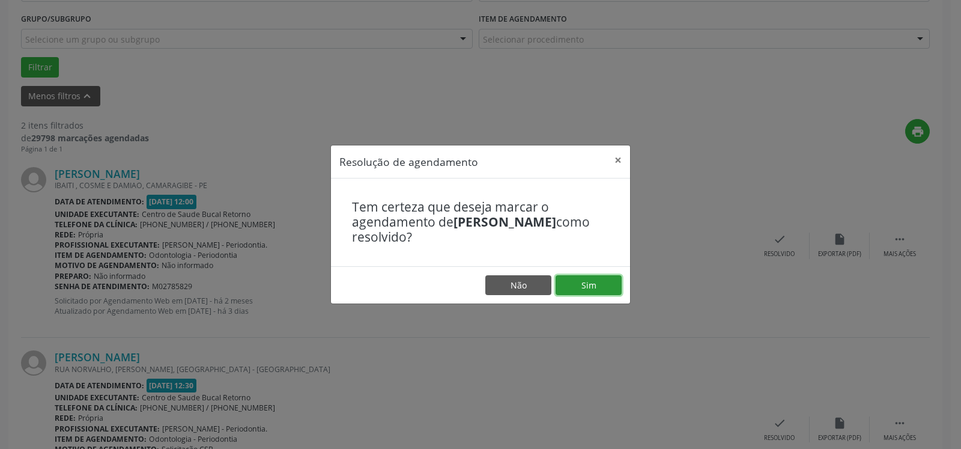
click at [583, 282] on button "Sim" at bounding box center [589, 285] width 66 height 20
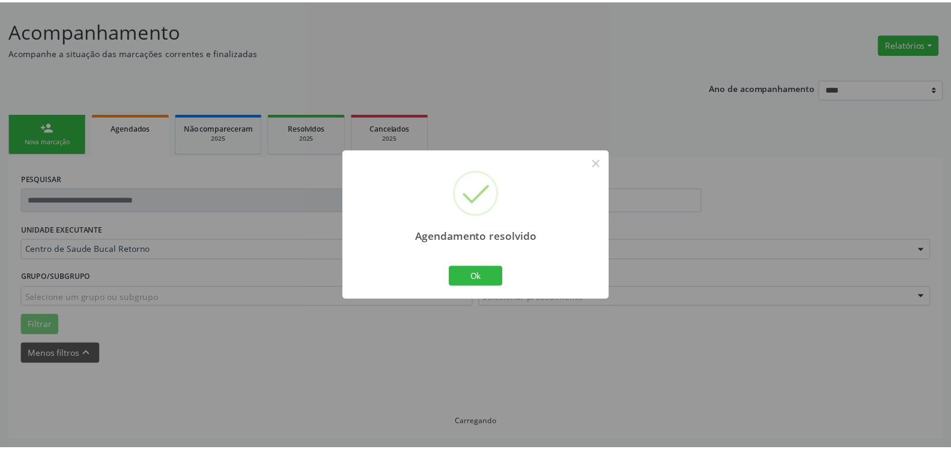
scroll to position [66, 0]
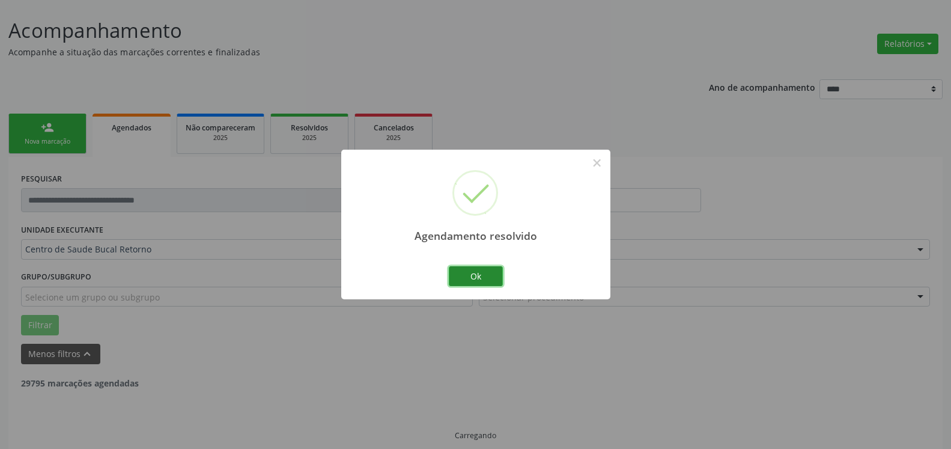
click at [483, 270] on button "Ok" at bounding box center [476, 276] width 54 height 20
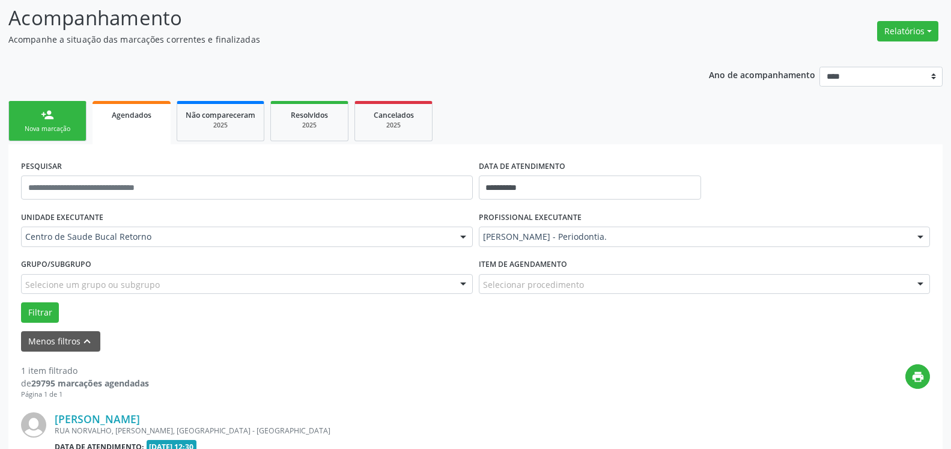
scroll to position [233, 0]
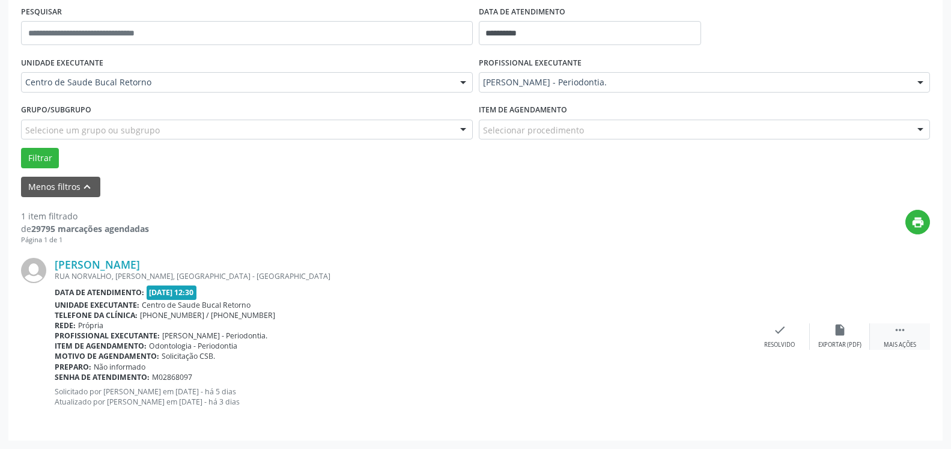
click at [900, 332] on icon "" at bounding box center [899, 329] width 13 height 13
click at [839, 330] on icon "alarm_off" at bounding box center [839, 329] width 13 height 13
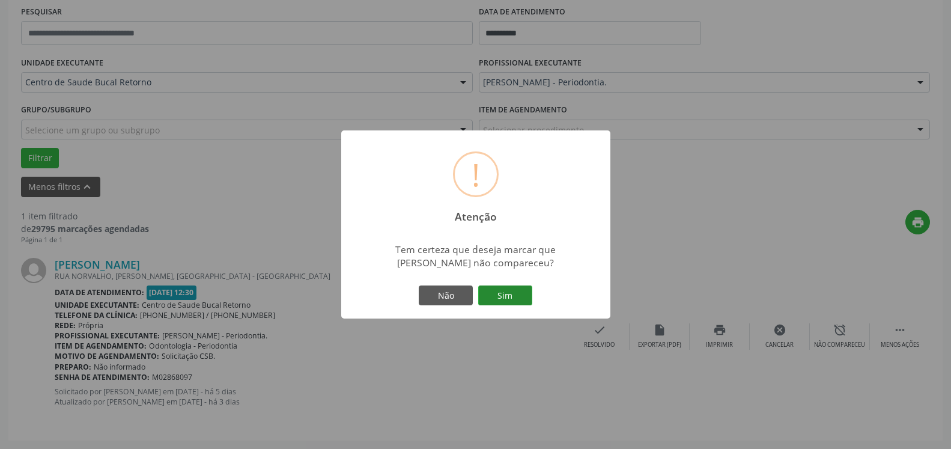
click at [505, 300] on button "Sim" at bounding box center [505, 295] width 54 height 20
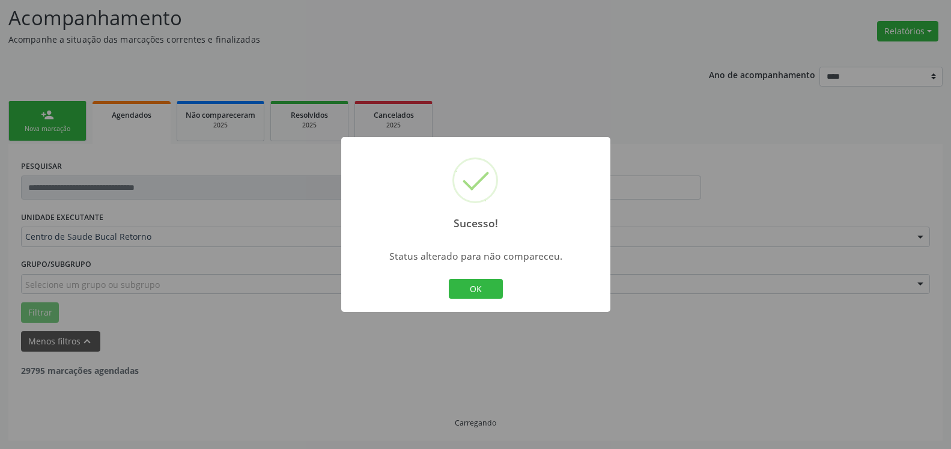
scroll to position [40, 0]
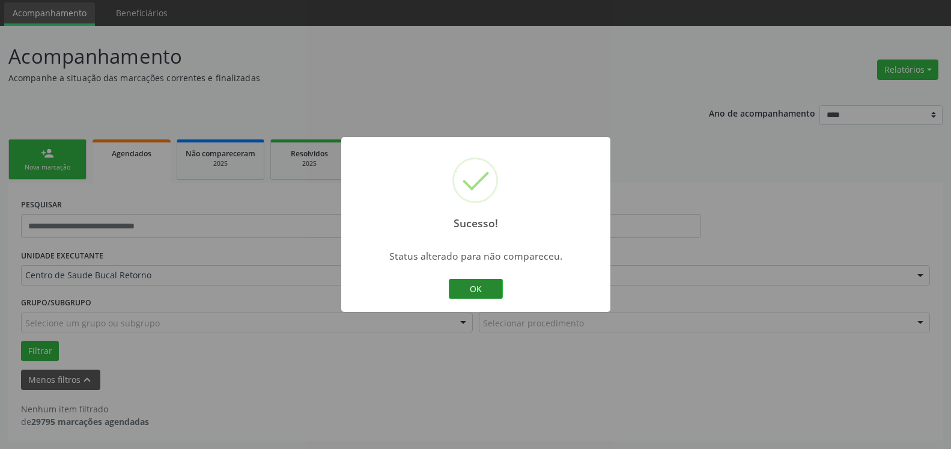
click at [468, 291] on button "OK" at bounding box center [476, 289] width 54 height 20
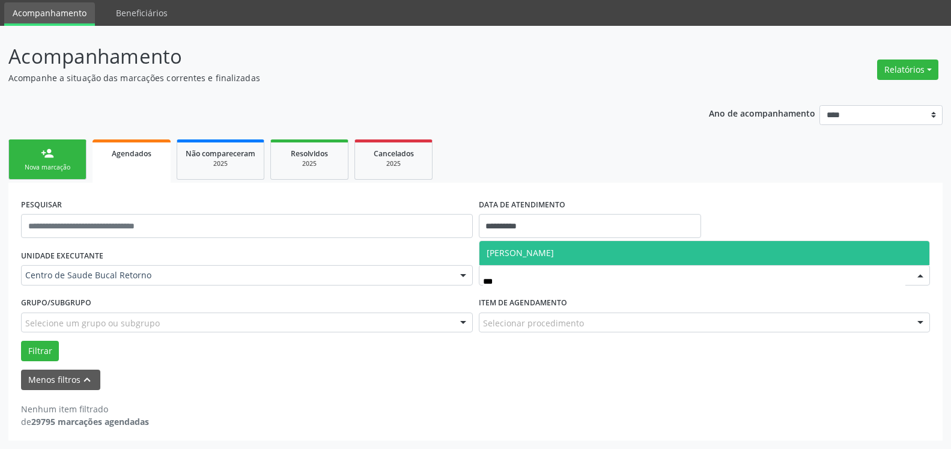
click at [554, 248] on span "[PERSON_NAME]" at bounding box center [520, 252] width 67 height 11
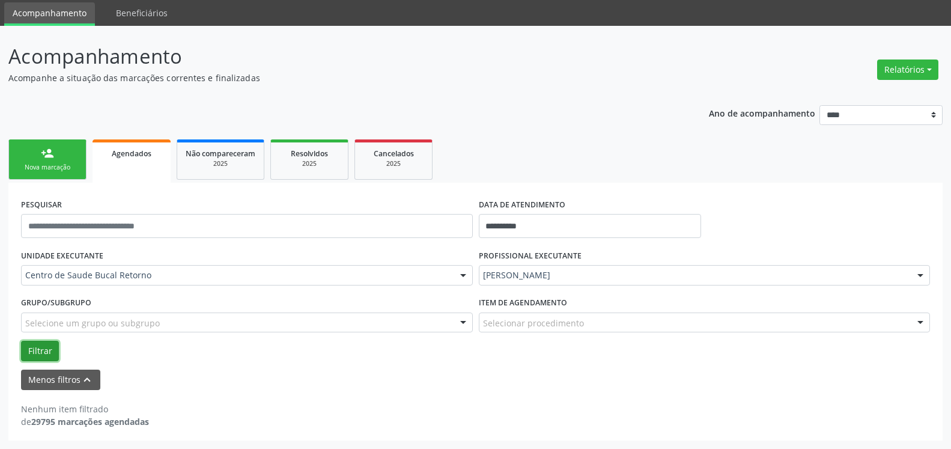
click at [34, 354] on button "Filtrar" at bounding box center [40, 351] width 38 height 20
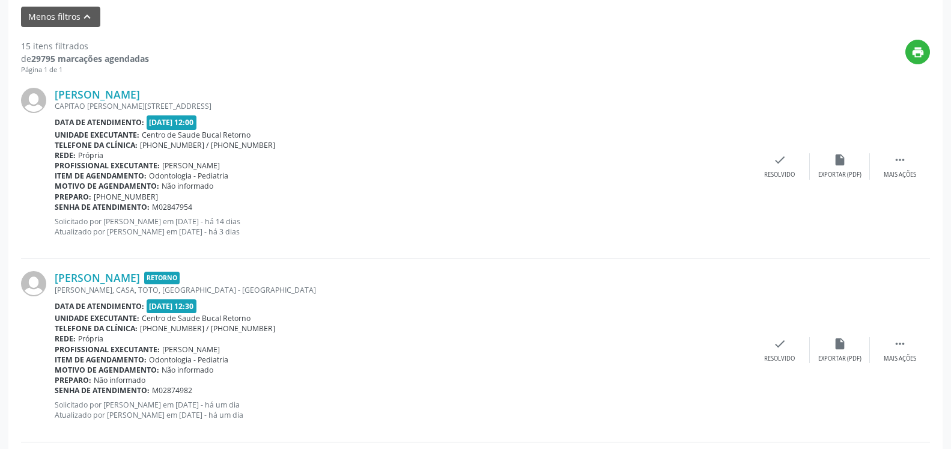
scroll to position [385, 0]
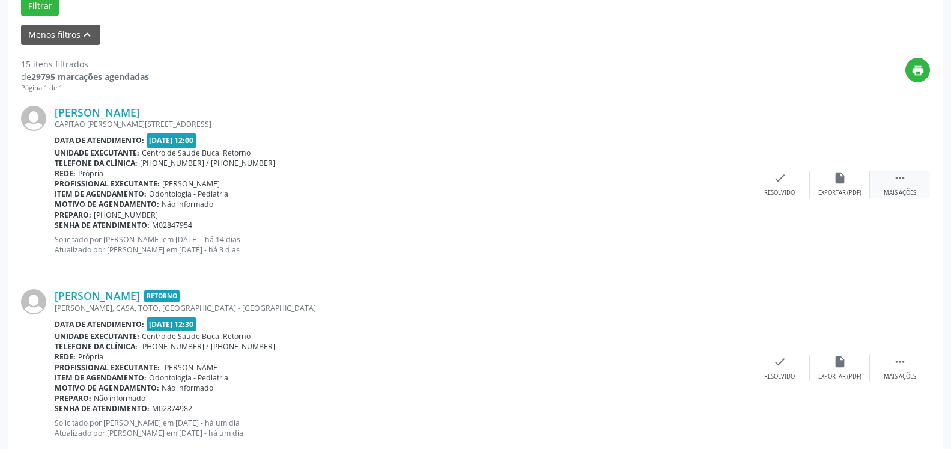
click at [902, 175] on icon "" at bounding box center [899, 177] width 13 height 13
click at [840, 184] on icon "alarm_off" at bounding box center [839, 177] width 13 height 13
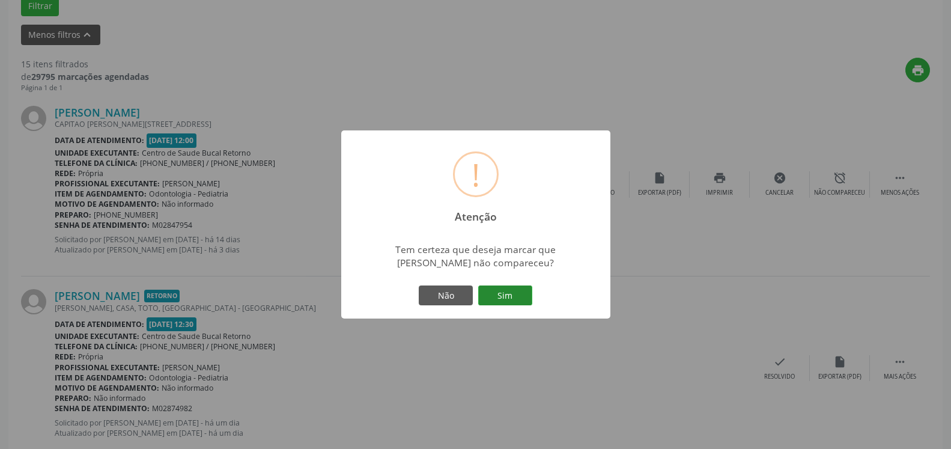
click at [507, 297] on button "Sim" at bounding box center [505, 295] width 54 height 20
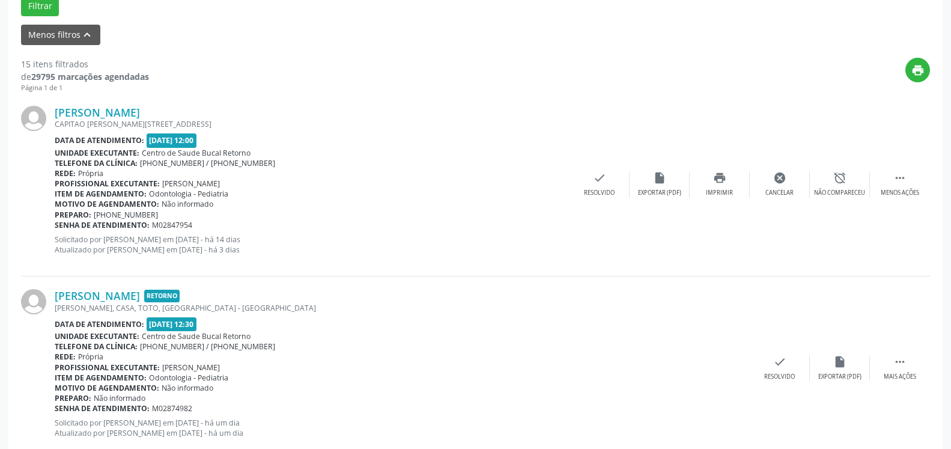
scroll to position [79, 0]
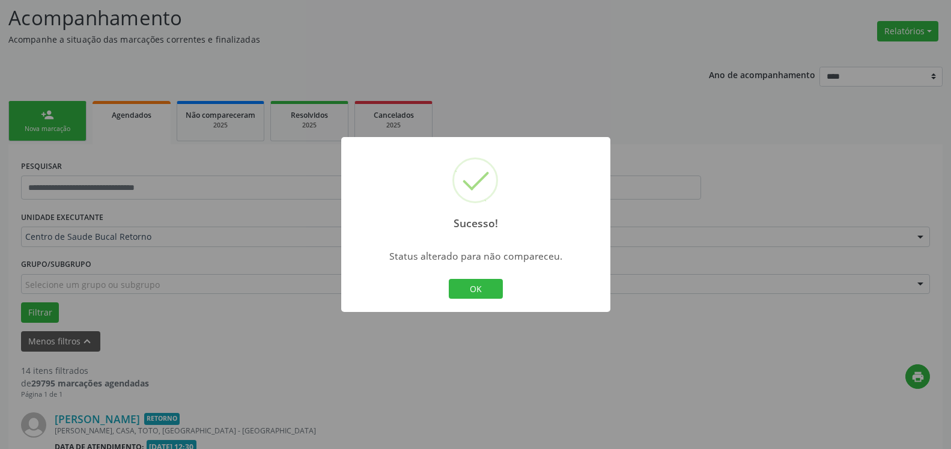
click at [474, 281] on button "OK" at bounding box center [476, 289] width 54 height 20
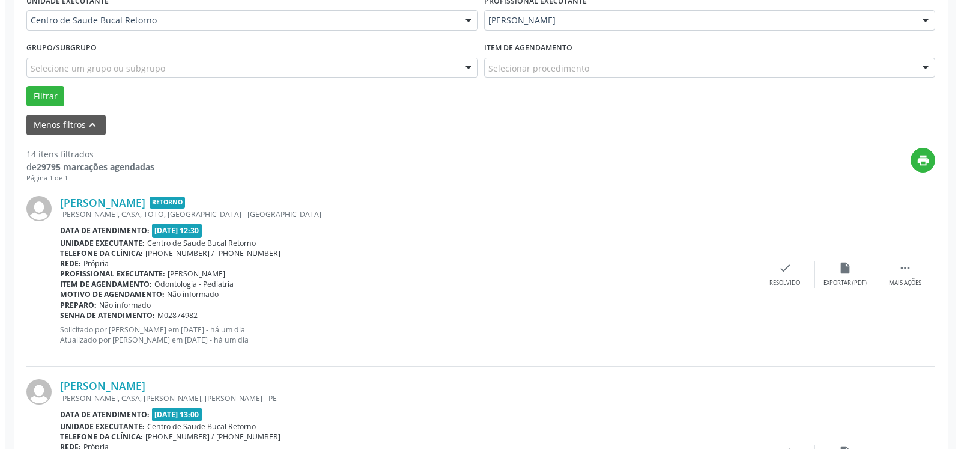
scroll to position [385, 0]
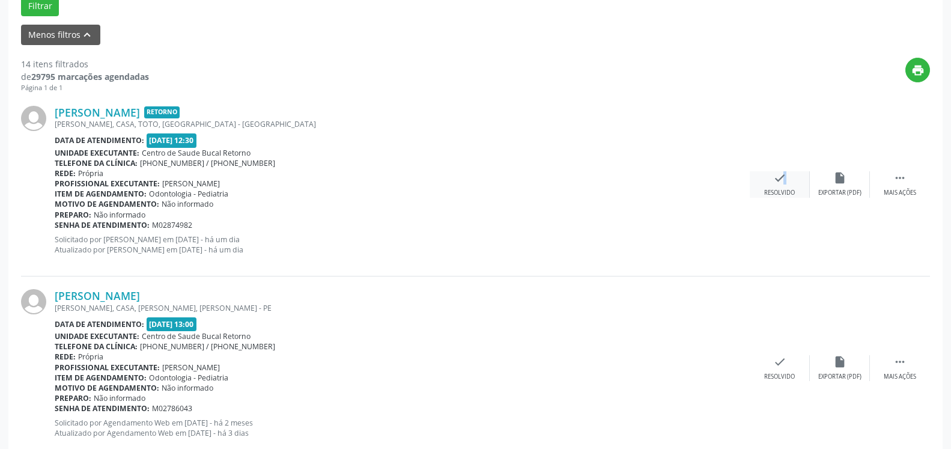
click at [777, 181] on icon "check" at bounding box center [779, 177] width 13 height 13
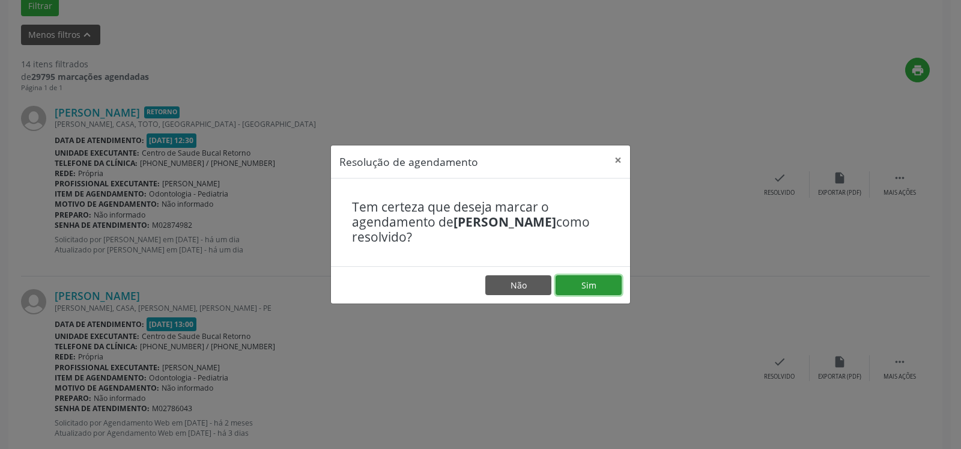
click at [587, 286] on button "Sim" at bounding box center [589, 285] width 66 height 20
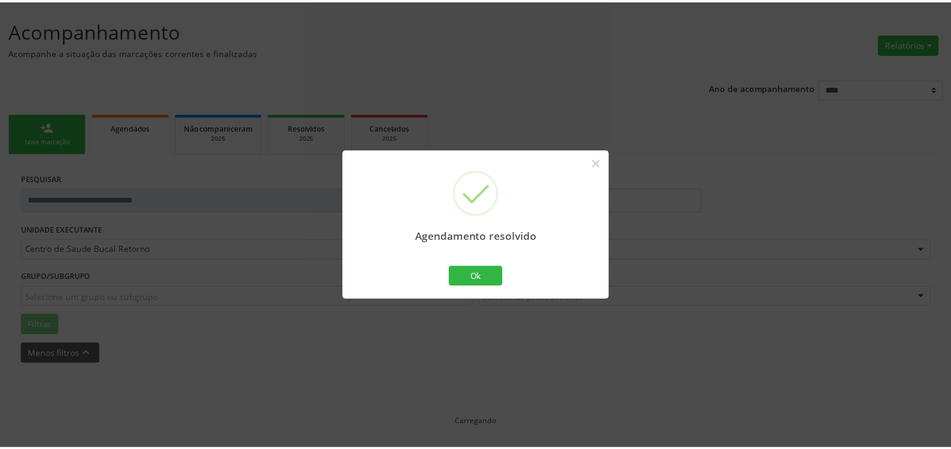
scroll to position [66, 0]
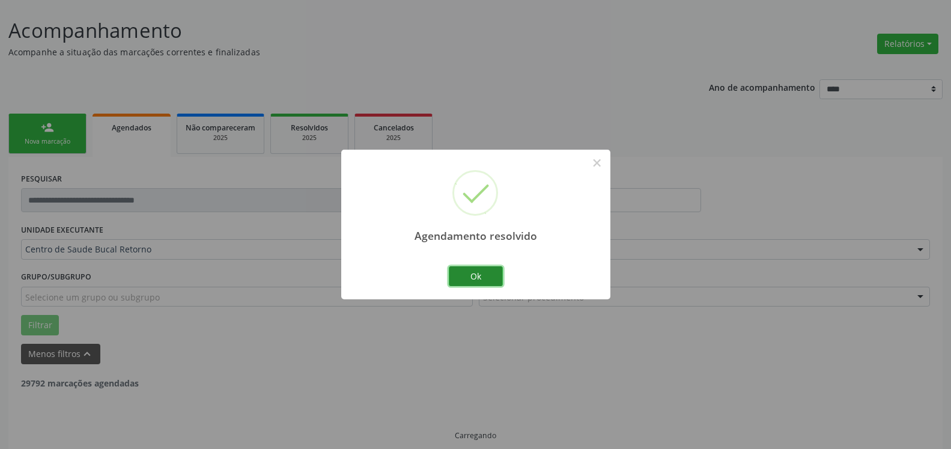
click at [499, 279] on button "Ok" at bounding box center [476, 276] width 54 height 20
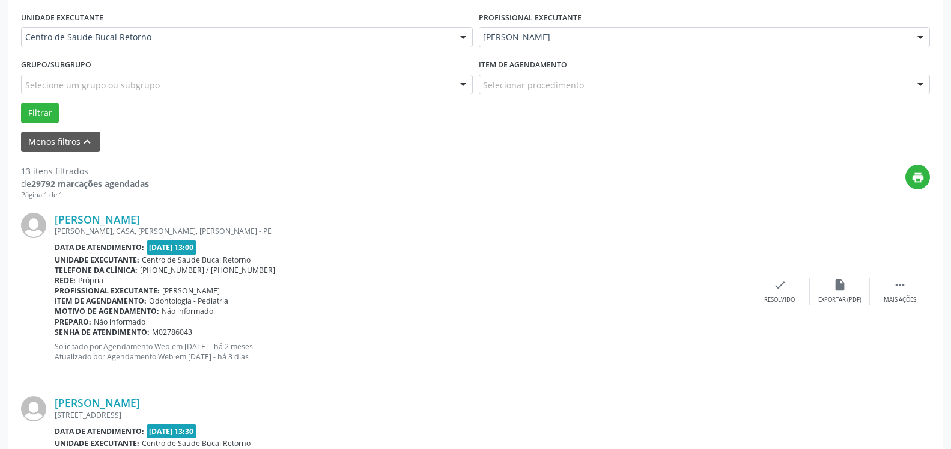
scroll to position [324, 0]
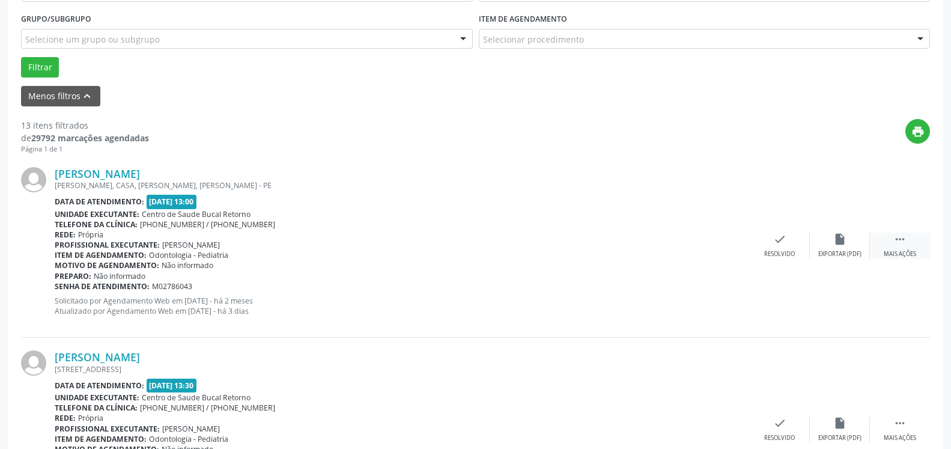
click at [899, 244] on icon "" at bounding box center [899, 238] width 13 height 13
click at [831, 249] on div "alarm_off Não compareceu" at bounding box center [840, 245] width 60 height 26
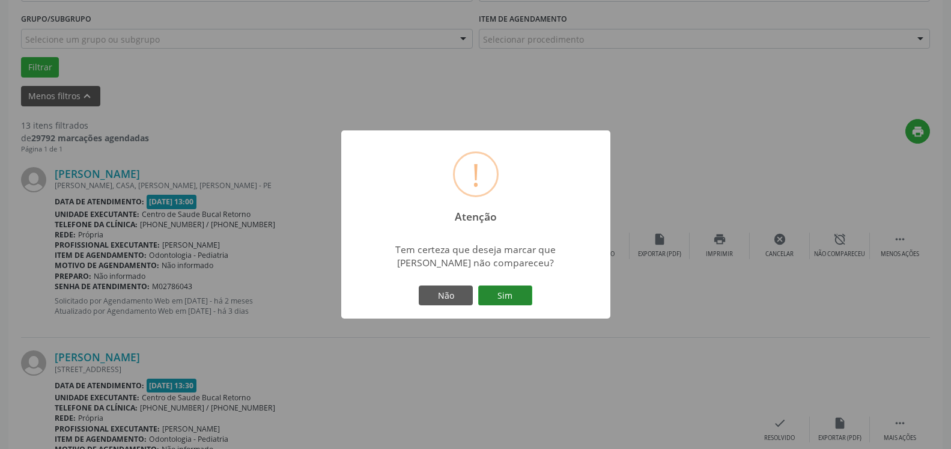
click at [512, 298] on button "Sim" at bounding box center [505, 295] width 54 height 20
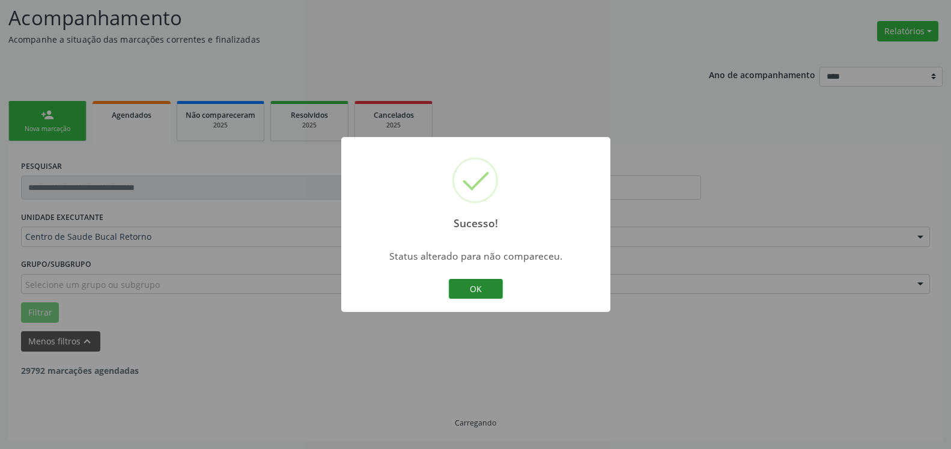
scroll to position [79, 0]
click at [469, 290] on button "OK" at bounding box center [476, 289] width 54 height 20
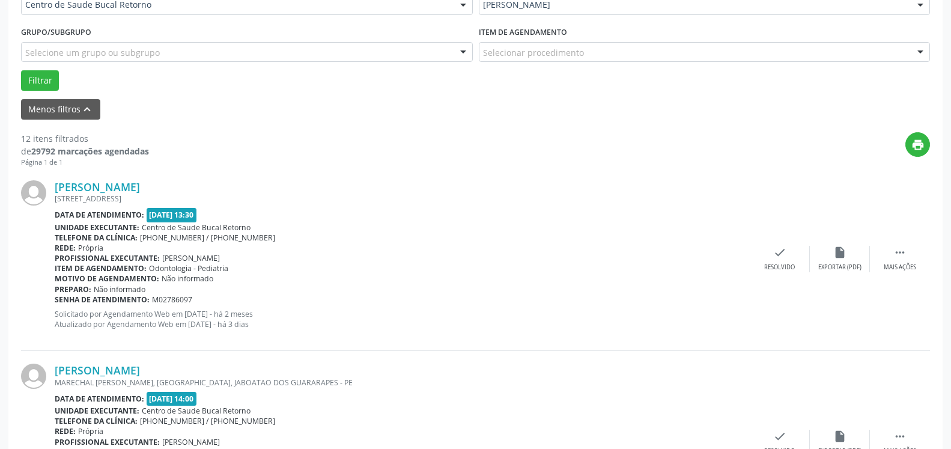
scroll to position [324, 0]
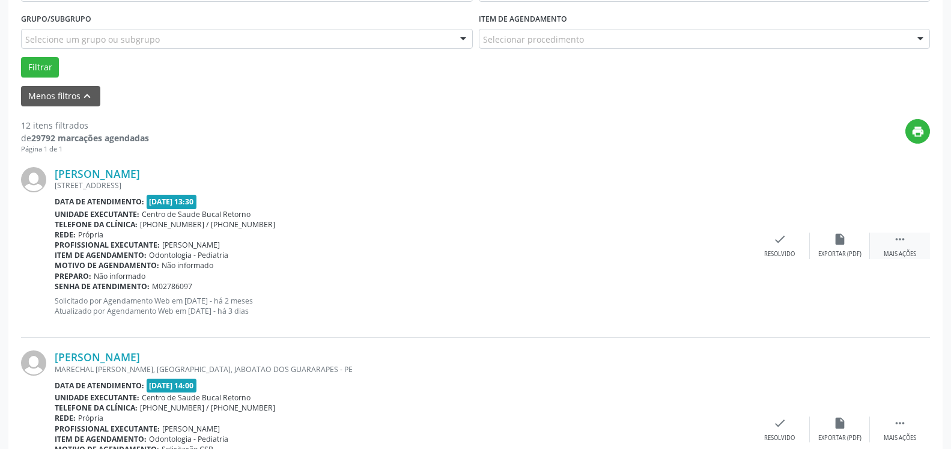
click at [899, 240] on icon "" at bounding box center [899, 238] width 13 height 13
click at [844, 243] on icon "alarm_off" at bounding box center [839, 238] width 13 height 13
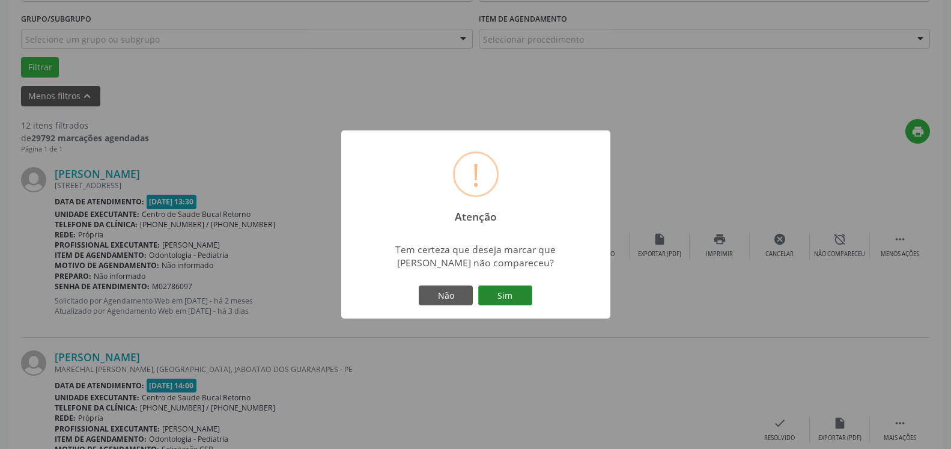
click at [504, 299] on button "Sim" at bounding box center [505, 295] width 54 height 20
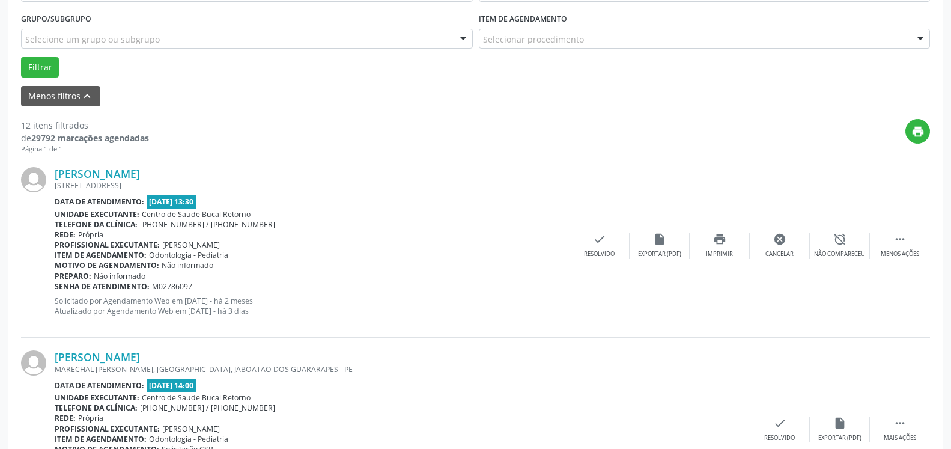
scroll to position [79, 0]
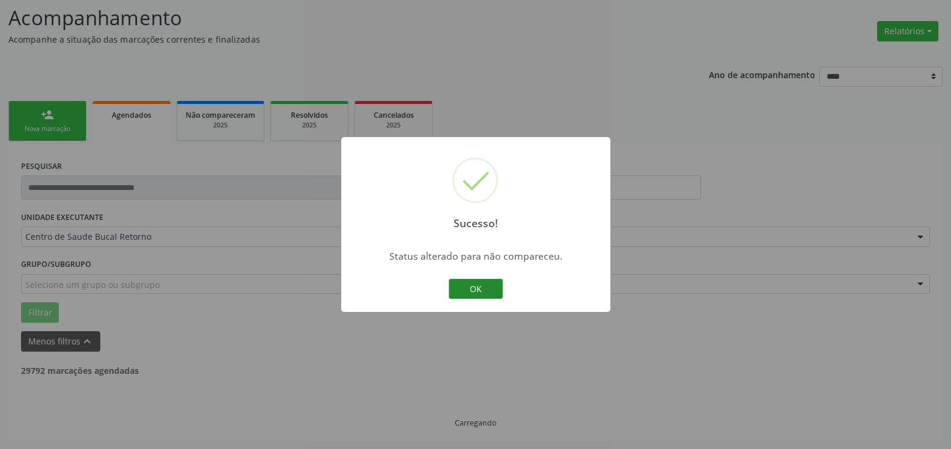
click at [479, 290] on button "OK" at bounding box center [476, 289] width 54 height 20
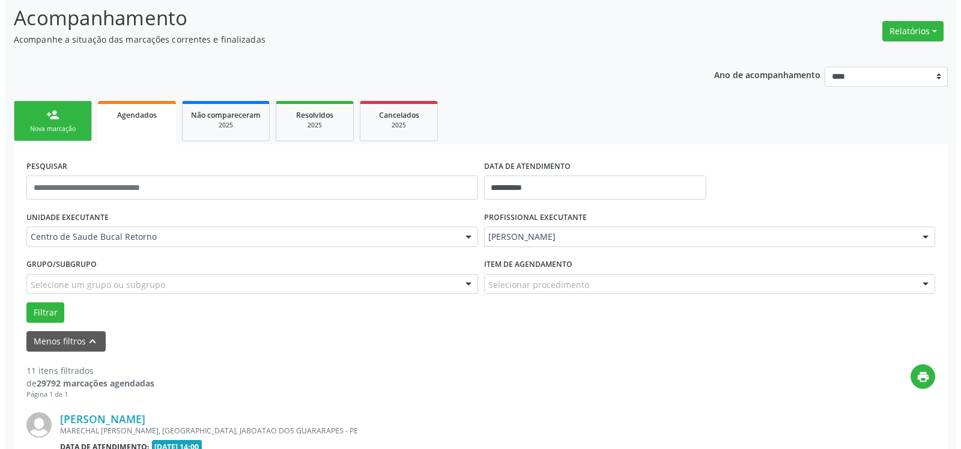
scroll to position [263, 0]
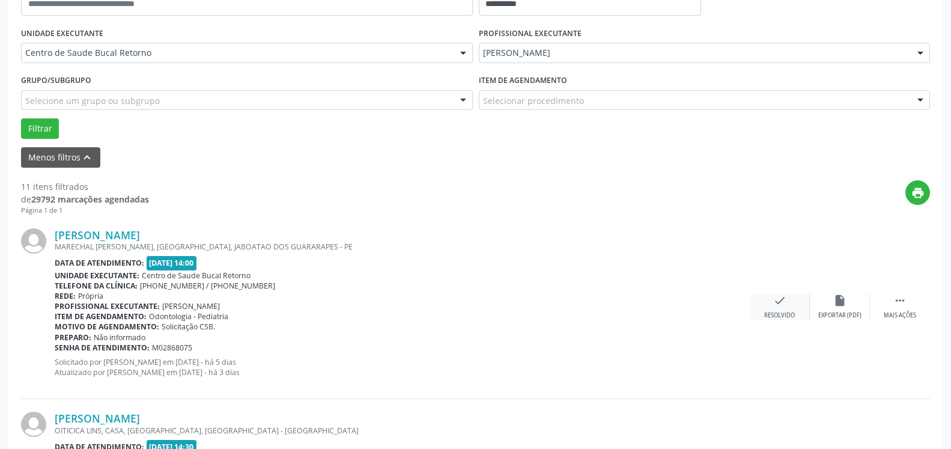
click at [778, 307] on icon "check" at bounding box center [779, 300] width 13 height 13
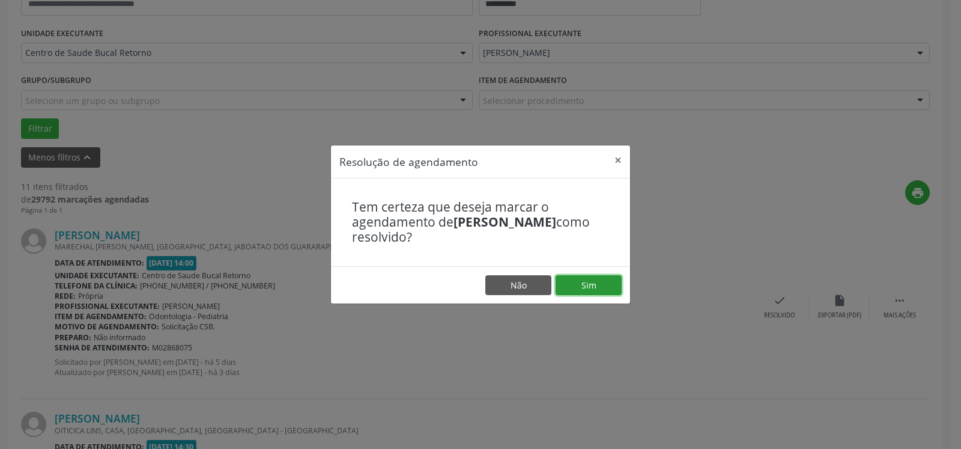
click at [584, 276] on button "Sim" at bounding box center [589, 285] width 66 height 20
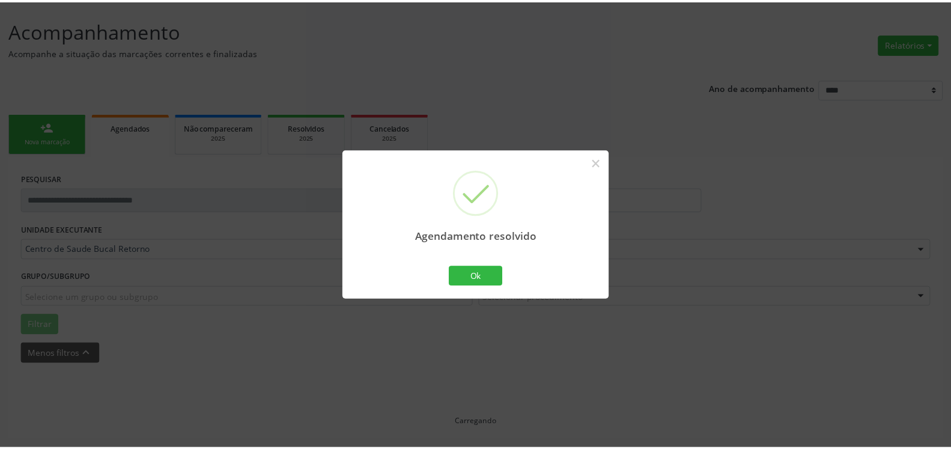
scroll to position [66, 0]
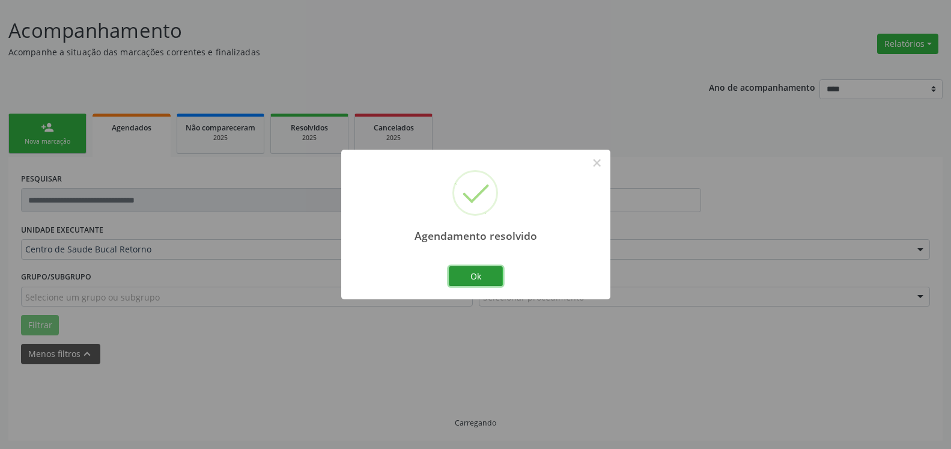
click at [474, 275] on button "Ok" at bounding box center [476, 276] width 54 height 20
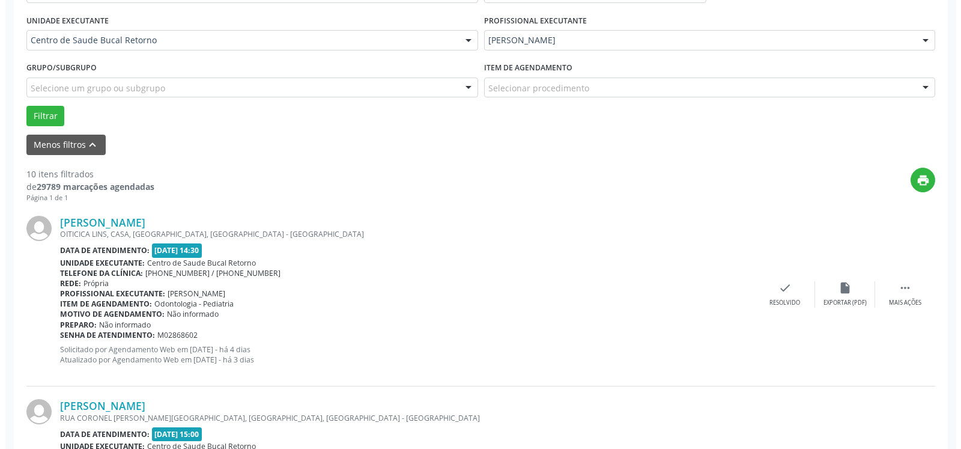
scroll to position [311, 0]
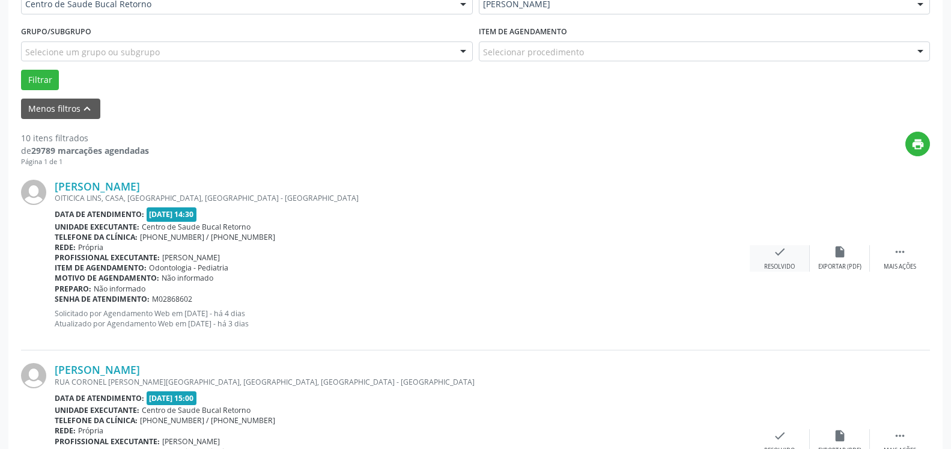
click at [782, 256] on icon "check" at bounding box center [779, 251] width 13 height 13
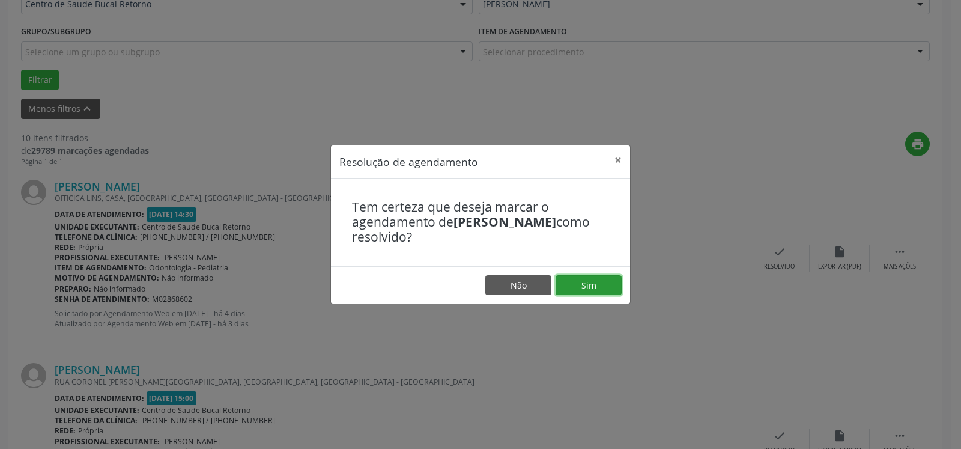
click at [598, 283] on button "Sim" at bounding box center [589, 285] width 66 height 20
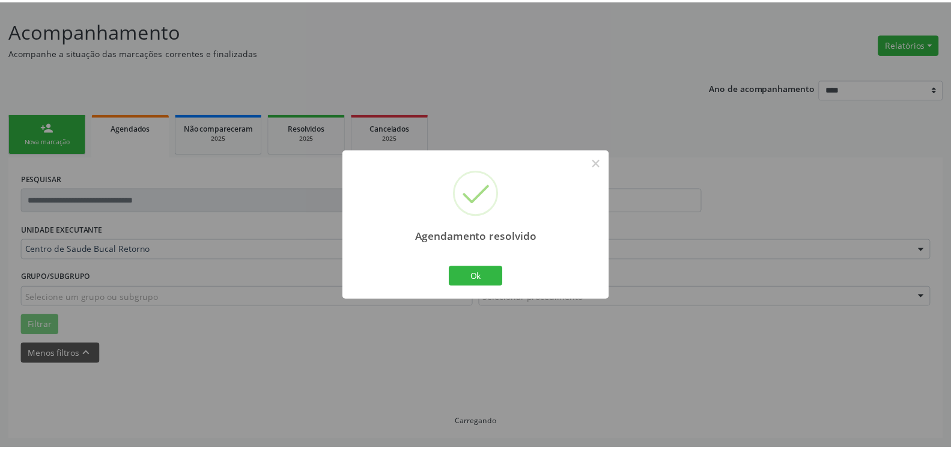
scroll to position [66, 0]
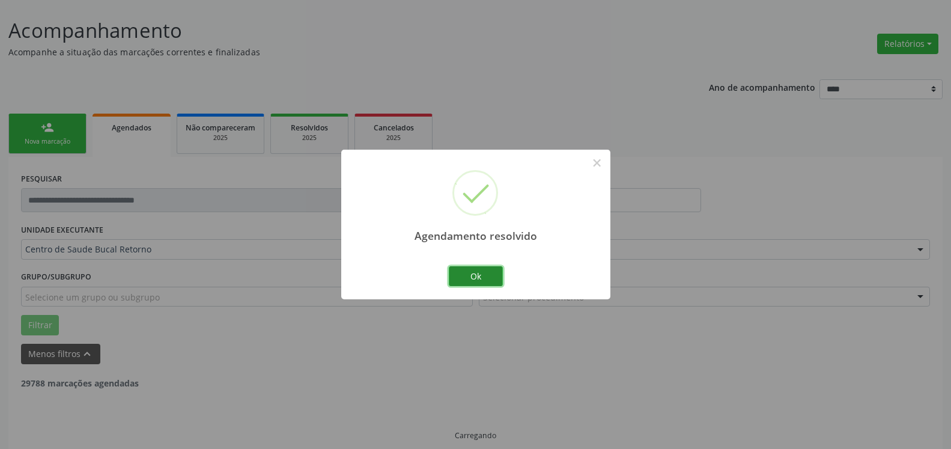
click at [467, 276] on button "Ok" at bounding box center [476, 276] width 54 height 20
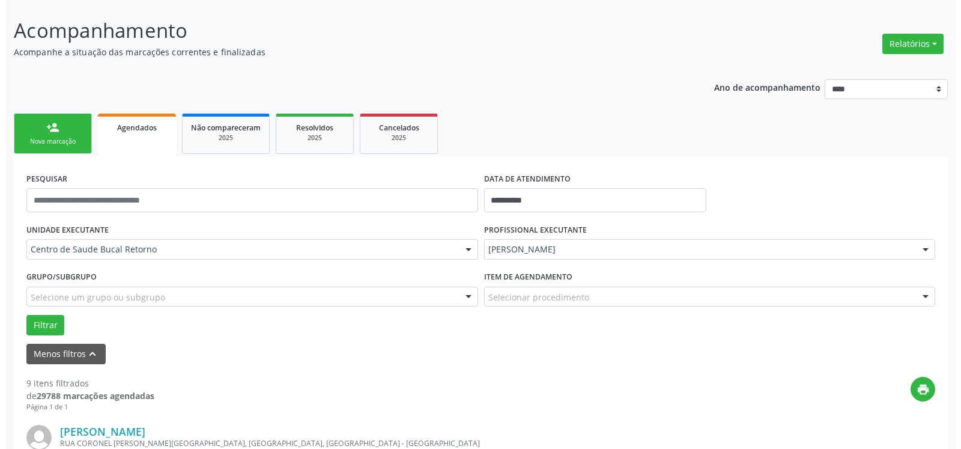
scroll to position [311, 0]
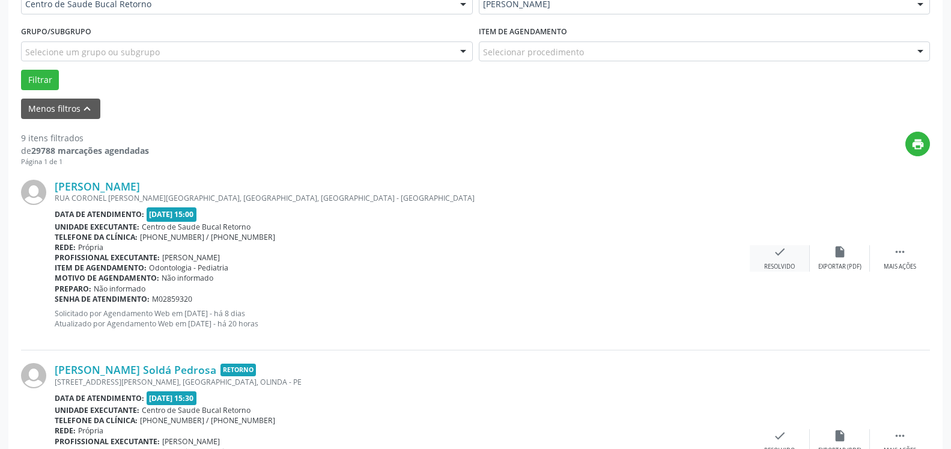
click at [781, 258] on icon "check" at bounding box center [779, 251] width 13 height 13
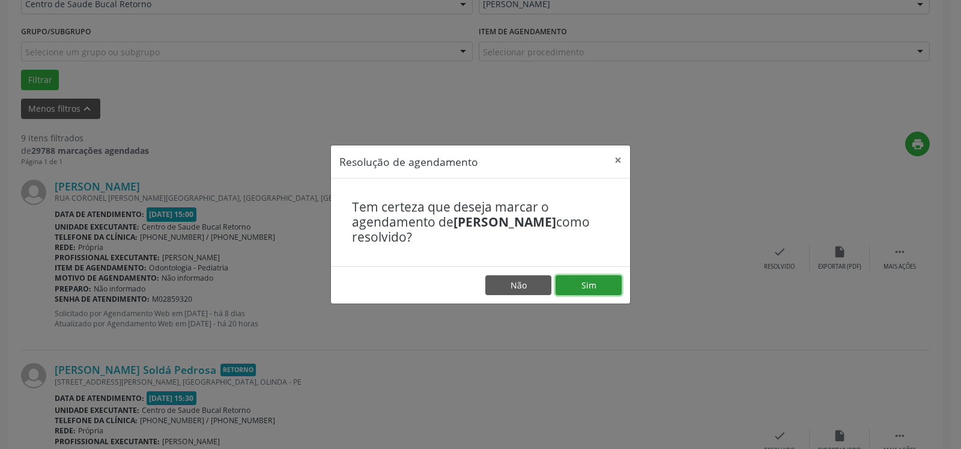
click at [593, 278] on button "Sim" at bounding box center [589, 285] width 66 height 20
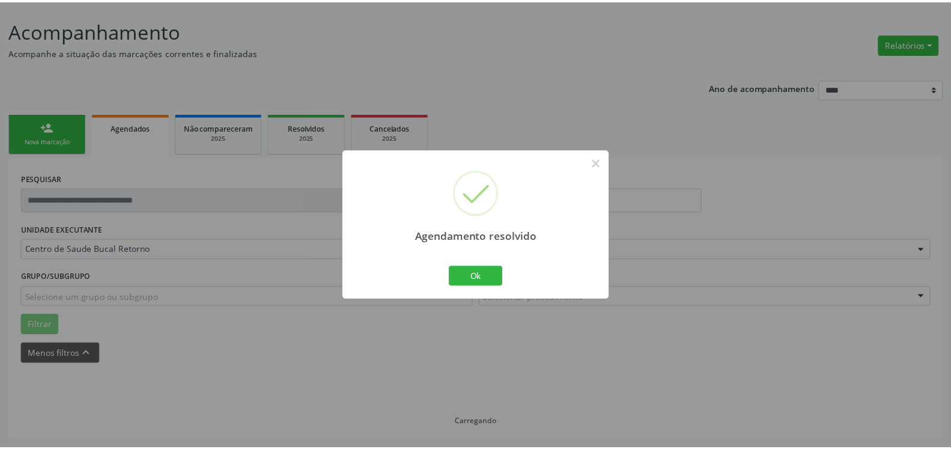
scroll to position [66, 0]
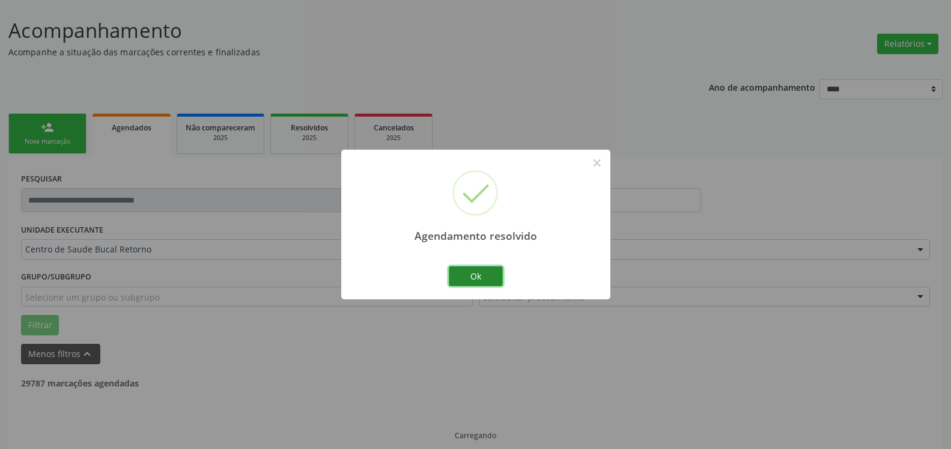
click at [478, 278] on button "Ok" at bounding box center [476, 276] width 54 height 20
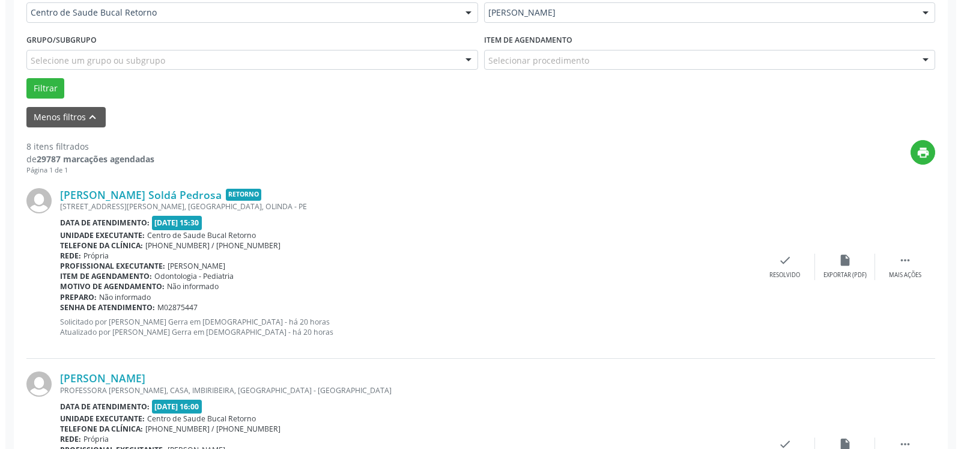
scroll to position [311, 0]
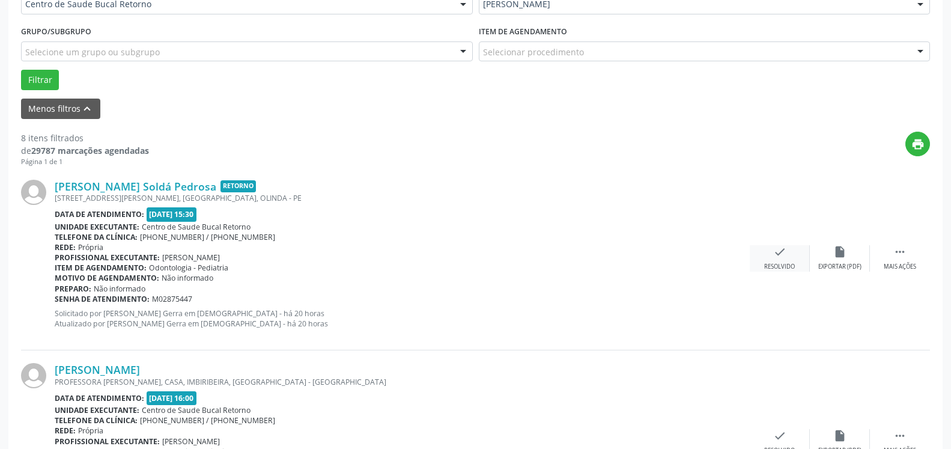
click at [782, 252] on div "check Resolvido" at bounding box center [780, 258] width 60 height 26
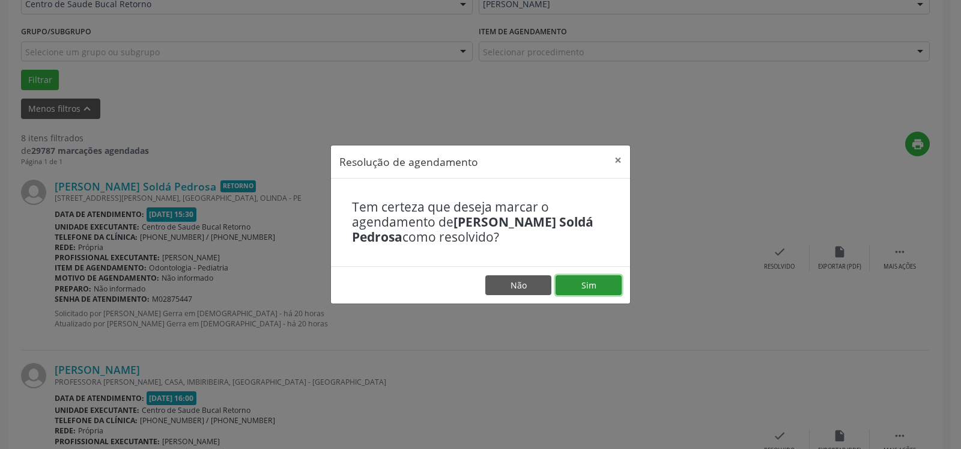
drag, startPoint x: 615, startPoint y: 276, endPoint x: 609, endPoint y: 279, distance: 7.0
click at [613, 277] on button "Sim" at bounding box center [589, 285] width 66 height 20
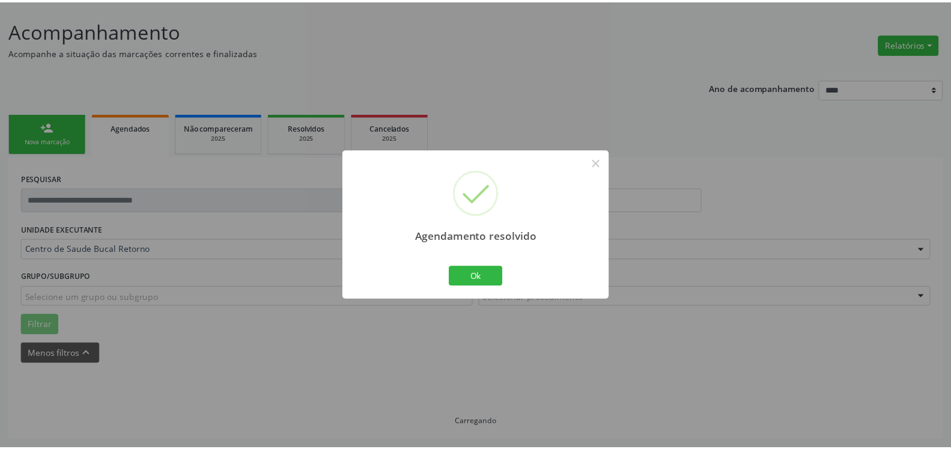
scroll to position [66, 0]
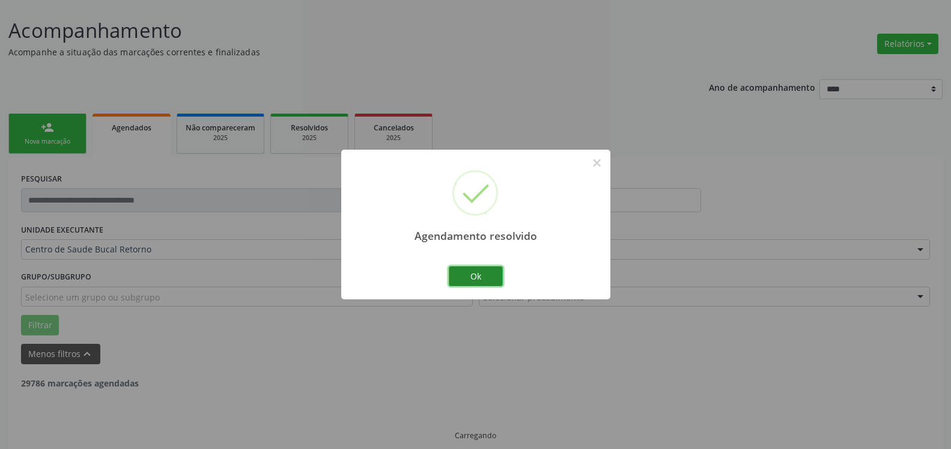
click at [457, 277] on button "Ok" at bounding box center [476, 276] width 54 height 20
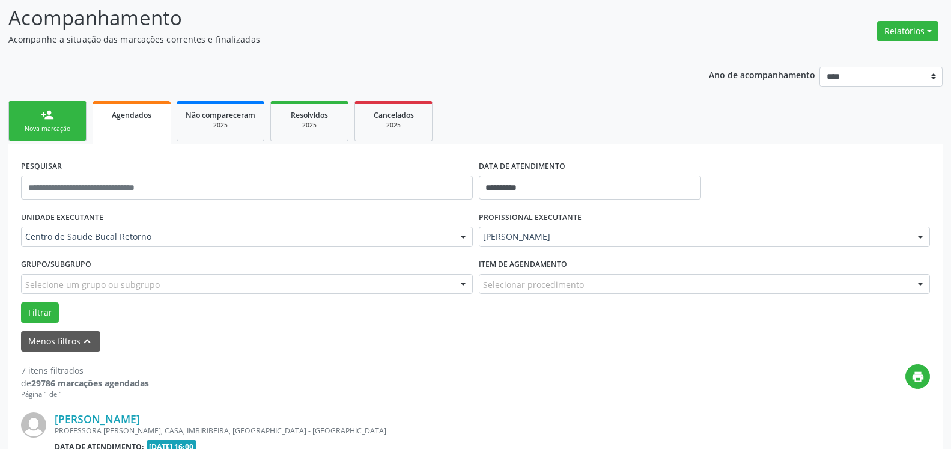
scroll to position [263, 0]
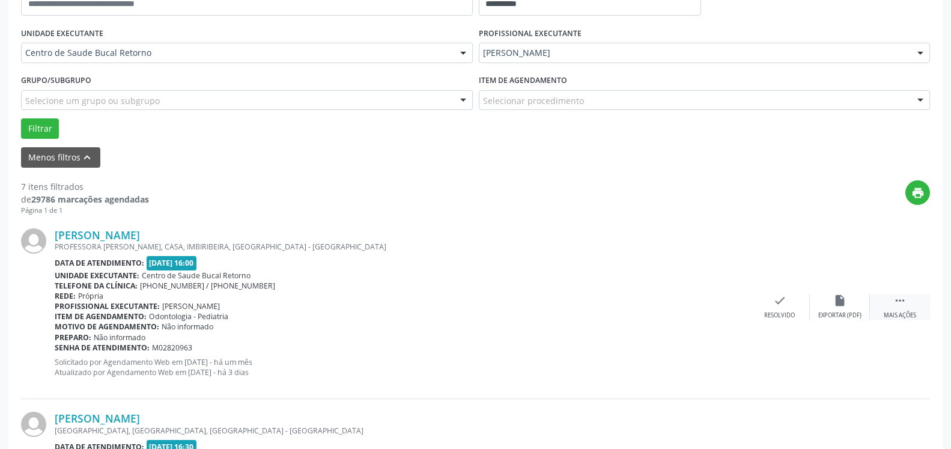
click at [904, 311] on div " Mais ações" at bounding box center [900, 307] width 60 height 26
click at [837, 301] on icon "alarm_off" at bounding box center [839, 300] width 13 height 13
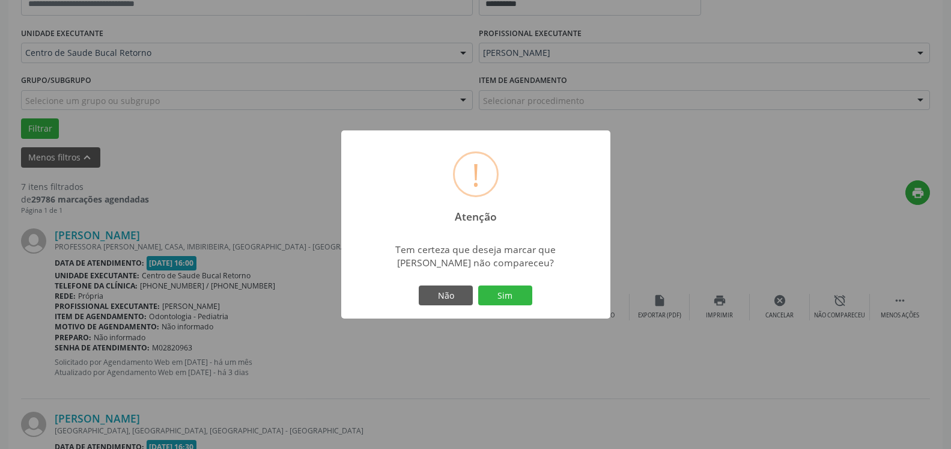
drag, startPoint x: 529, startPoint y: 295, endPoint x: 476, endPoint y: 293, distance: 52.9
click at [528, 295] on button "Sim" at bounding box center [505, 295] width 54 height 20
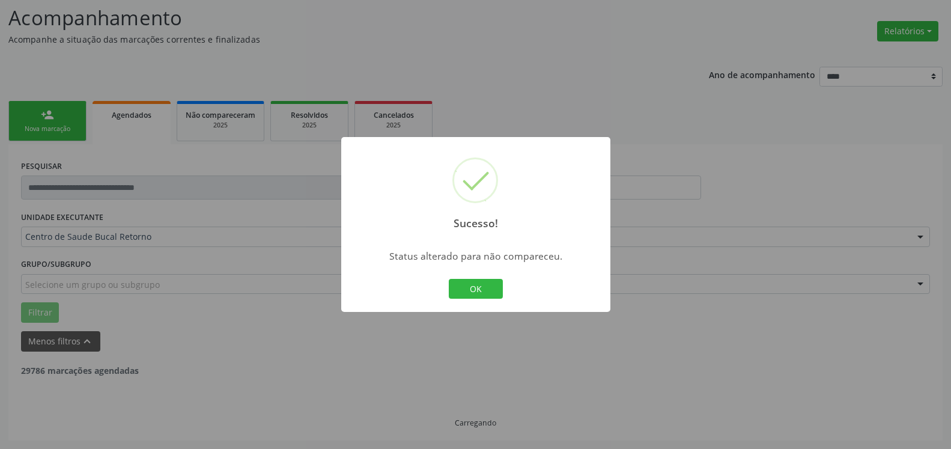
scroll to position [79, 0]
click at [477, 291] on button "OK" at bounding box center [476, 289] width 54 height 20
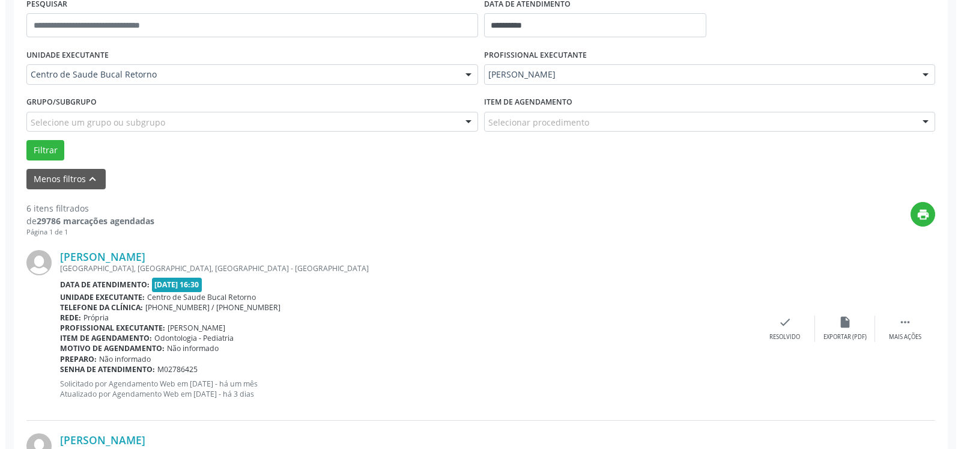
scroll to position [324, 0]
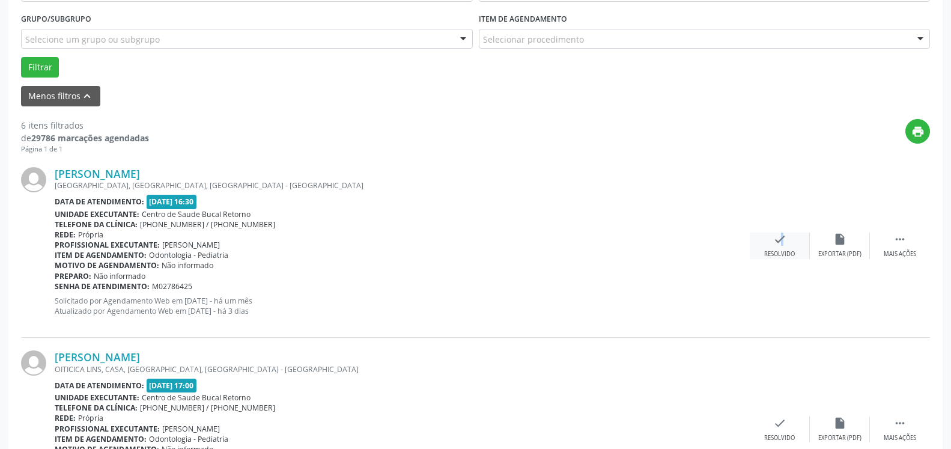
click at [774, 243] on icon "check" at bounding box center [779, 238] width 13 height 13
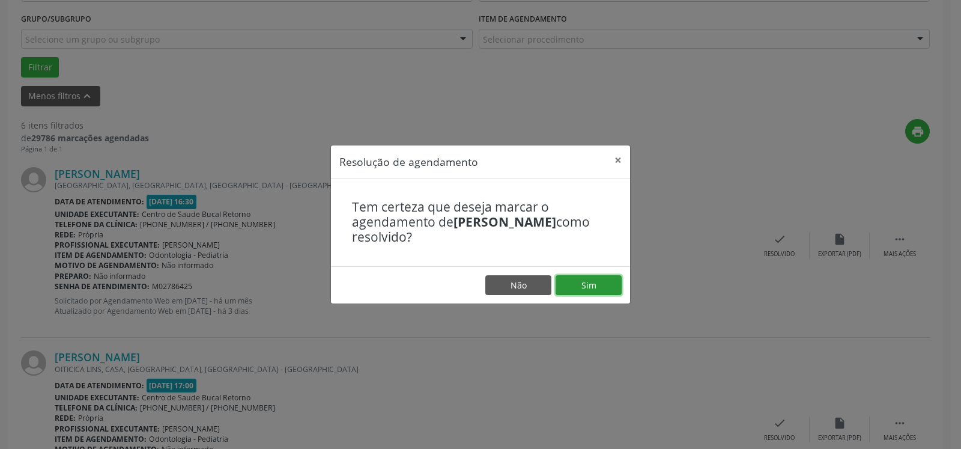
drag, startPoint x: 591, startPoint y: 282, endPoint x: 547, endPoint y: 285, distance: 43.4
click at [590, 282] on button "Sim" at bounding box center [589, 285] width 66 height 20
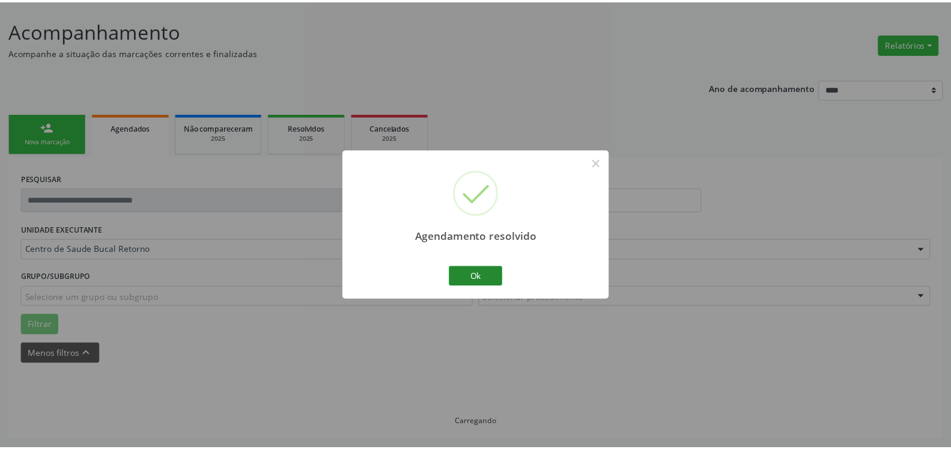
scroll to position [66, 0]
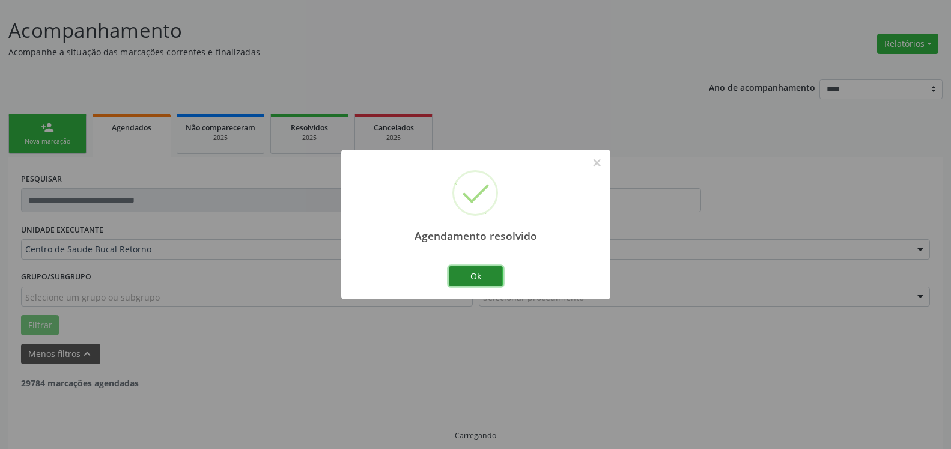
click at [486, 278] on button "Ok" at bounding box center [476, 276] width 54 height 20
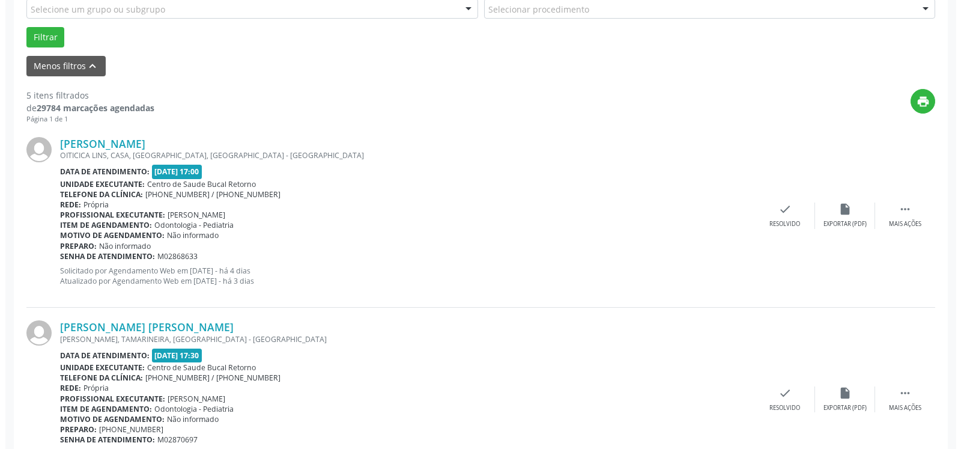
scroll to position [372, 0]
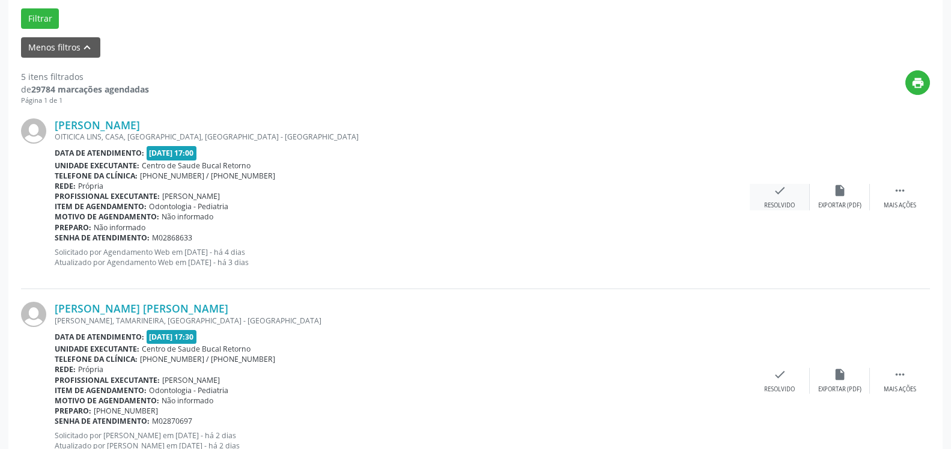
click at [784, 197] on icon "check" at bounding box center [779, 190] width 13 height 13
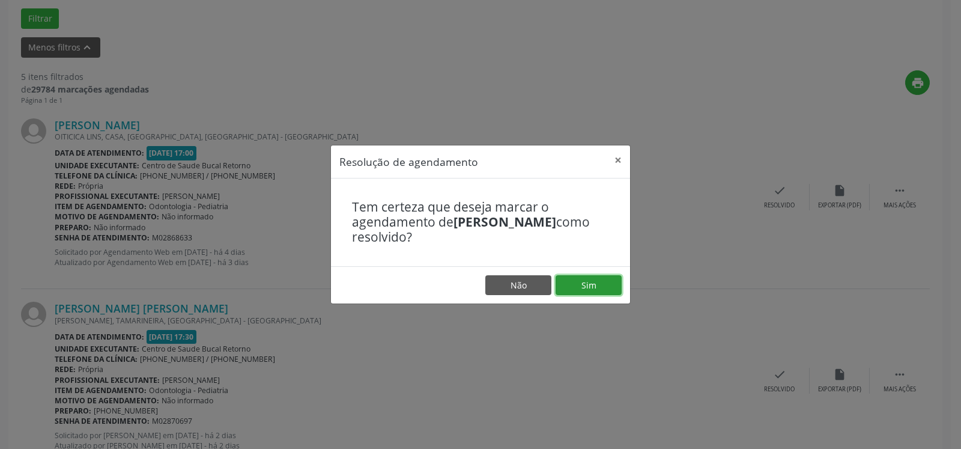
click at [583, 288] on button "Sim" at bounding box center [589, 285] width 66 height 20
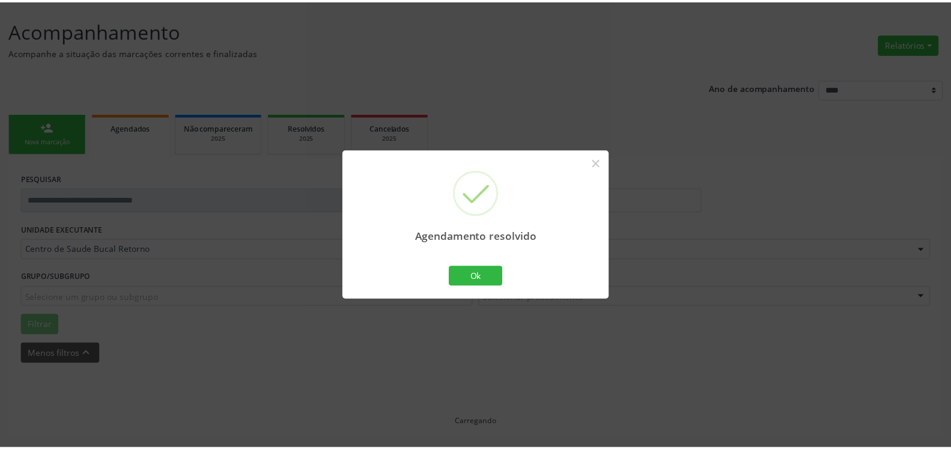
scroll to position [66, 0]
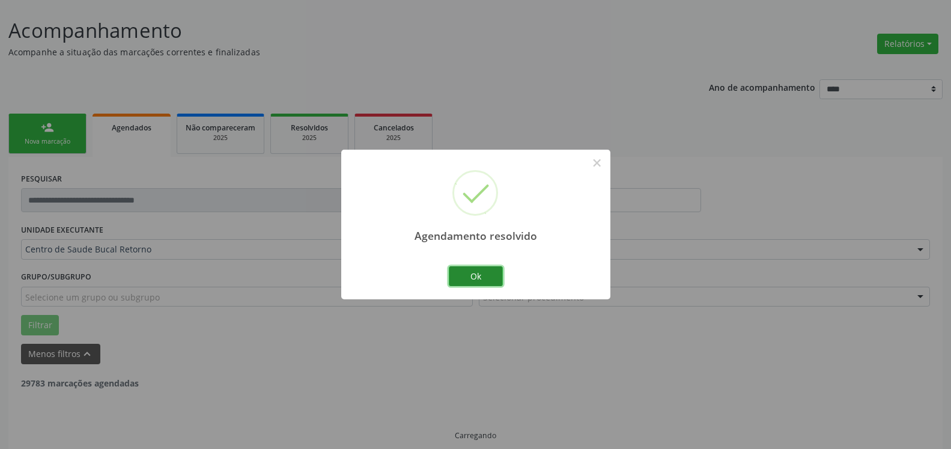
click at [482, 276] on button "Ok" at bounding box center [476, 276] width 54 height 20
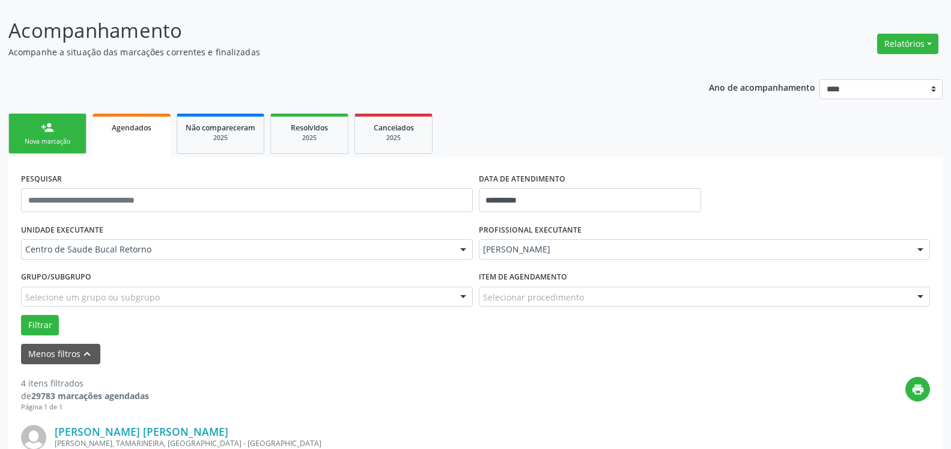
scroll to position [311, 0]
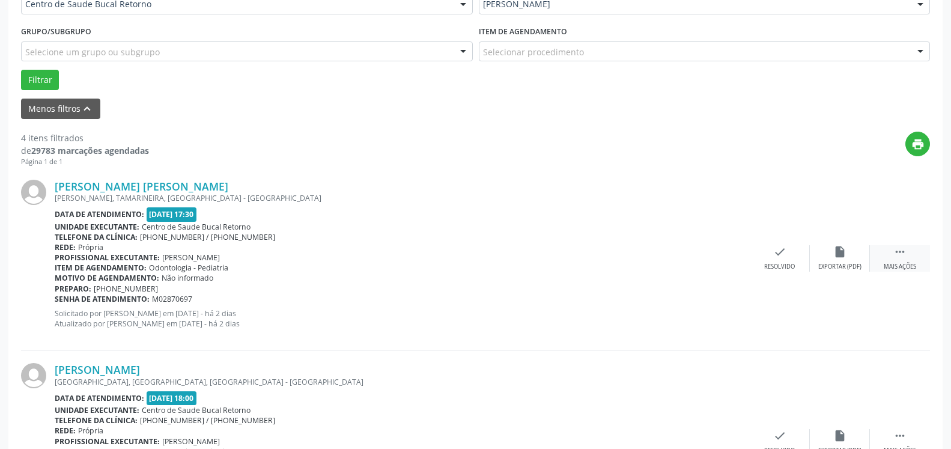
click at [901, 266] on div "Mais ações" at bounding box center [900, 267] width 32 height 8
click at [837, 253] on icon "alarm_off" at bounding box center [839, 251] width 13 height 13
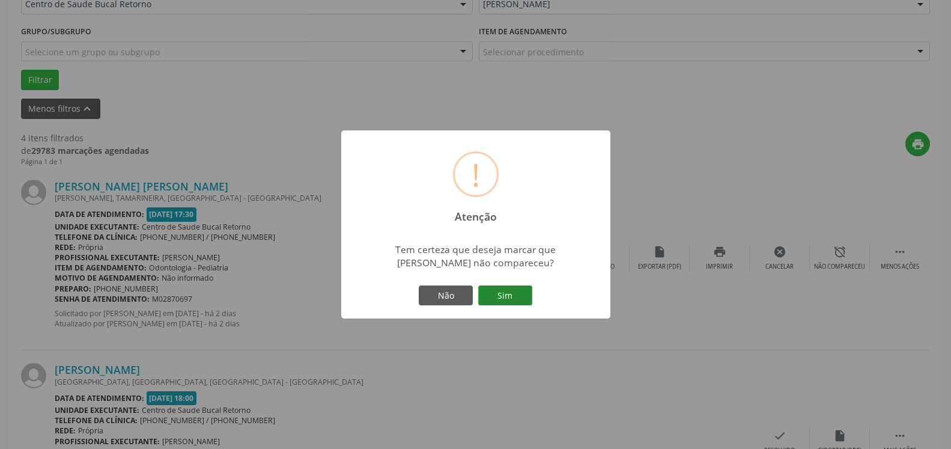
click at [512, 300] on button "Sim" at bounding box center [505, 295] width 54 height 20
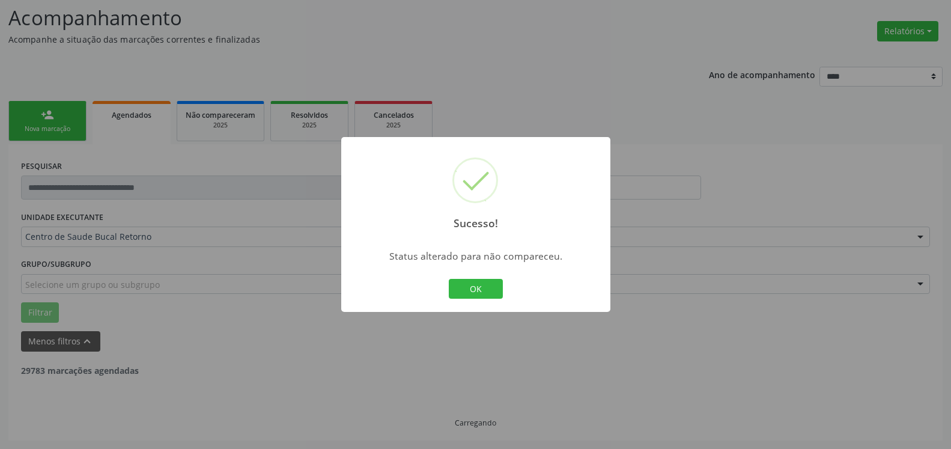
scroll to position [79, 0]
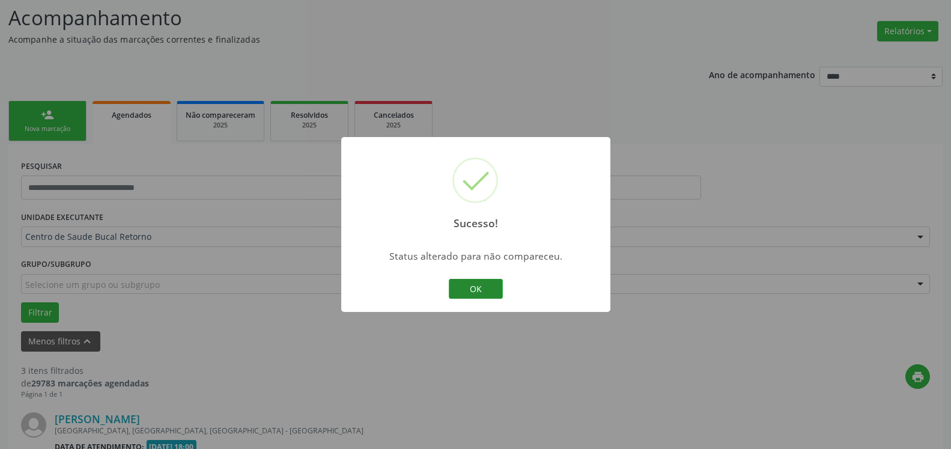
click at [464, 290] on button "OK" at bounding box center [476, 289] width 54 height 20
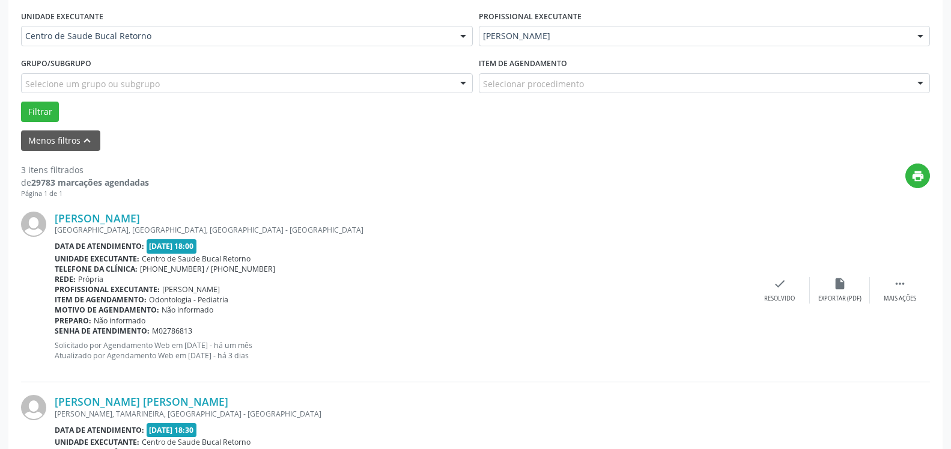
scroll to position [324, 0]
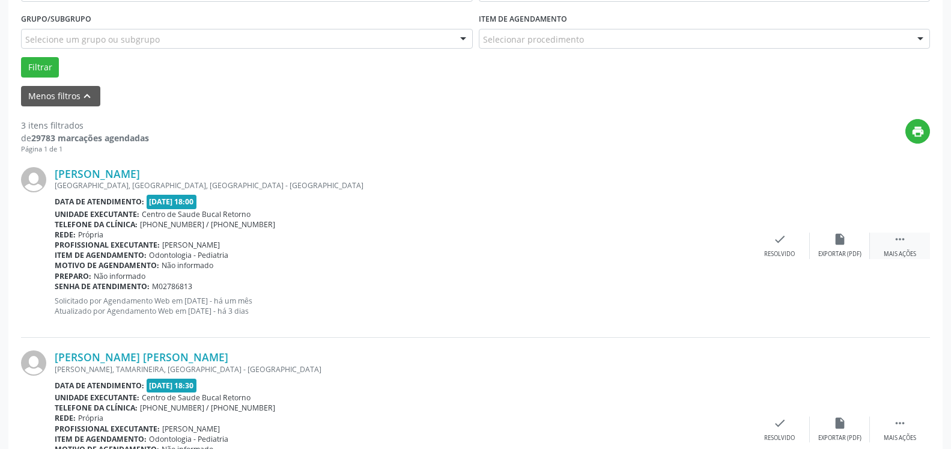
click at [915, 247] on div " Mais ações" at bounding box center [900, 245] width 60 height 26
click at [844, 245] on icon "alarm_off" at bounding box center [839, 238] width 13 height 13
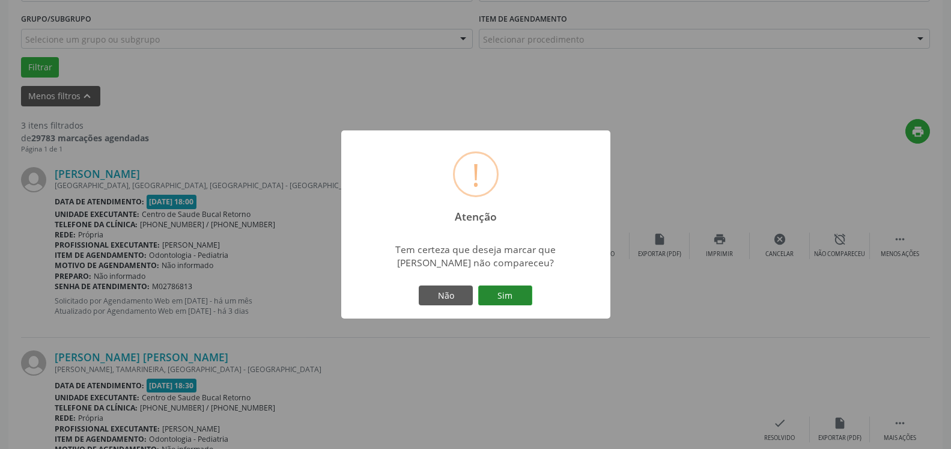
click at [508, 299] on button "Sim" at bounding box center [505, 295] width 54 height 20
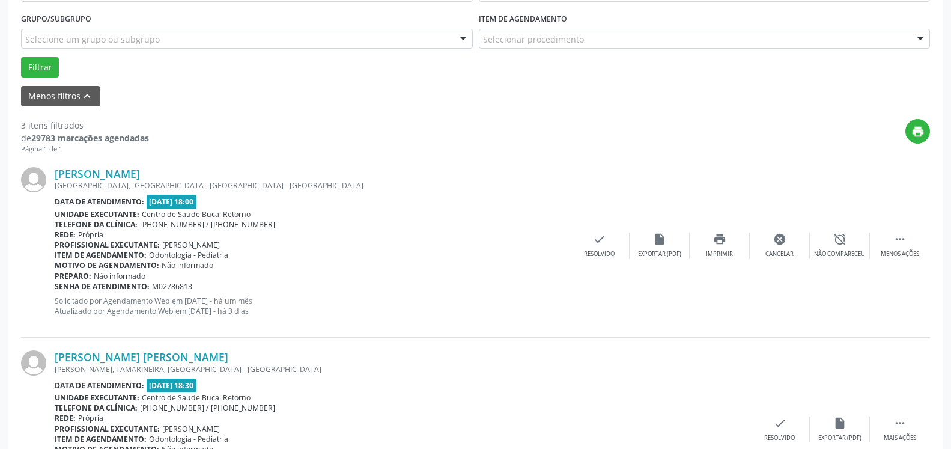
scroll to position [79, 0]
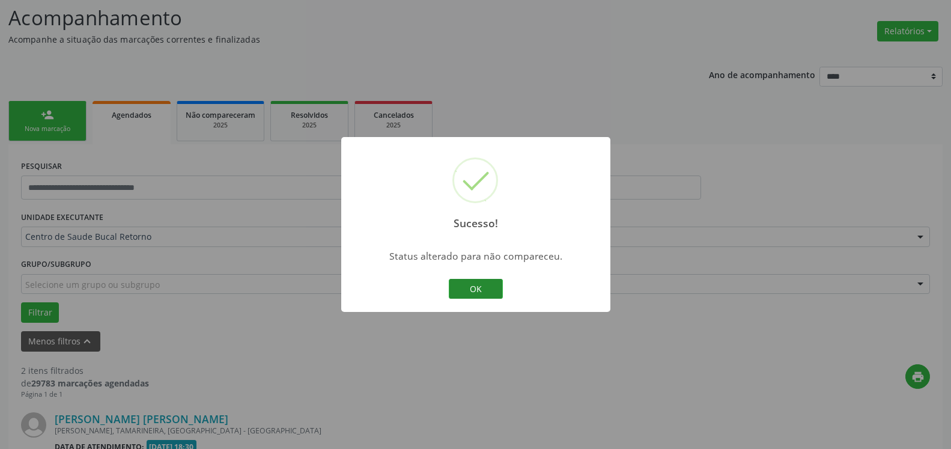
click at [484, 288] on button "OK" at bounding box center [476, 289] width 54 height 20
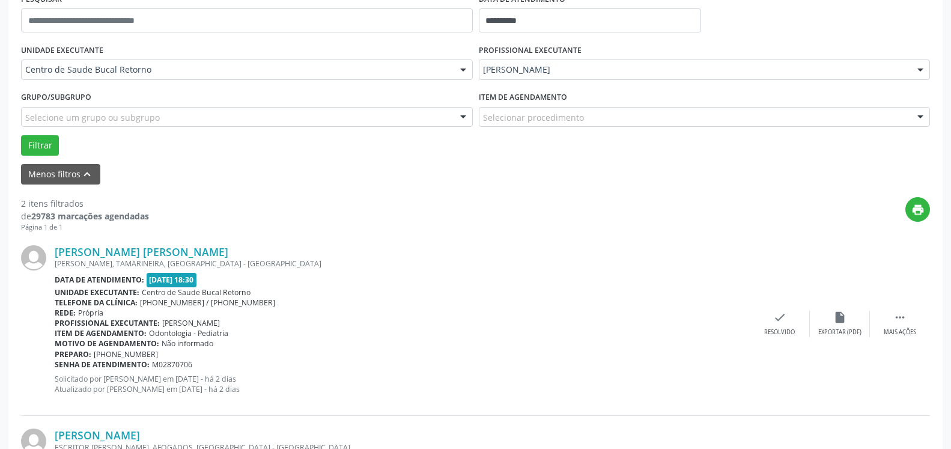
scroll to position [263, 0]
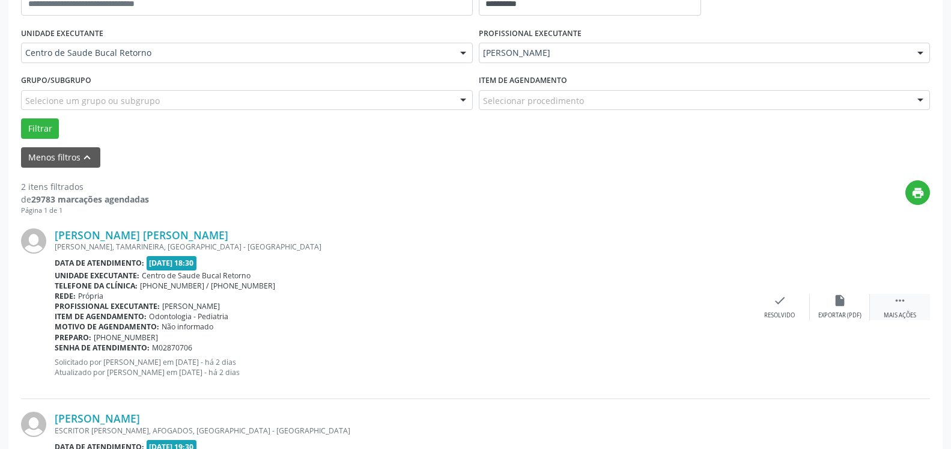
click at [892, 306] on div " Mais ações" at bounding box center [900, 307] width 60 height 26
click at [850, 300] on div "alarm_off Não compareceu" at bounding box center [840, 307] width 60 height 26
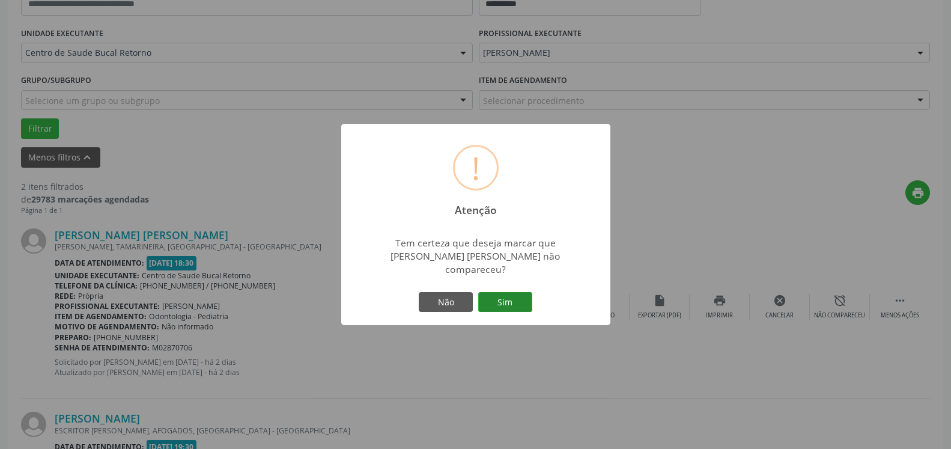
click at [506, 302] on button "Sim" at bounding box center [505, 302] width 54 height 20
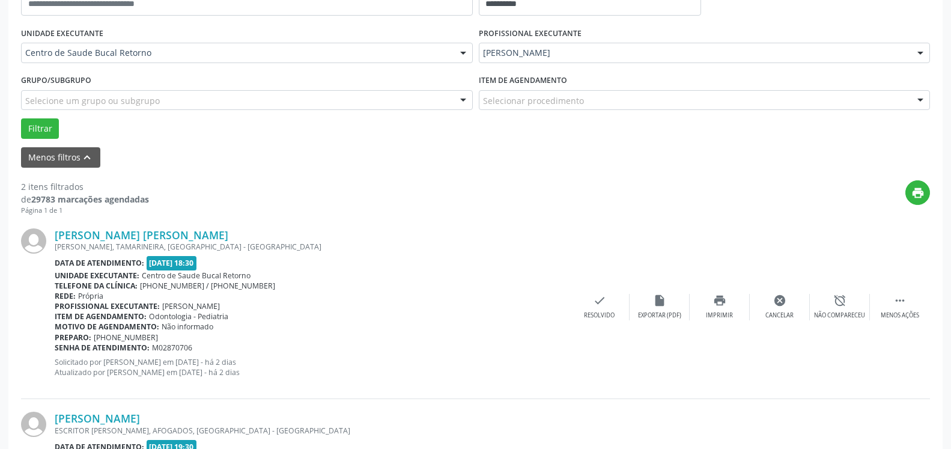
scroll to position [79, 0]
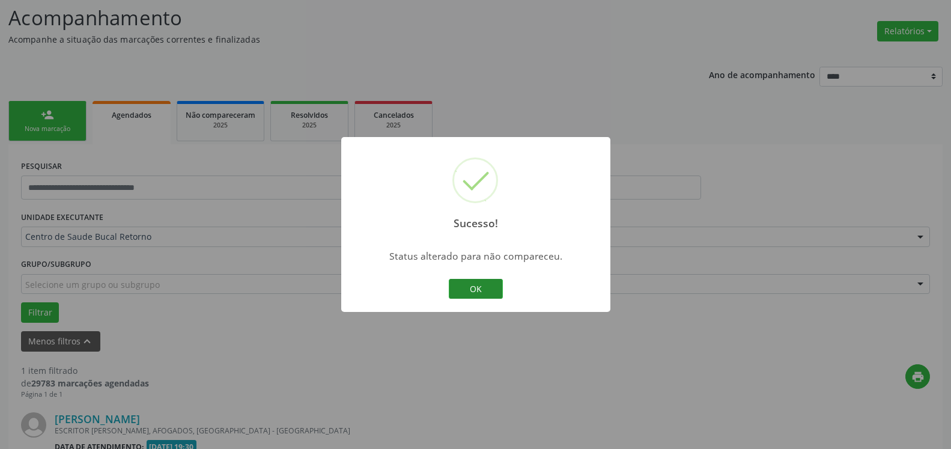
click at [479, 288] on button "OK" at bounding box center [476, 289] width 54 height 20
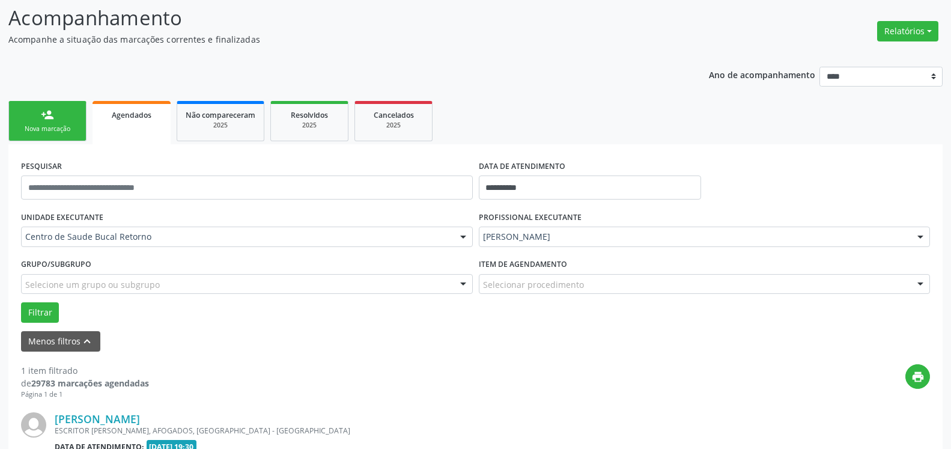
scroll to position [233, 0]
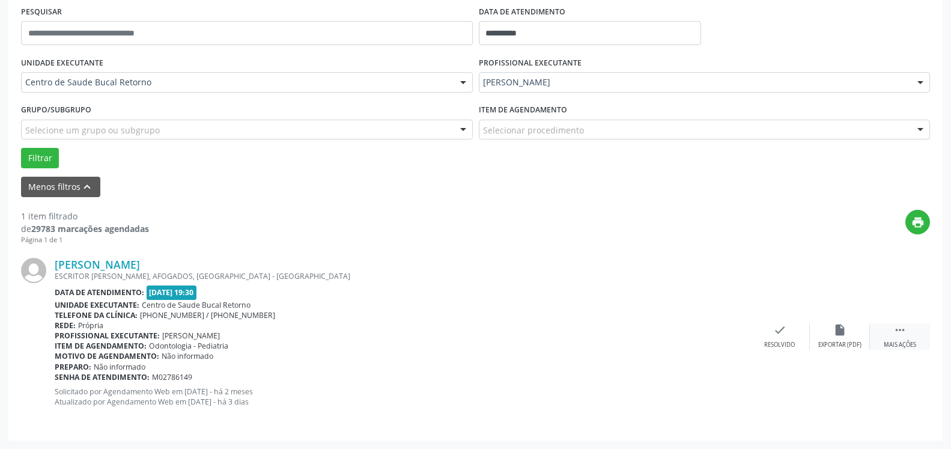
click at [902, 327] on icon "" at bounding box center [899, 329] width 13 height 13
click at [826, 330] on div "alarm_off Não compareceu" at bounding box center [840, 336] width 60 height 26
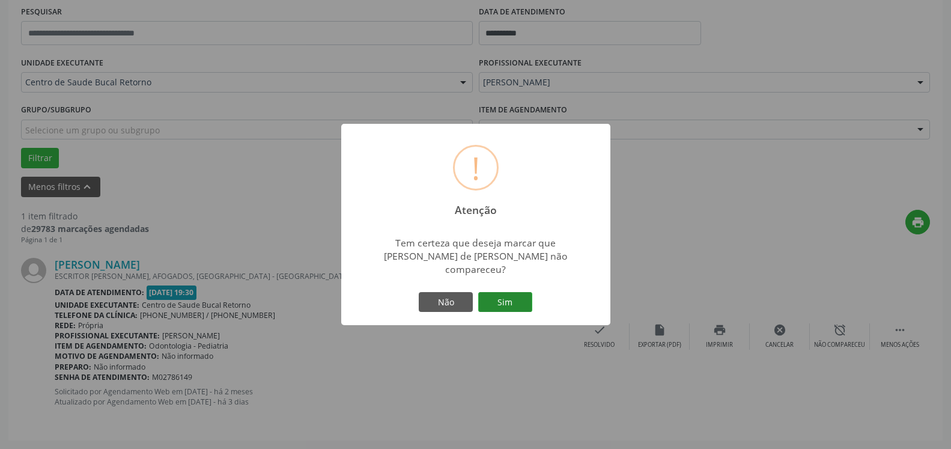
click at [497, 298] on button "Sim" at bounding box center [505, 302] width 54 height 20
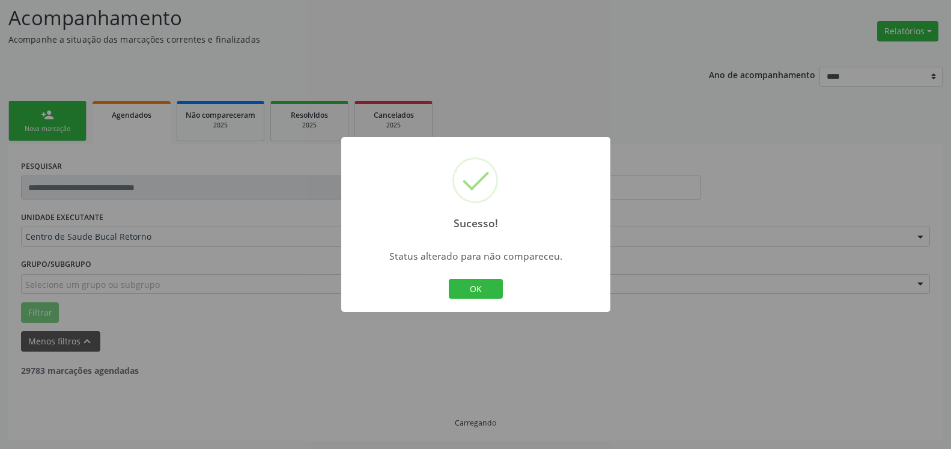
scroll to position [40, 0]
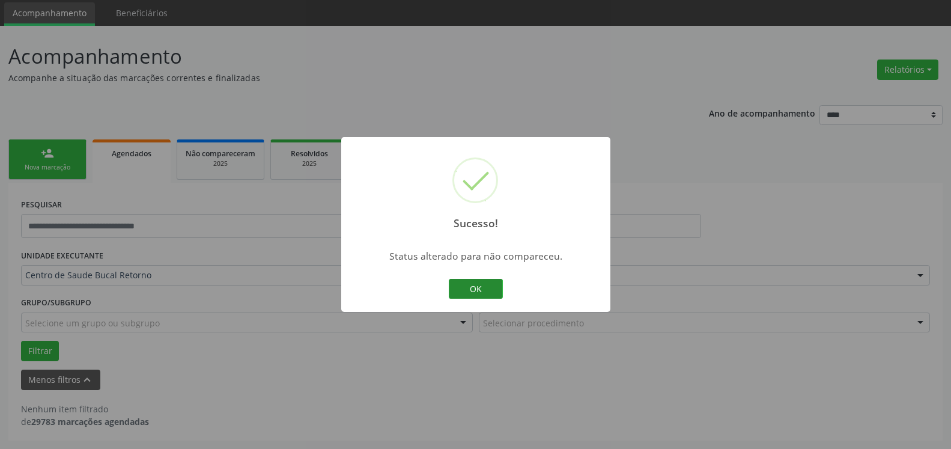
click at [489, 286] on button "OK" at bounding box center [476, 289] width 54 height 20
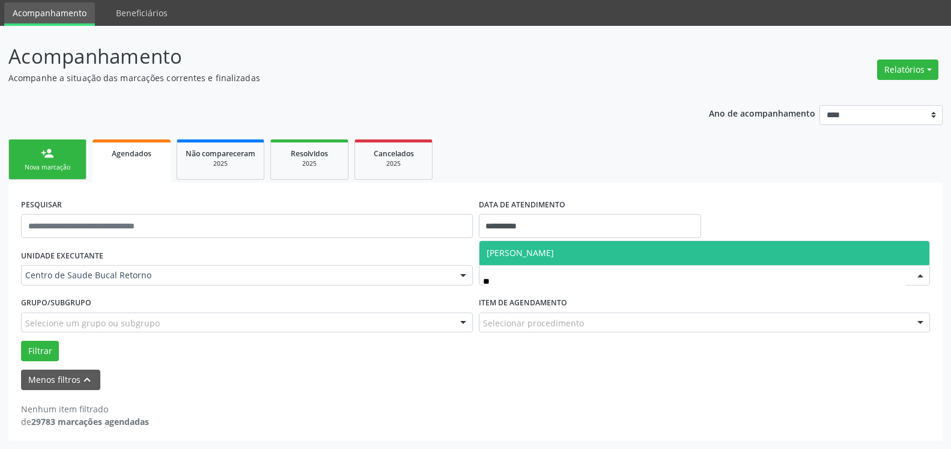
type input "***"
click at [533, 252] on span "[PERSON_NAME]" at bounding box center [520, 252] width 67 height 11
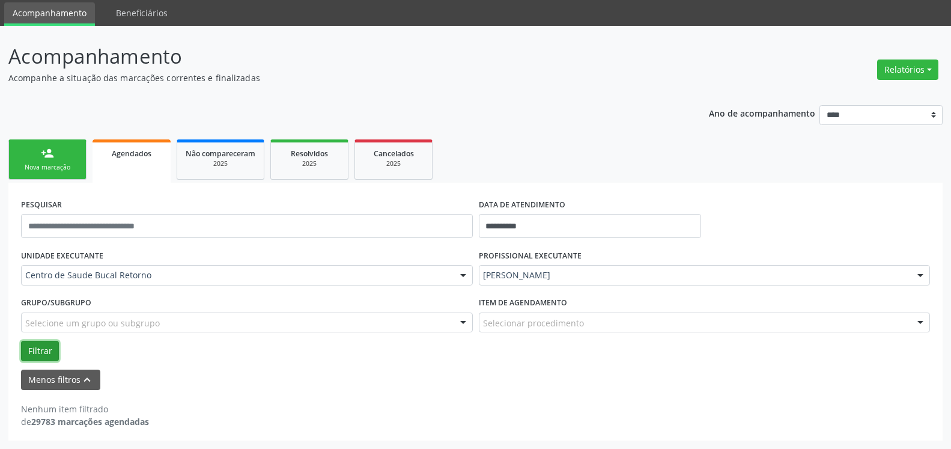
click at [37, 350] on button "Filtrar" at bounding box center [40, 351] width 38 height 20
